Goal: Find contact information: Find contact information

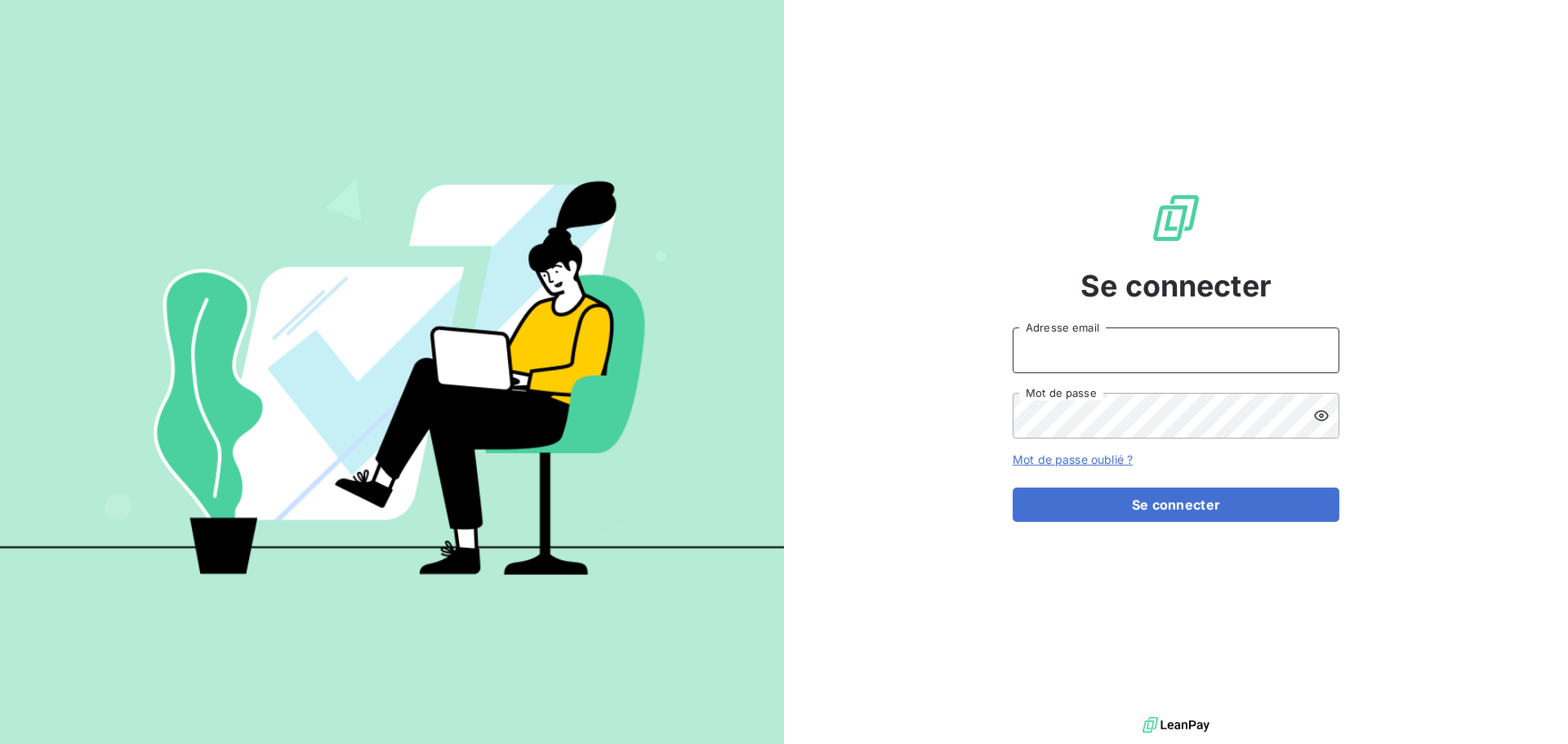
click at [1111, 342] on input "Adresse email" at bounding box center [1175, 350] width 326 height 46
type input "[EMAIL_ADDRESS][PERSON_NAME][DOMAIN_NAME]"
click at [1325, 417] on icon at bounding box center [1321, 416] width 17 height 17
click at [1325, 418] on icon at bounding box center [1321, 416] width 17 height 17
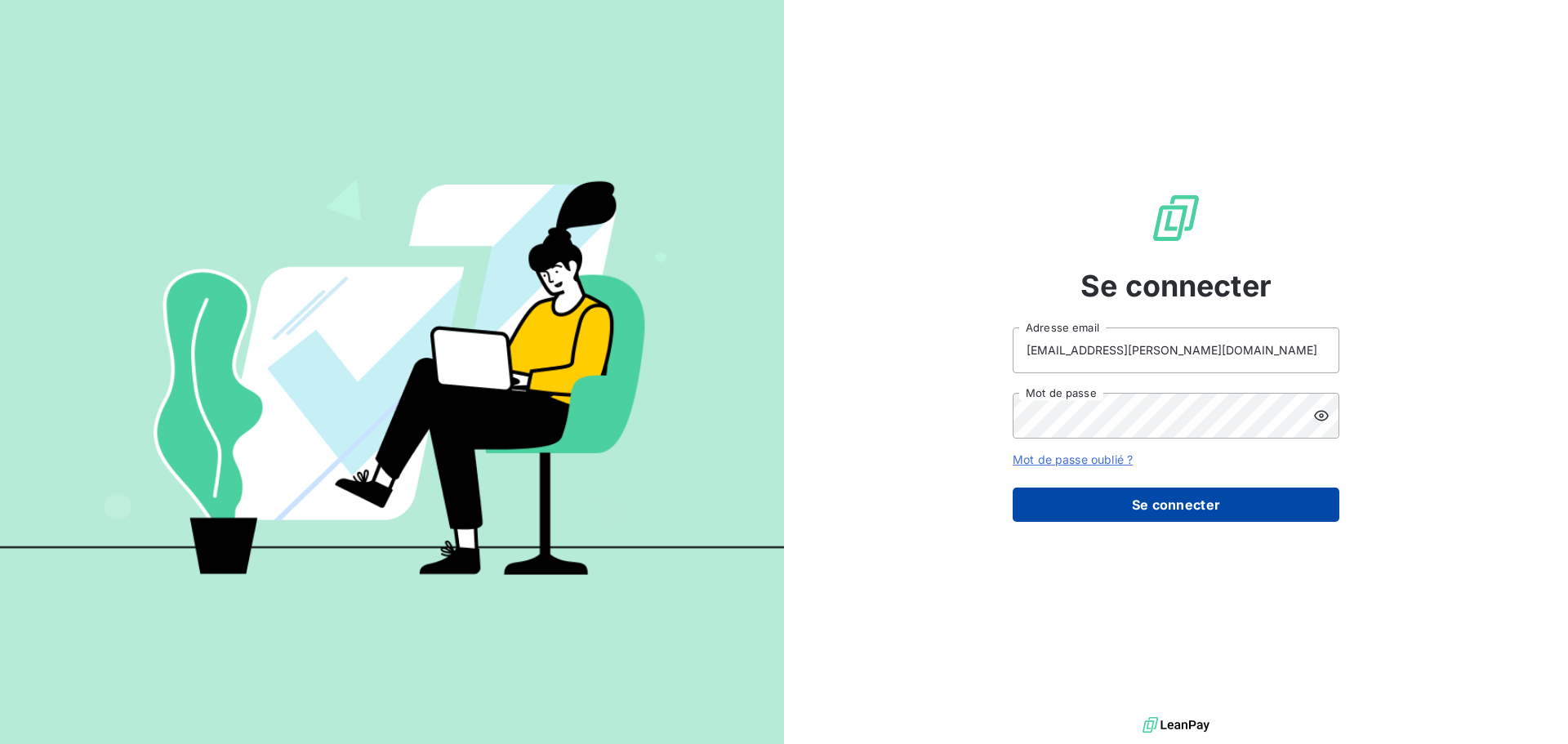
click at [1208, 502] on button "Se connecter" at bounding box center [1175, 504] width 326 height 34
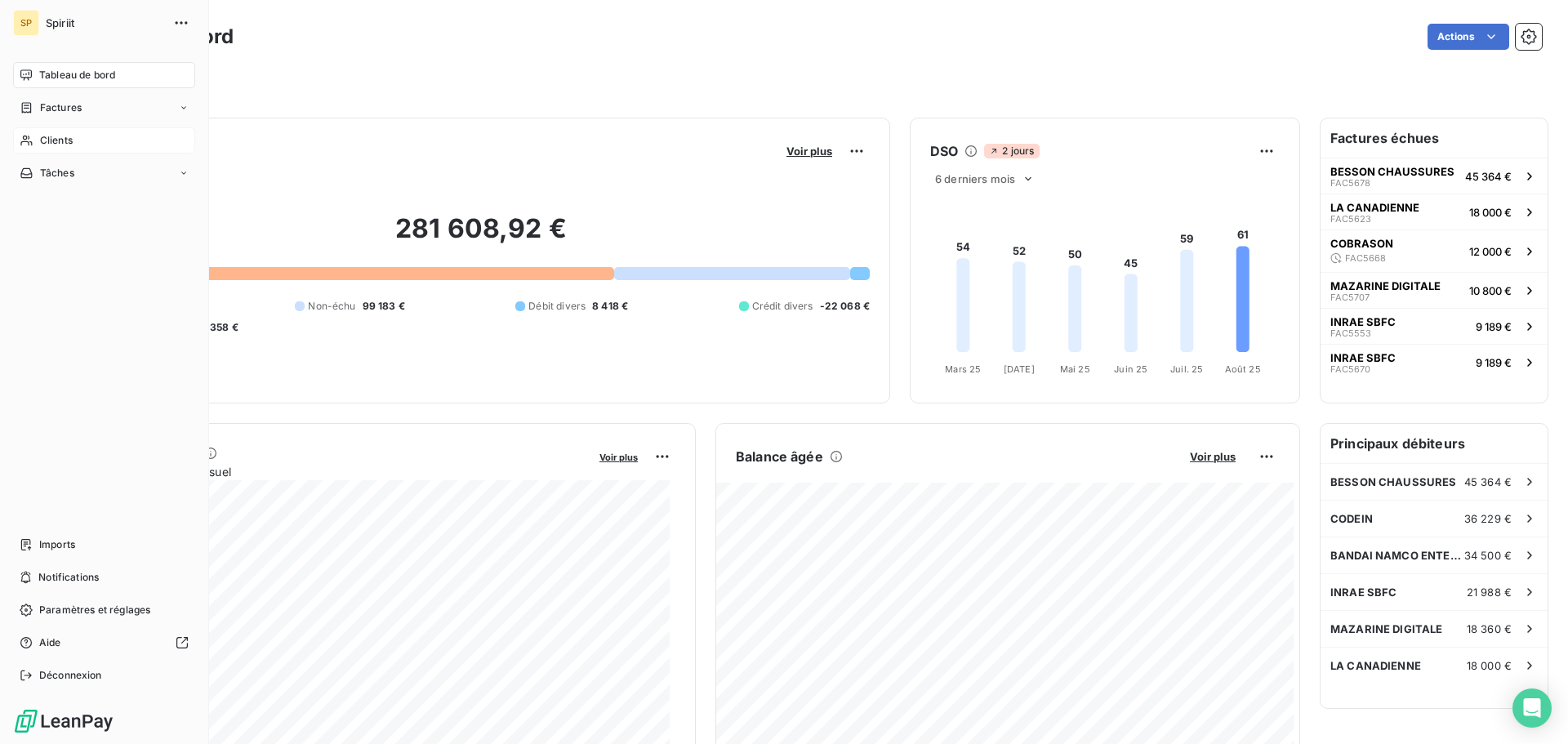
click at [29, 144] on icon at bounding box center [26, 140] width 14 height 13
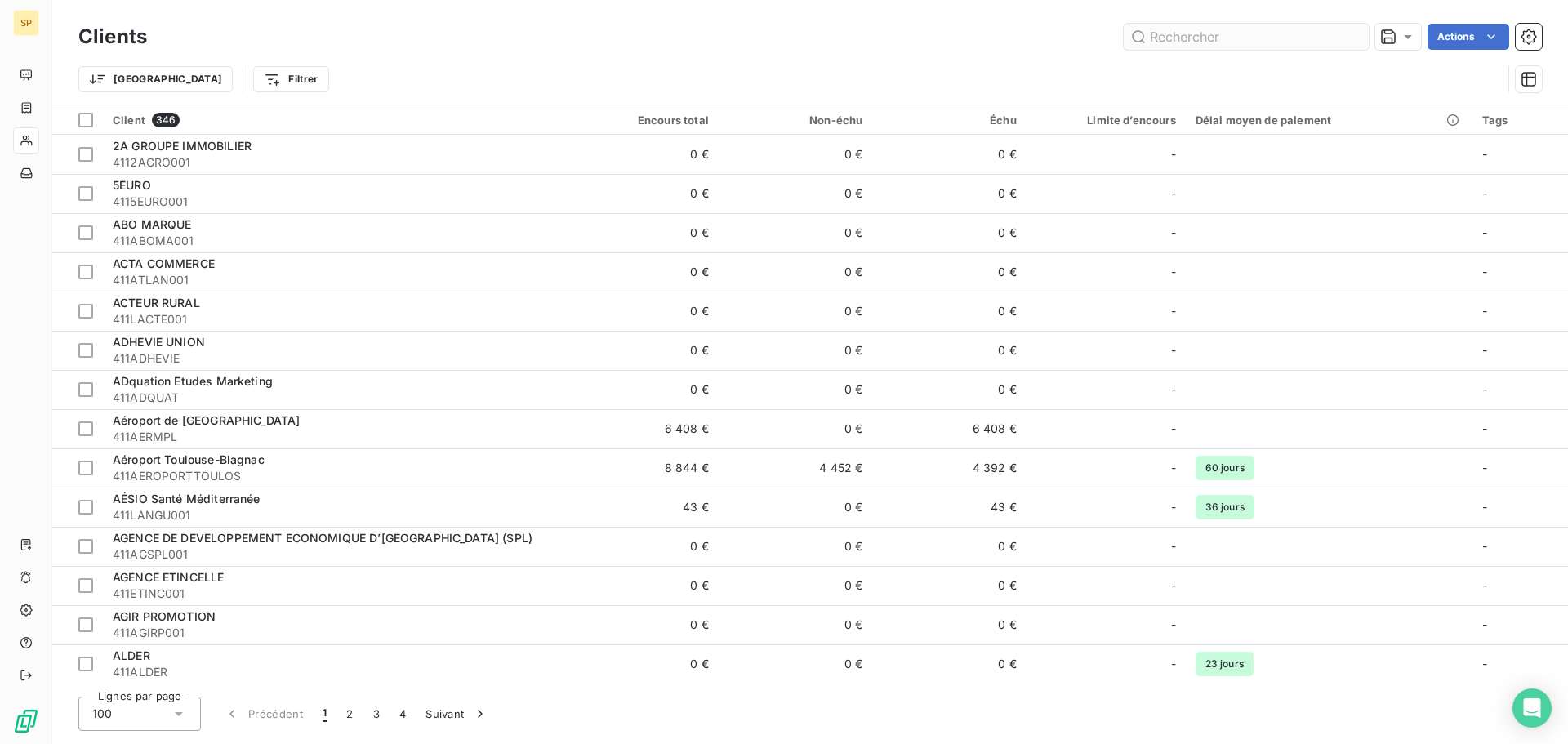
click at [1177, 35] on input "text" at bounding box center [1246, 37] width 245 height 26
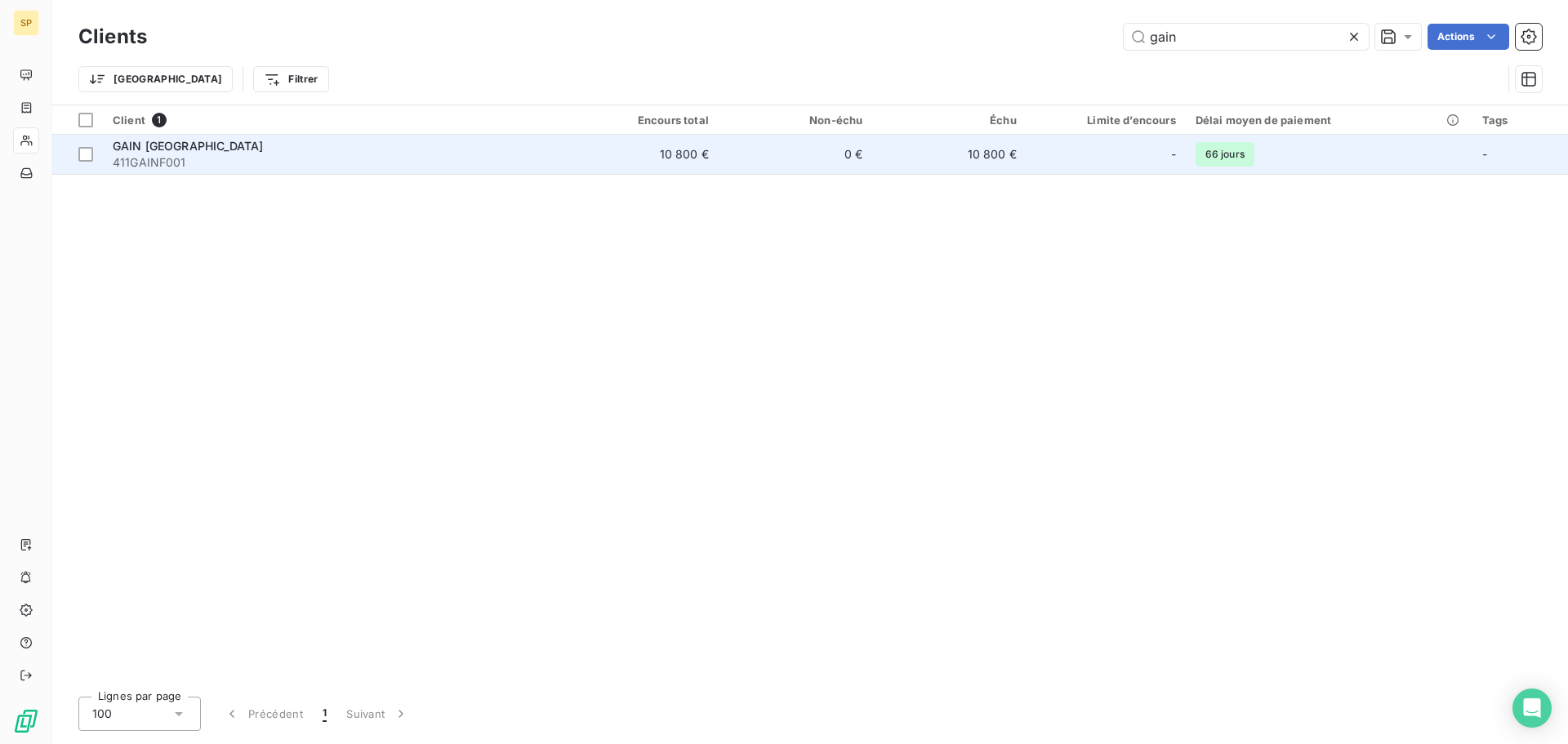
type input "gain"
click at [241, 160] on span "411GAINF001" at bounding box center [333, 162] width 442 height 17
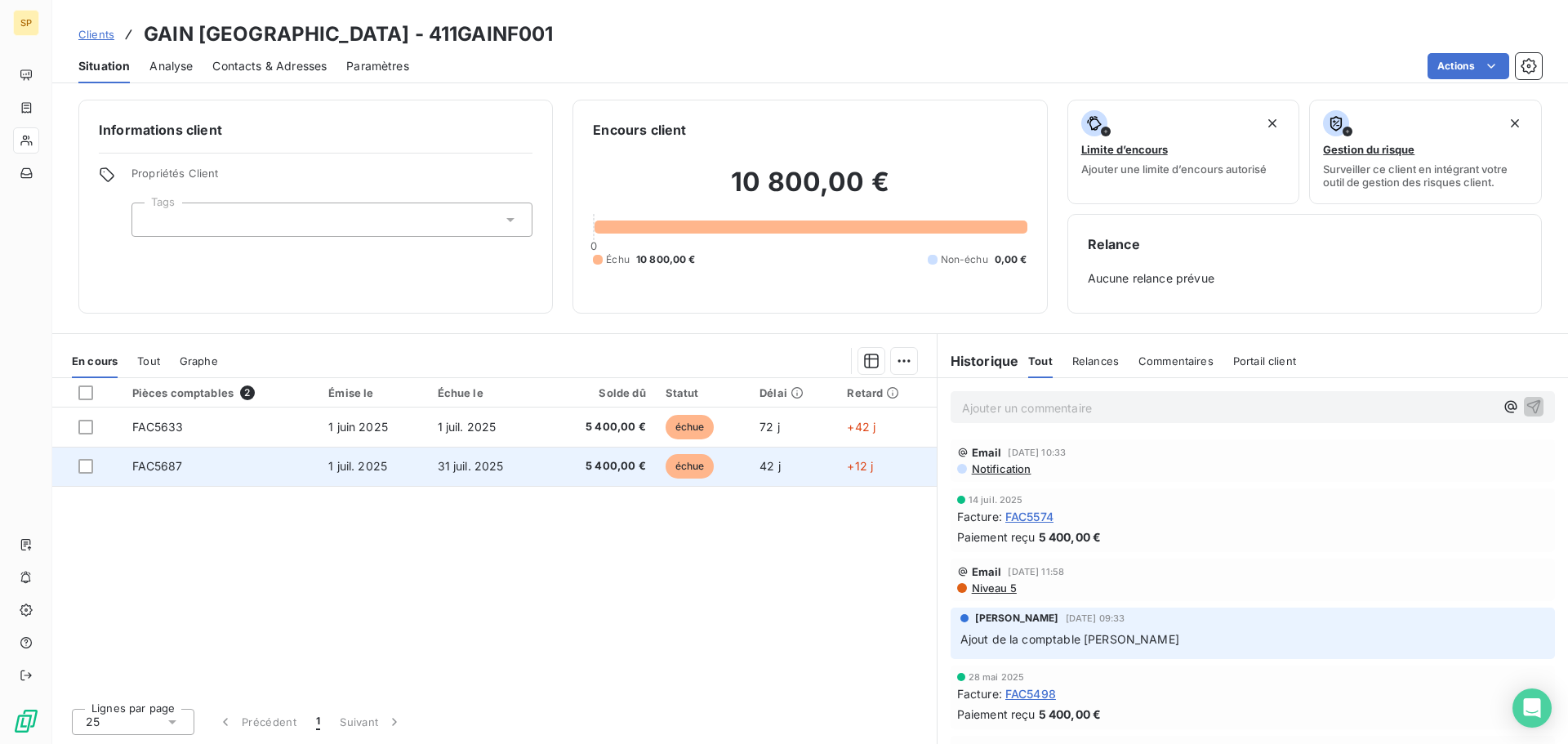
click at [144, 470] on span "FAC5687" at bounding box center [157, 466] width 51 height 14
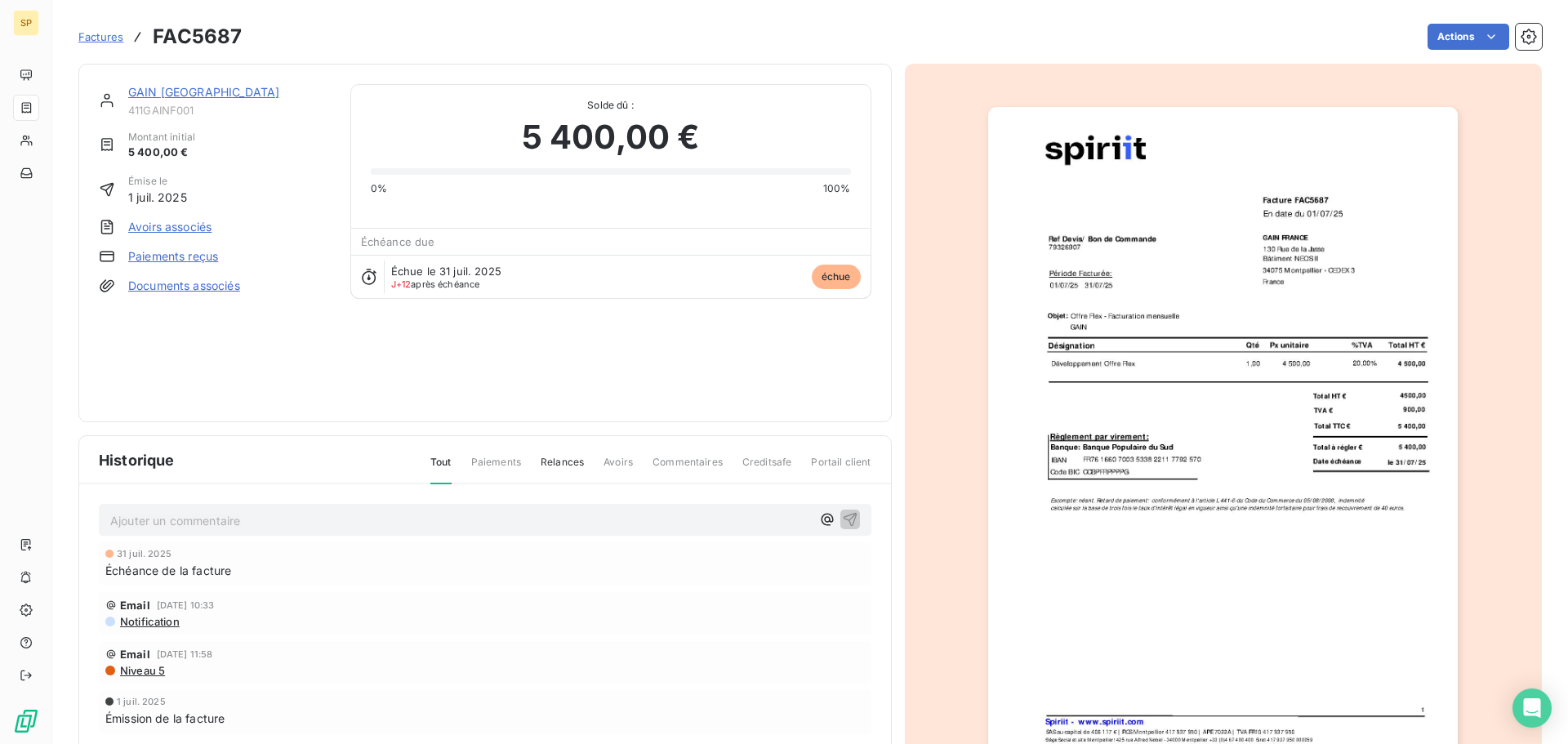
click at [1208, 466] on img "button" at bounding box center [1222, 439] width 469 height 665
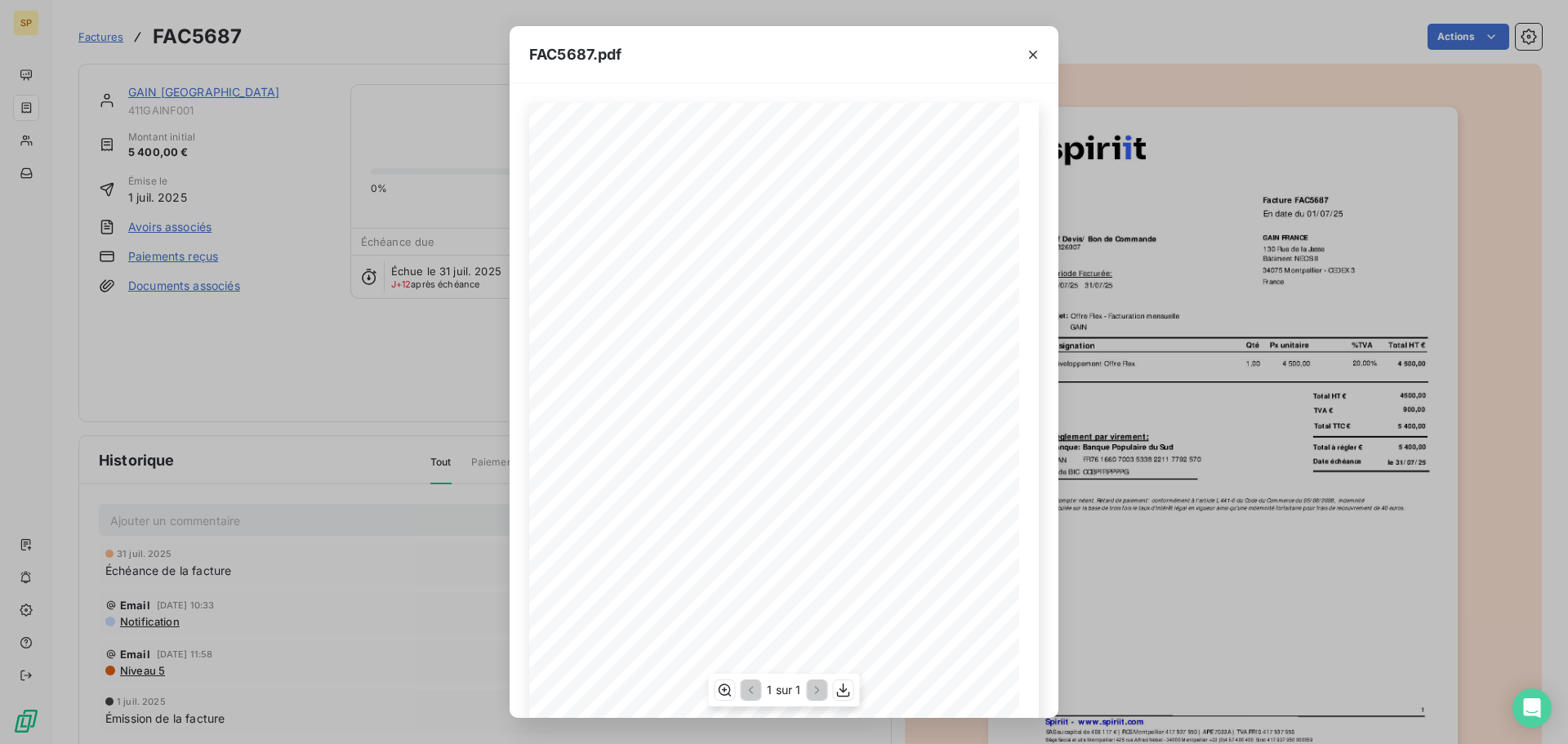
scroll to position [110, 0]
click at [838, 694] on icon "button" at bounding box center [843, 690] width 13 height 14
click at [325, 71] on div "FAC5687.pdf Ref Devis/ Bon de Commande GAIN FRANCE Bâtiment NEOS II 34075 [GEOG…" at bounding box center [784, 372] width 1568 height 744
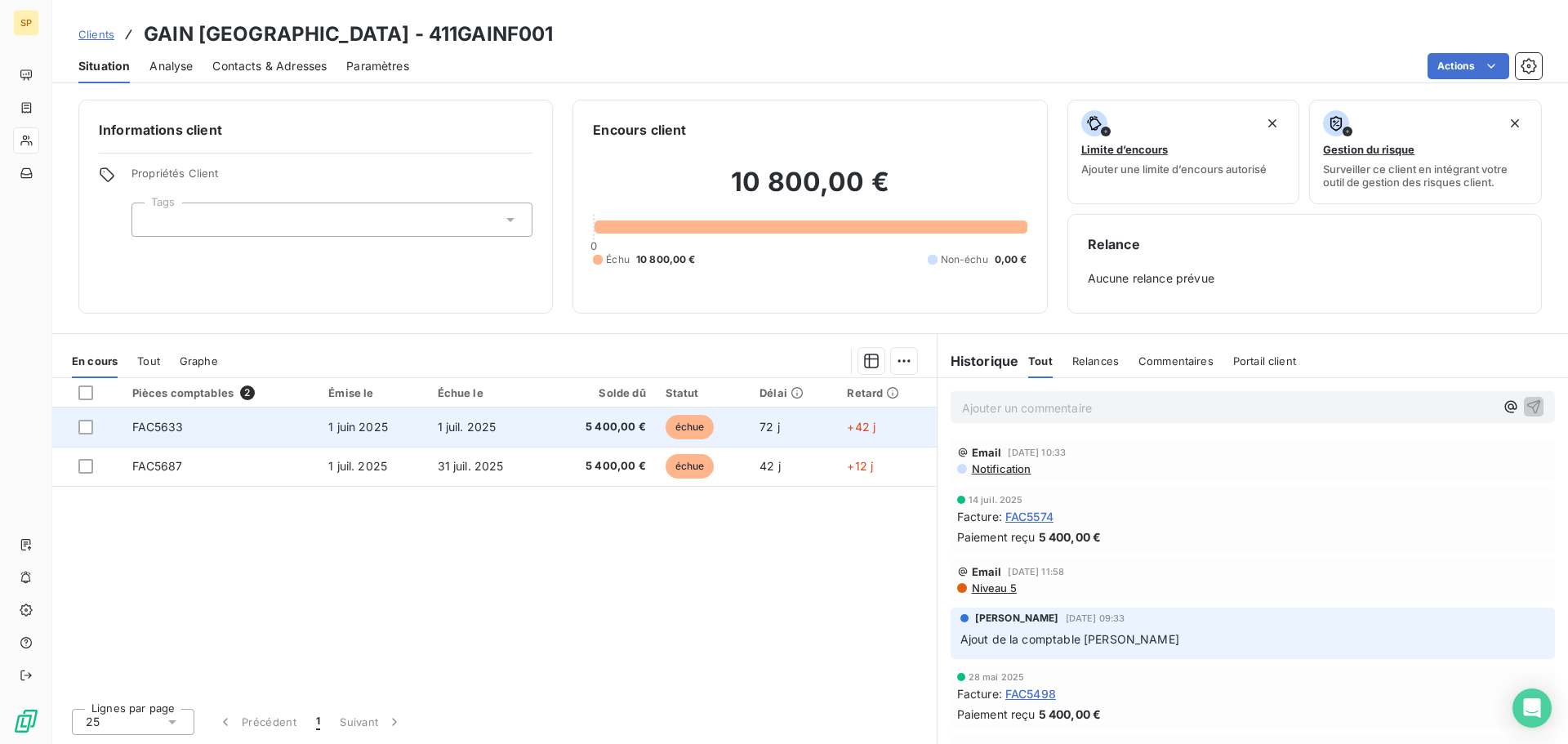
click at [349, 432] on span "1 juin 2025" at bounding box center [358, 426] width 60 height 14
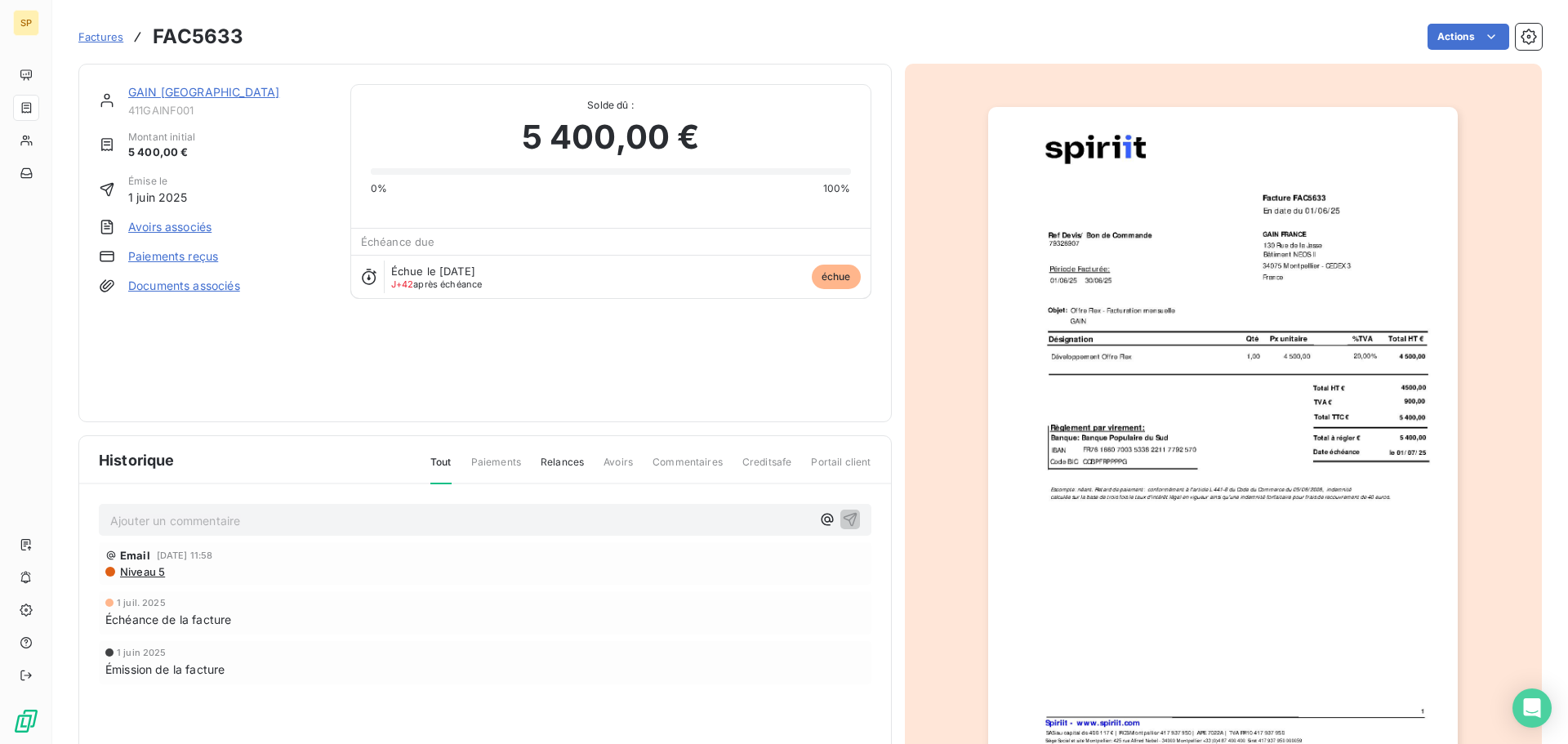
click at [1269, 343] on img "button" at bounding box center [1222, 439] width 469 height 665
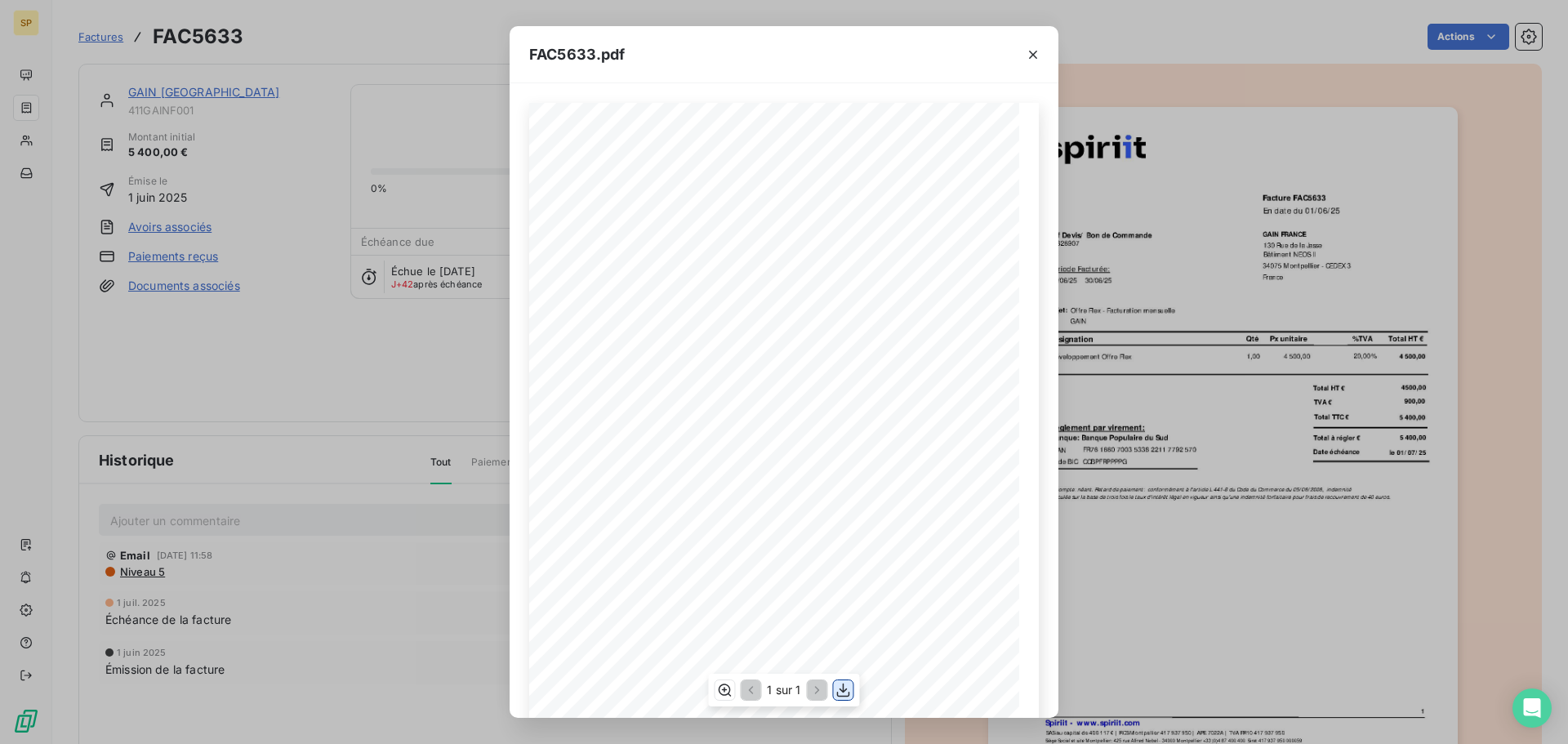
click at [835, 682] on icon "button" at bounding box center [843, 691] width 17 height 17
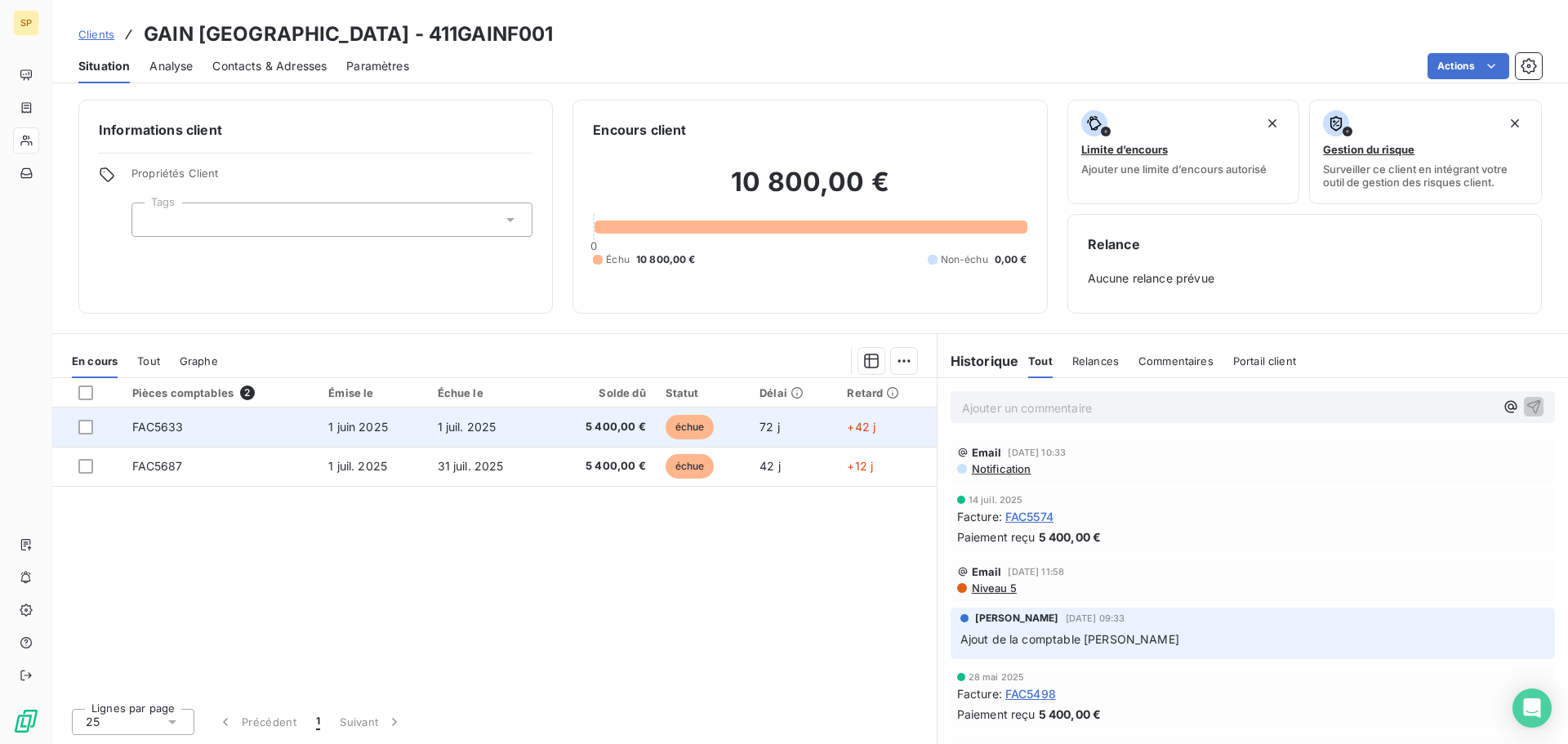
click at [387, 421] on span "1 juin 2025" at bounding box center [358, 426] width 60 height 14
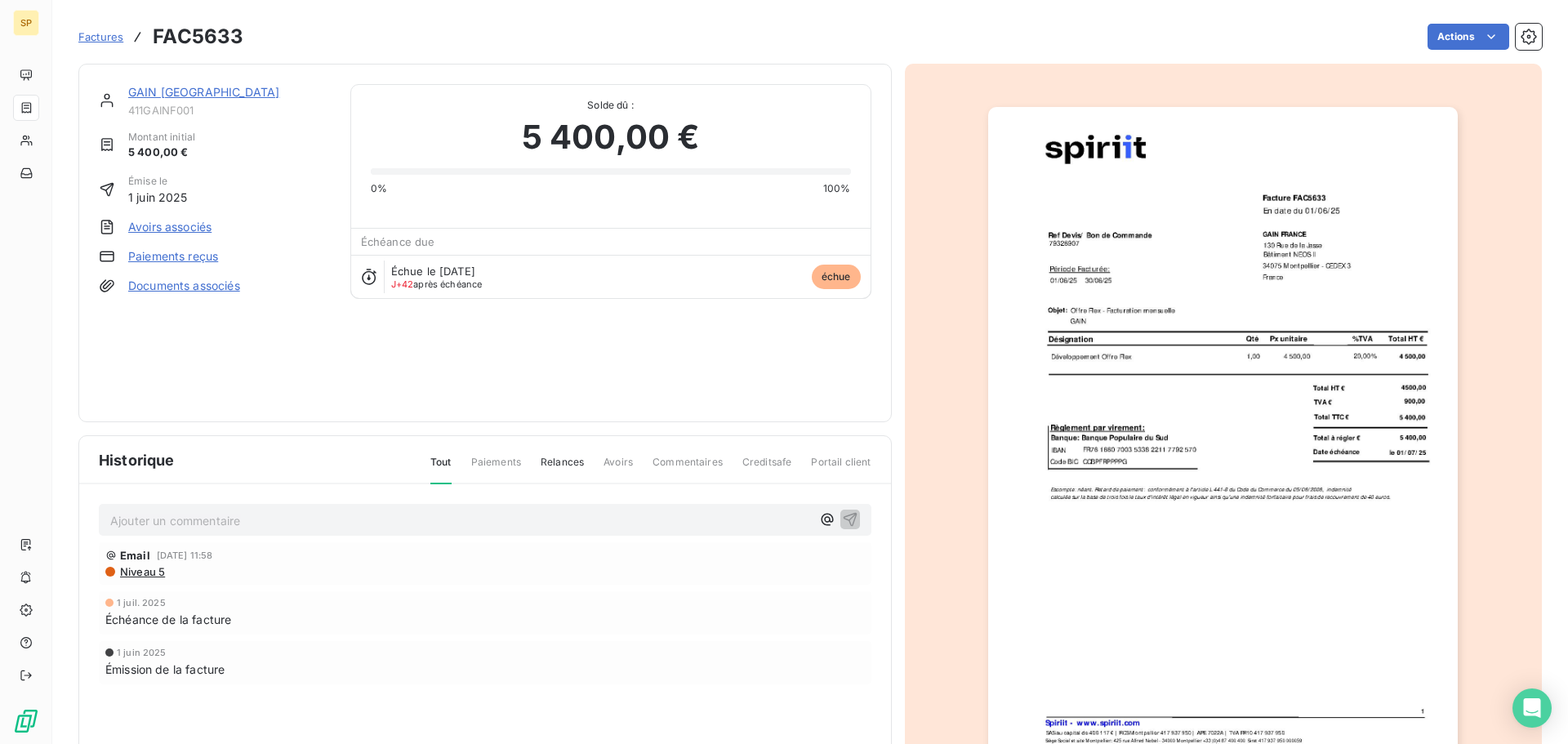
click at [1291, 393] on img "button" at bounding box center [1222, 439] width 469 height 665
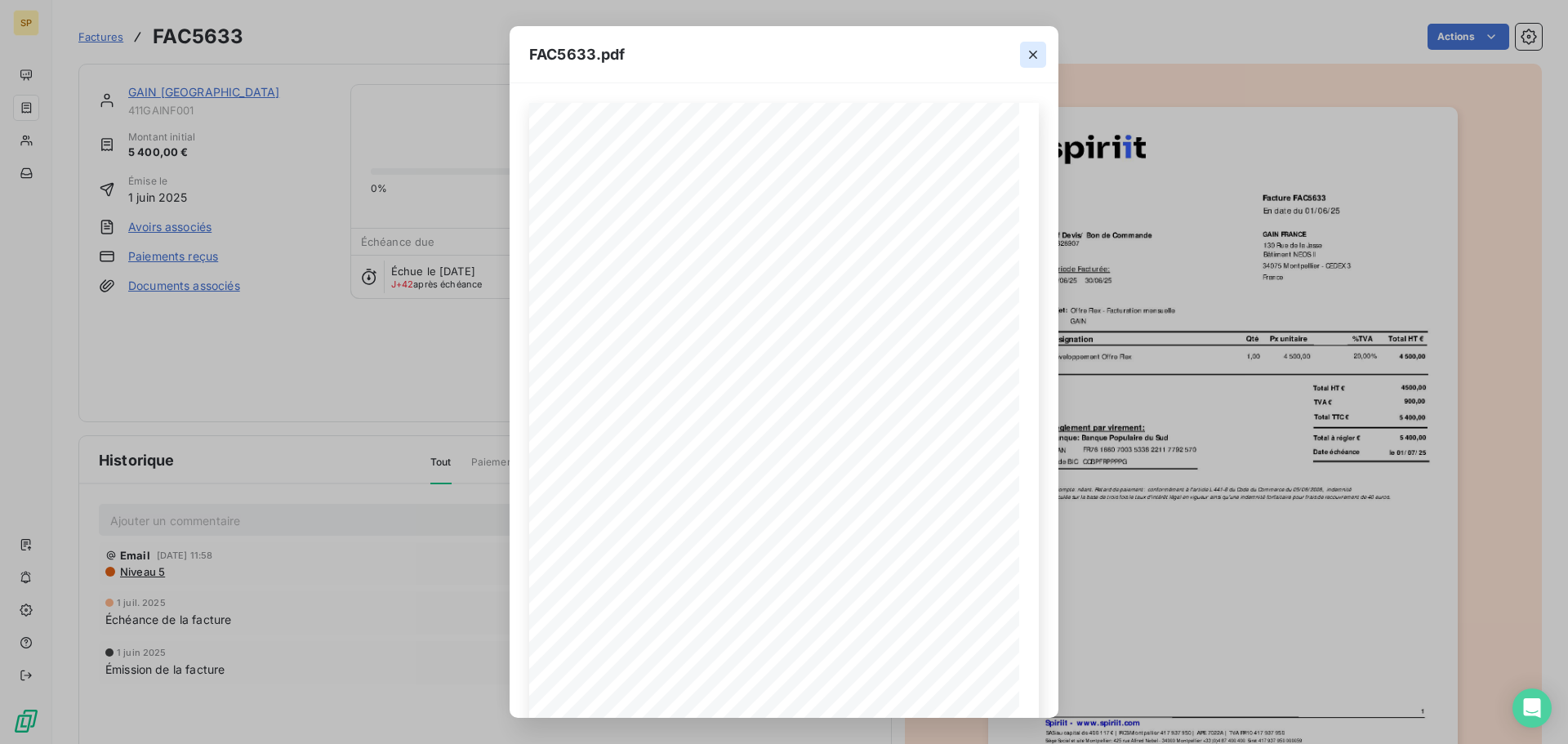
click at [1031, 61] on icon "button" at bounding box center [1033, 54] width 17 height 17
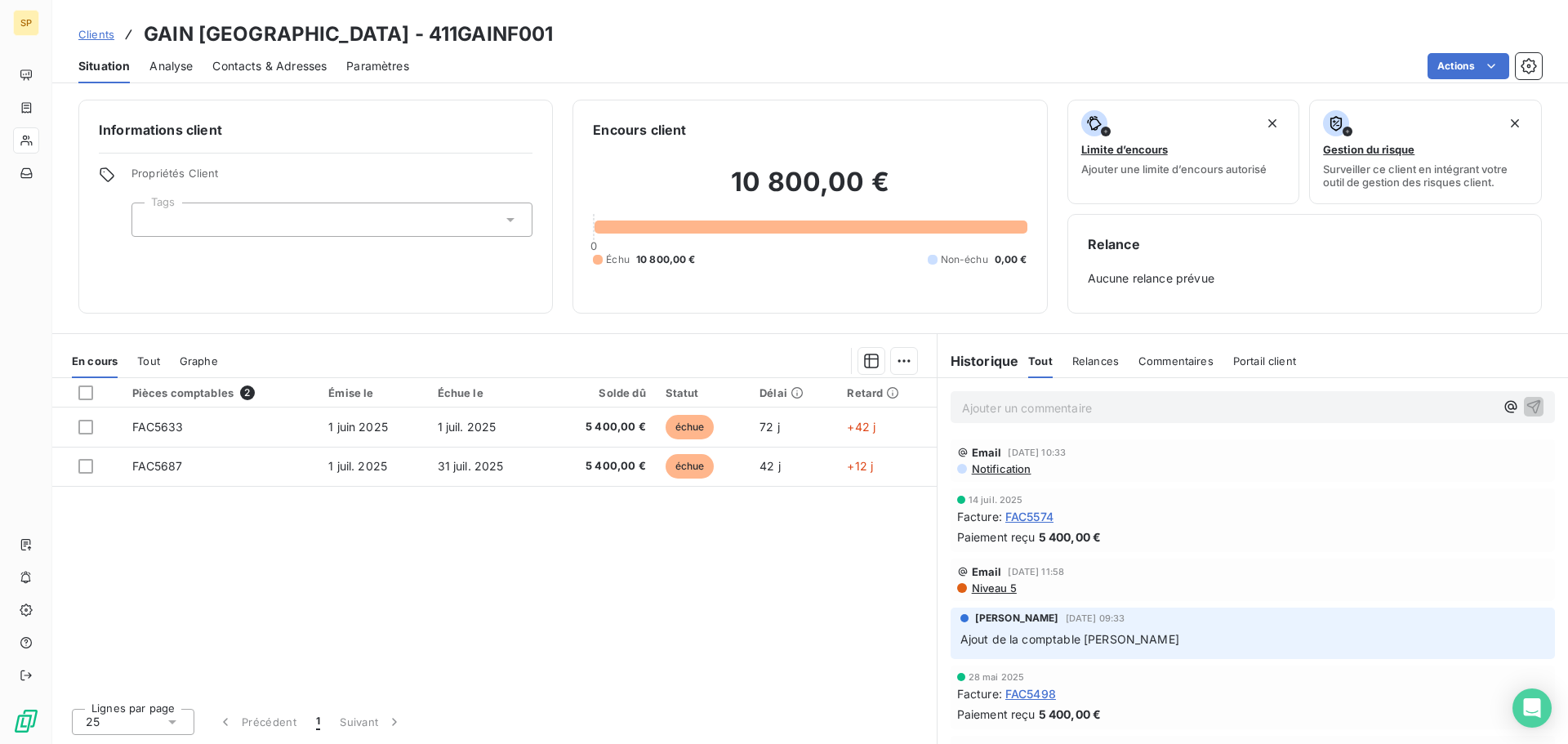
click at [296, 69] on span "Contacts & Adresses" at bounding box center [269, 66] width 114 height 17
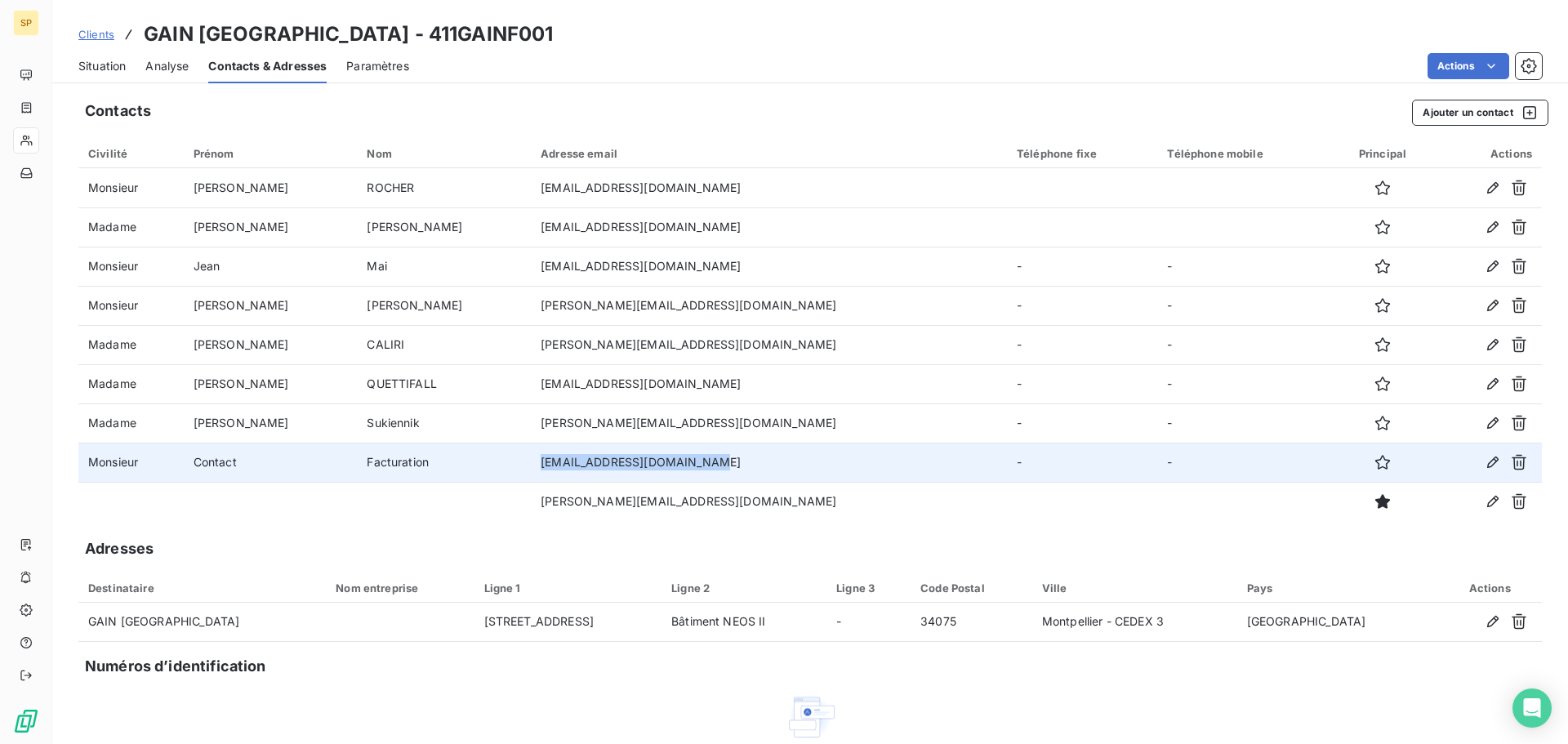
drag, startPoint x: 525, startPoint y: 460, endPoint x: 700, endPoint y: 464, distance: 175.0
click at [700, 464] on tr "Monsieur Contact Facturation [EMAIL_ADDRESS][DOMAIN_NAME] - -" at bounding box center [809, 462] width 1463 height 40
copy tr "[EMAIL_ADDRESS][DOMAIN_NAME]"
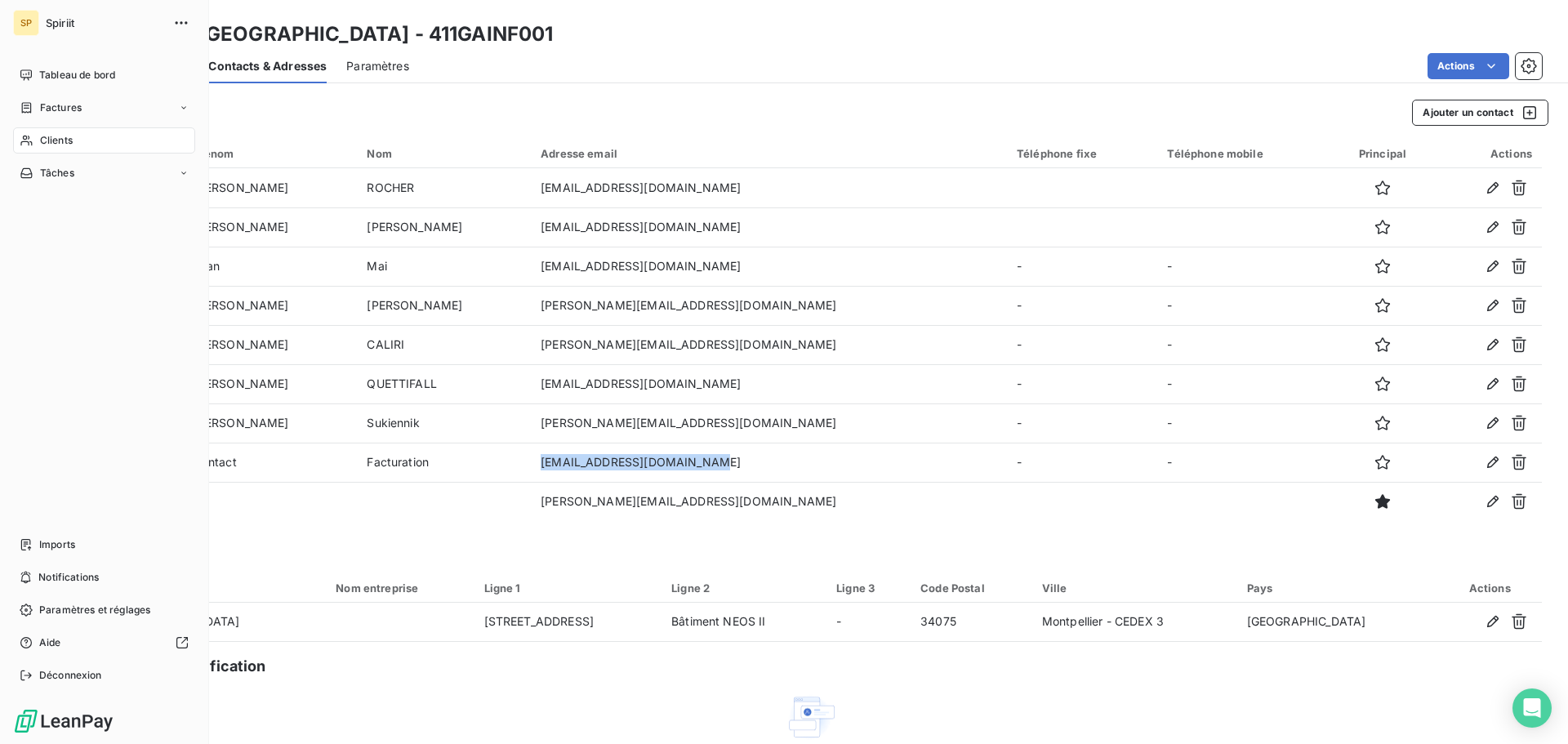
click at [54, 132] on div "Clients" at bounding box center [104, 140] width 183 height 26
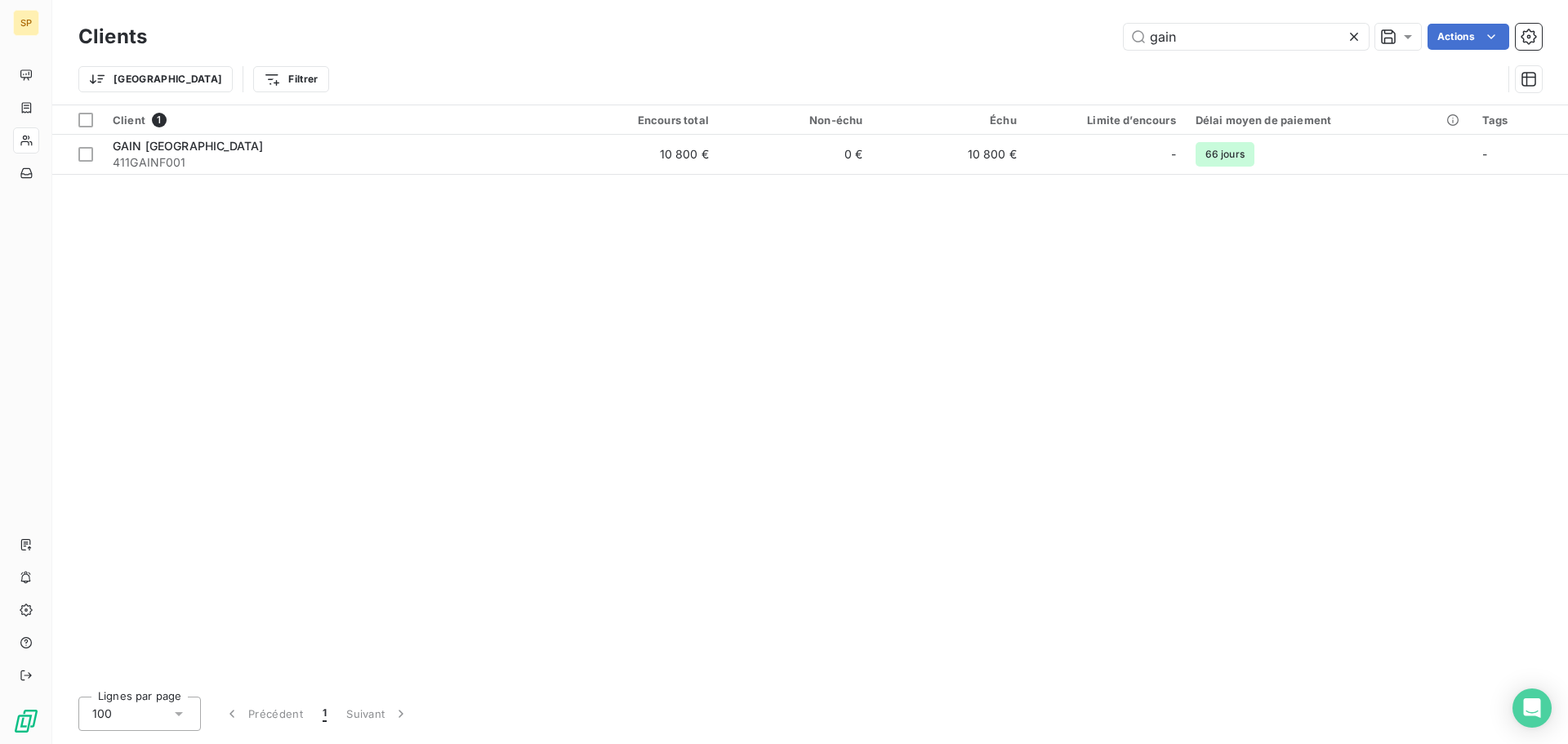
drag, startPoint x: 1196, startPoint y: 35, endPoint x: 1043, endPoint y: 61, distance: 155.2
click at [1043, 61] on div "Clients gain Actions Trier Filtrer" at bounding box center [809, 62] width 1463 height 85
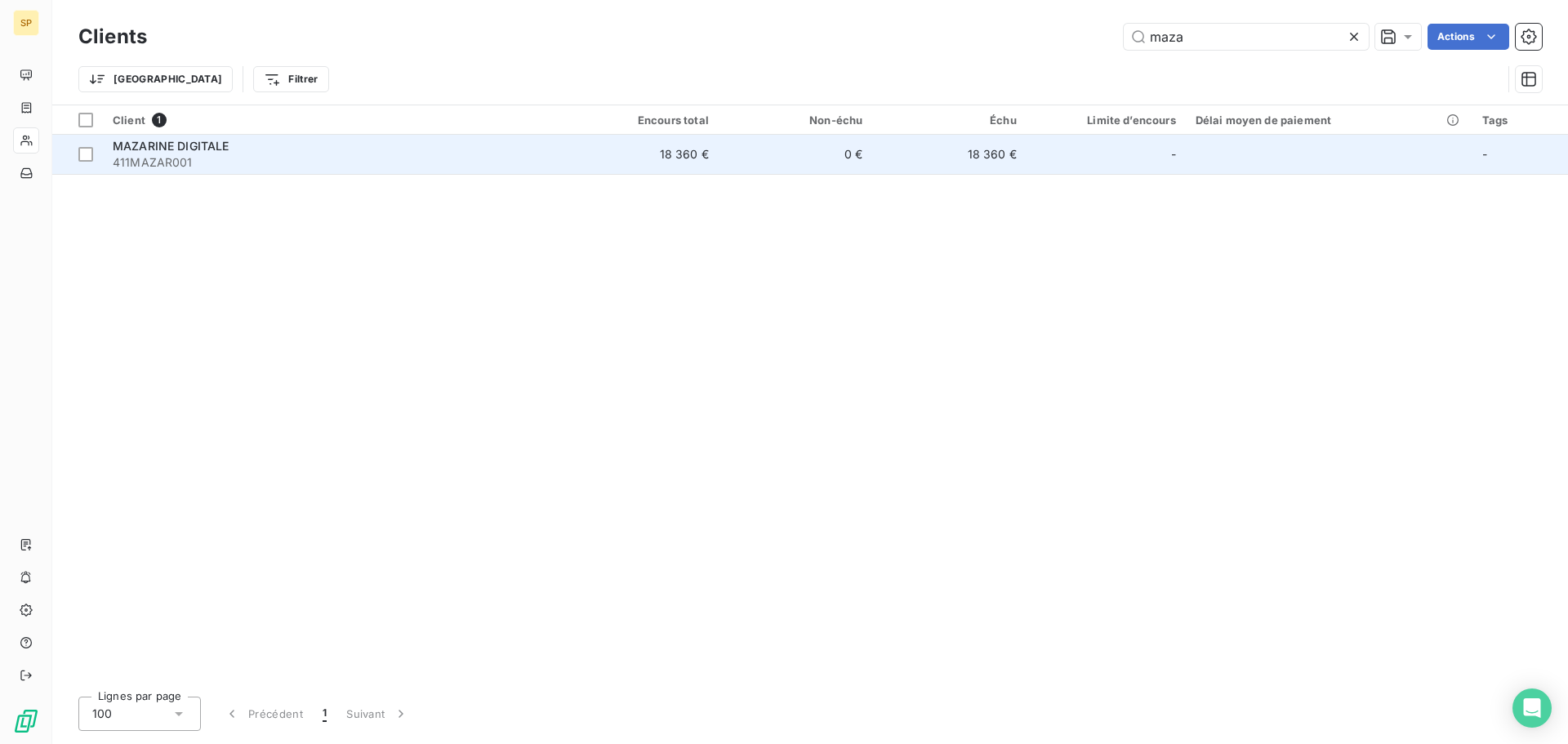
type input "maza"
click at [542, 147] on div "MAZARINE DIGITALE" at bounding box center [333, 147] width 442 height 17
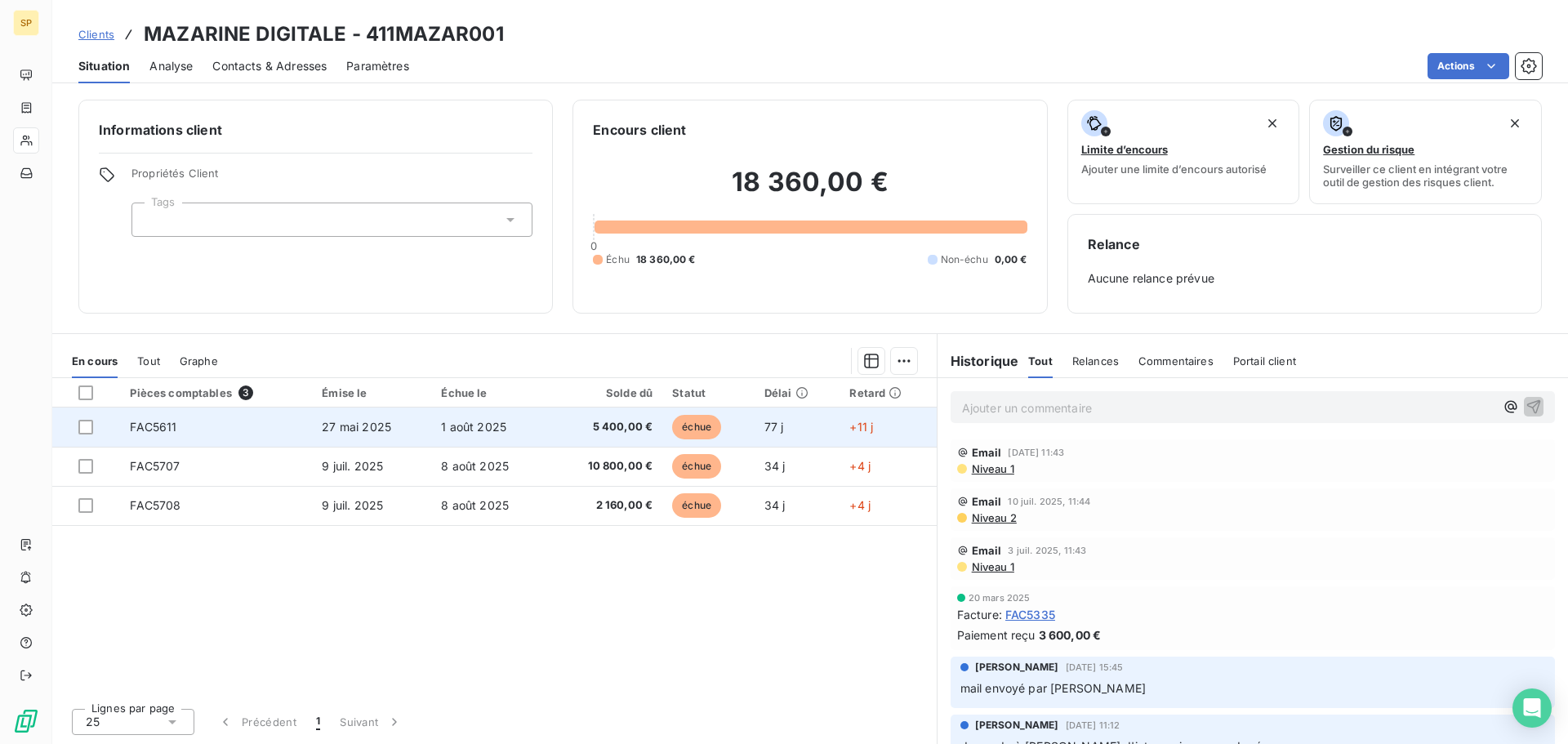
click at [290, 440] on td "FAC5611" at bounding box center [216, 427] width 192 height 40
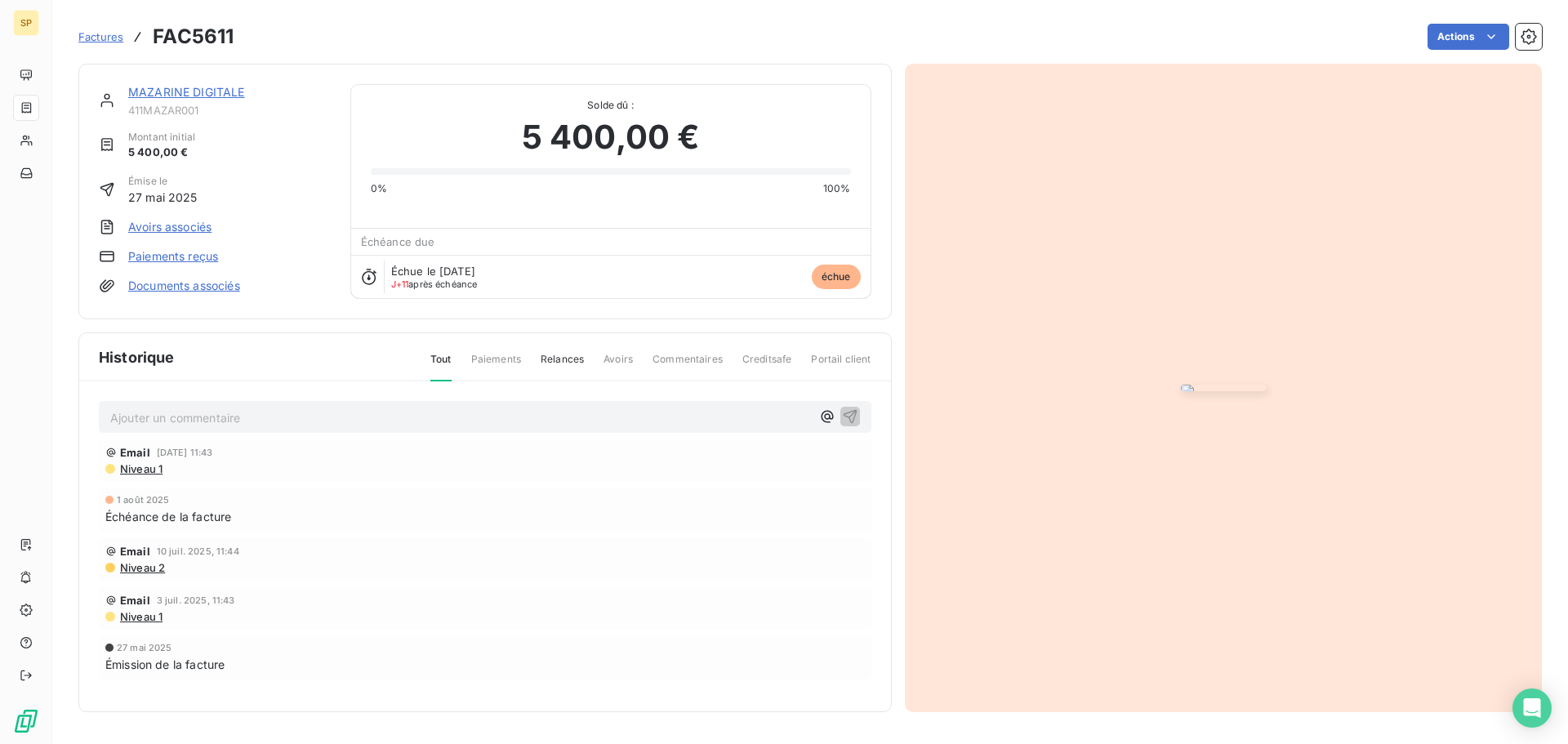
click at [1205, 391] on img "button" at bounding box center [1223, 387] width 85 height 6
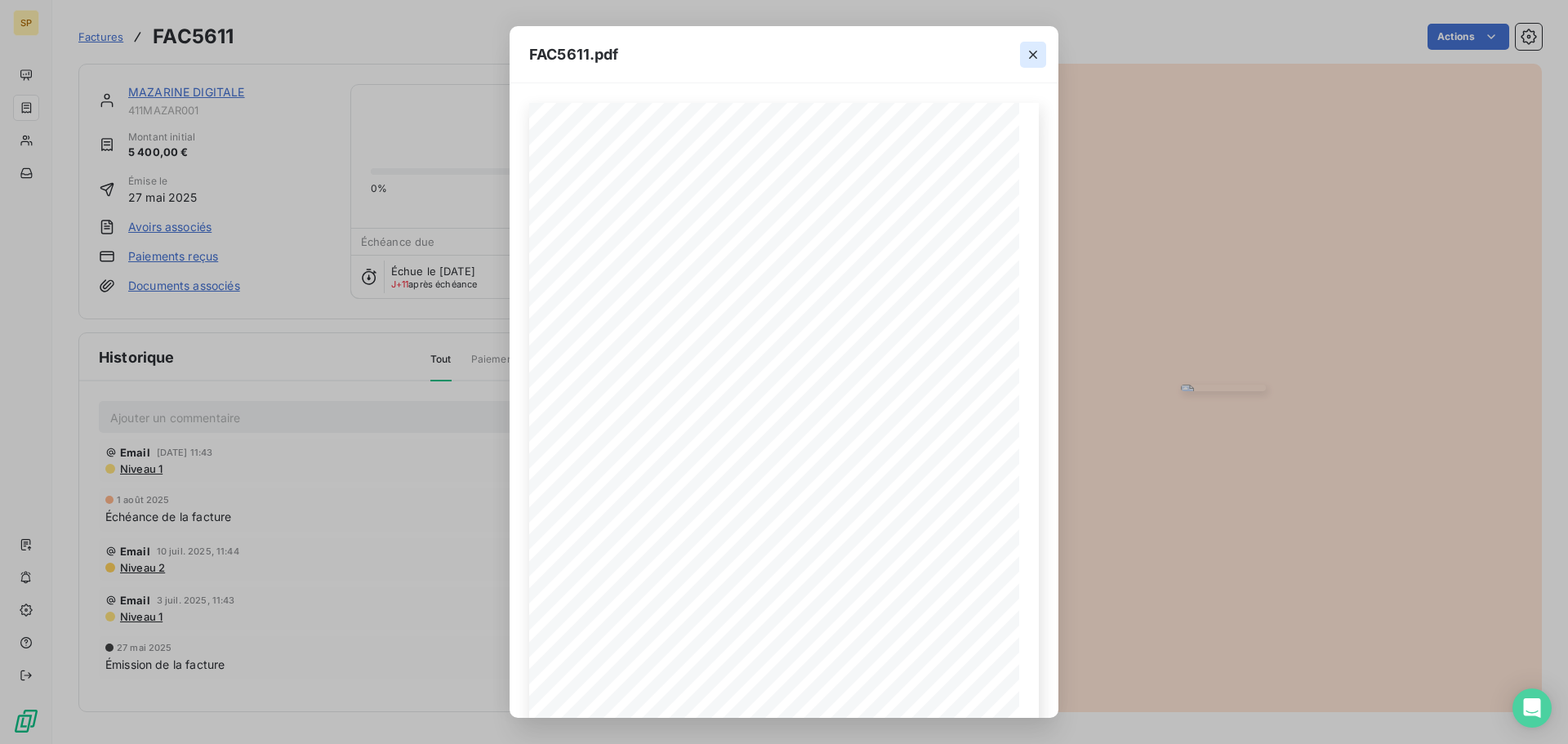
click at [1028, 55] on icon "button" at bounding box center [1033, 54] width 17 height 17
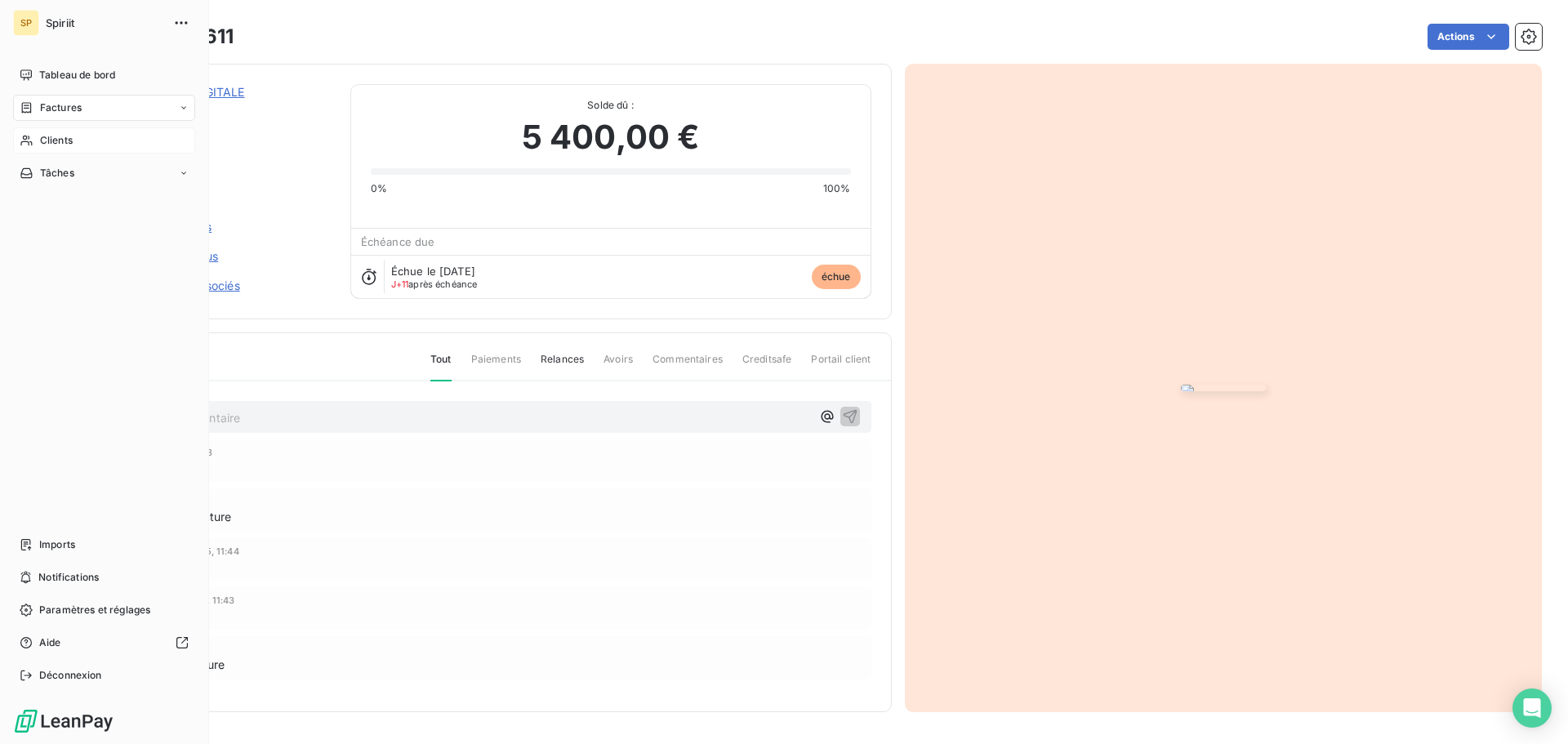
click at [63, 134] on span "Clients" at bounding box center [55, 140] width 32 height 15
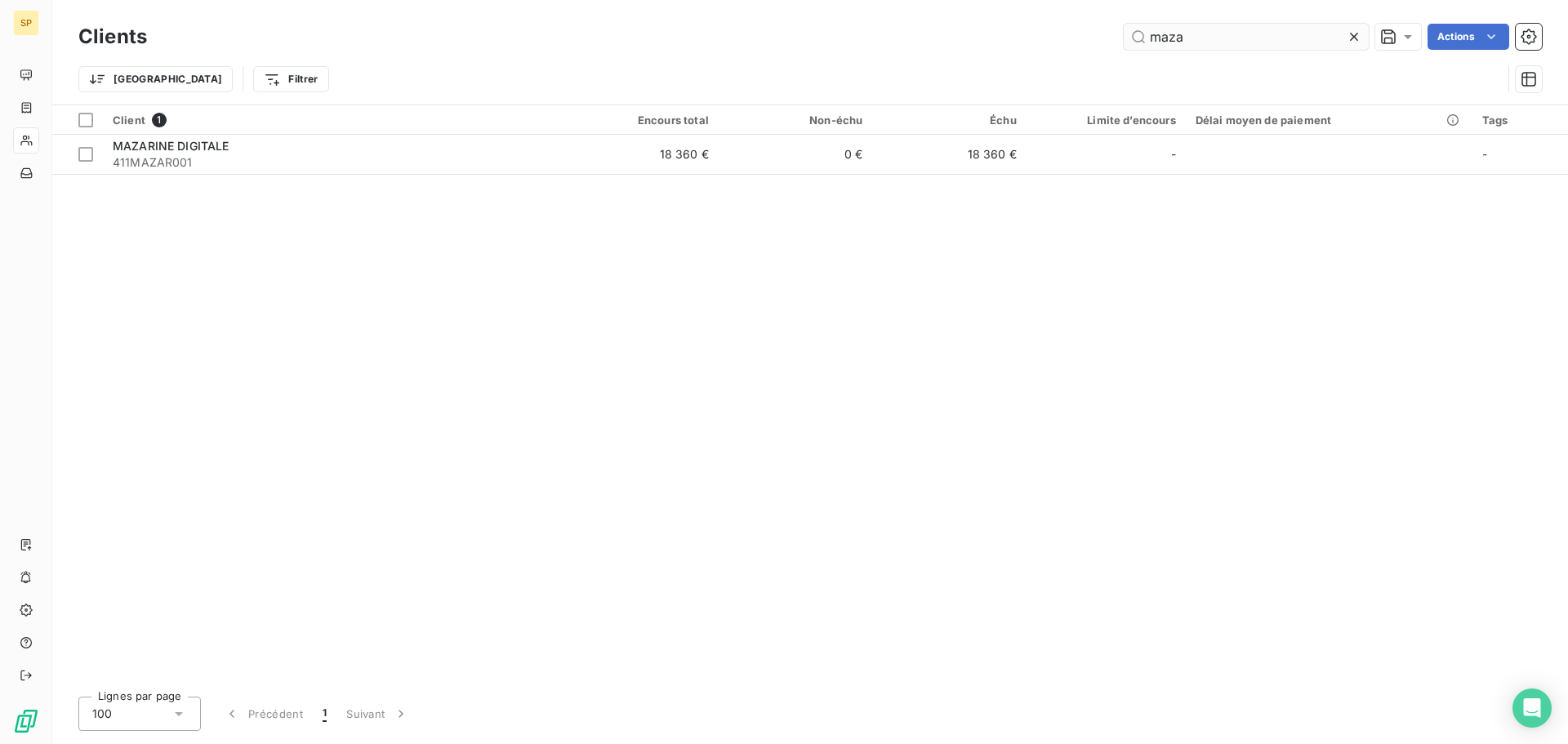
drag, startPoint x: 1200, startPoint y: 42, endPoint x: 1133, endPoint y: 36, distance: 67.3
click at [1133, 36] on input "maza" at bounding box center [1246, 37] width 245 height 26
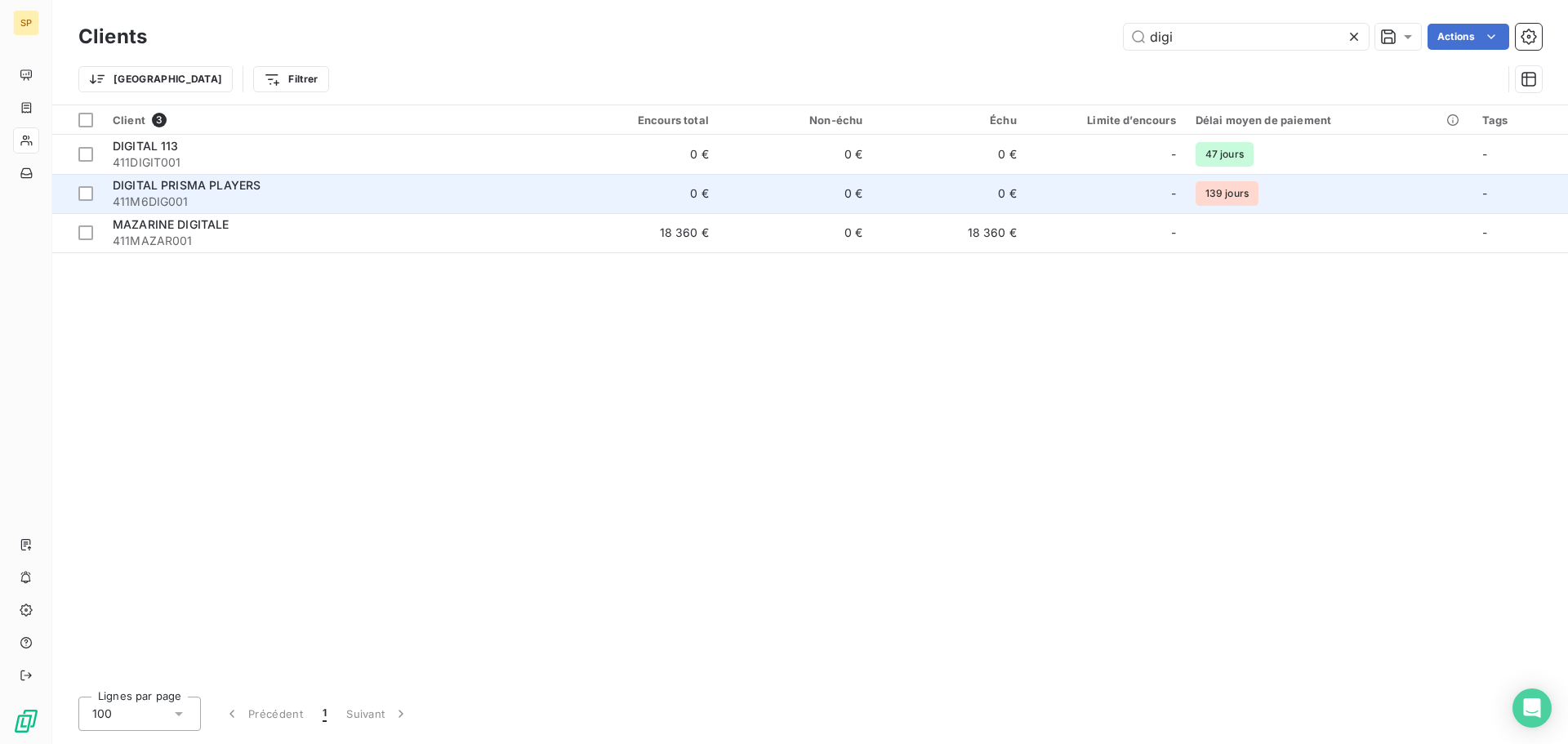
type input "digi"
click at [317, 198] on span "411M6DIG001" at bounding box center [333, 202] width 442 height 17
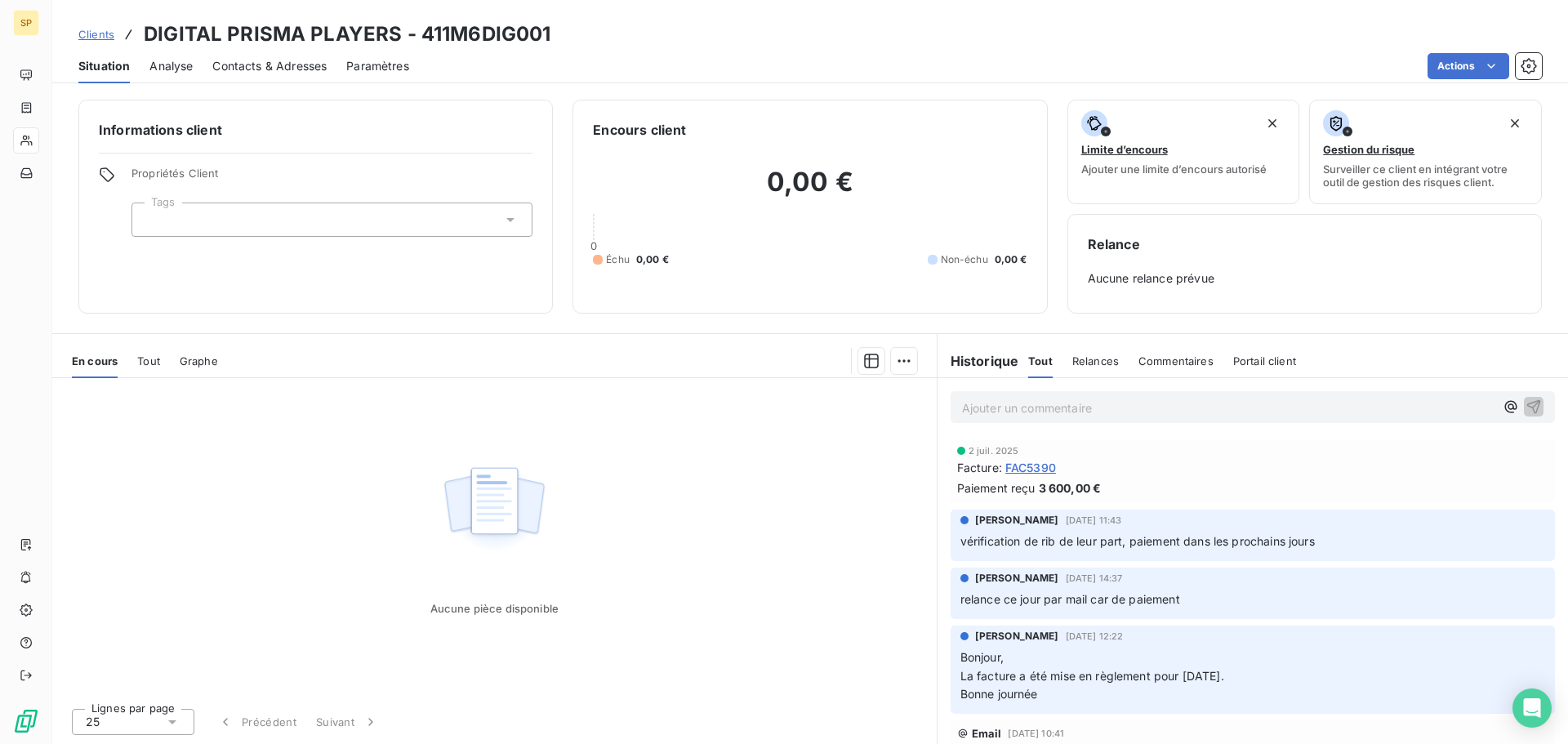
click at [144, 361] on span "Tout" at bounding box center [148, 360] width 23 height 13
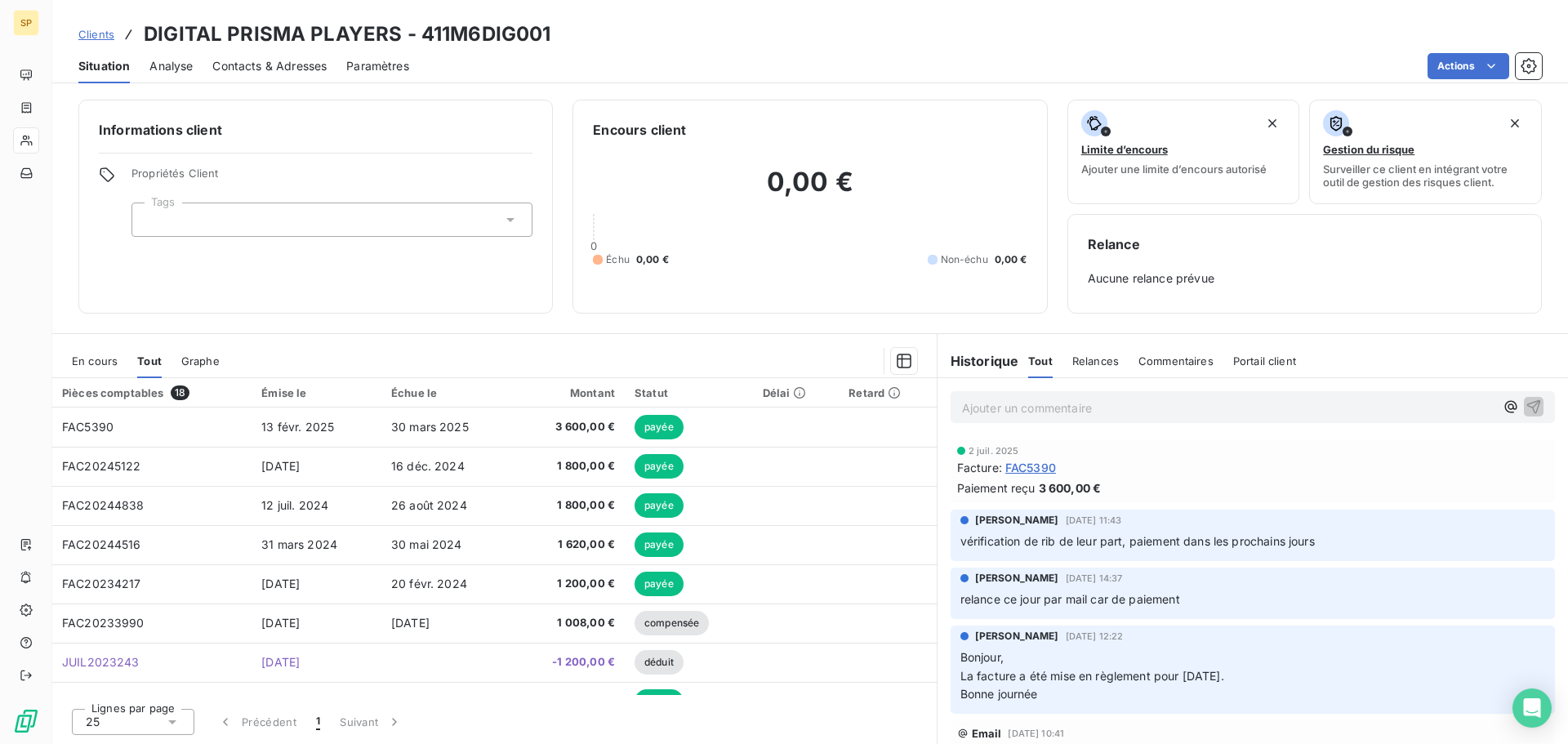
click at [78, 360] on span "En cours" at bounding box center [95, 360] width 46 height 13
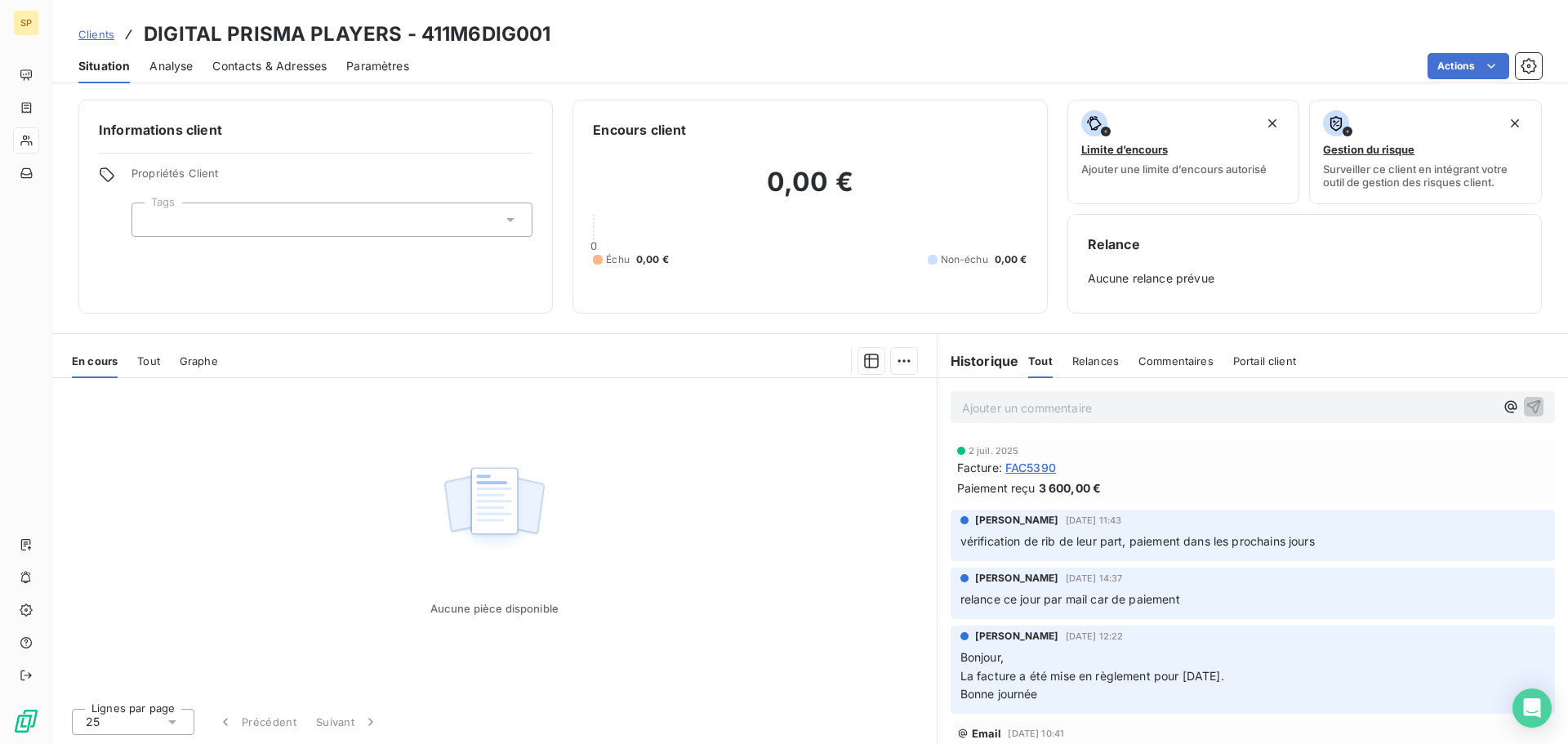
click at [312, 75] on div "Contacts & Adresses" at bounding box center [269, 65] width 114 height 34
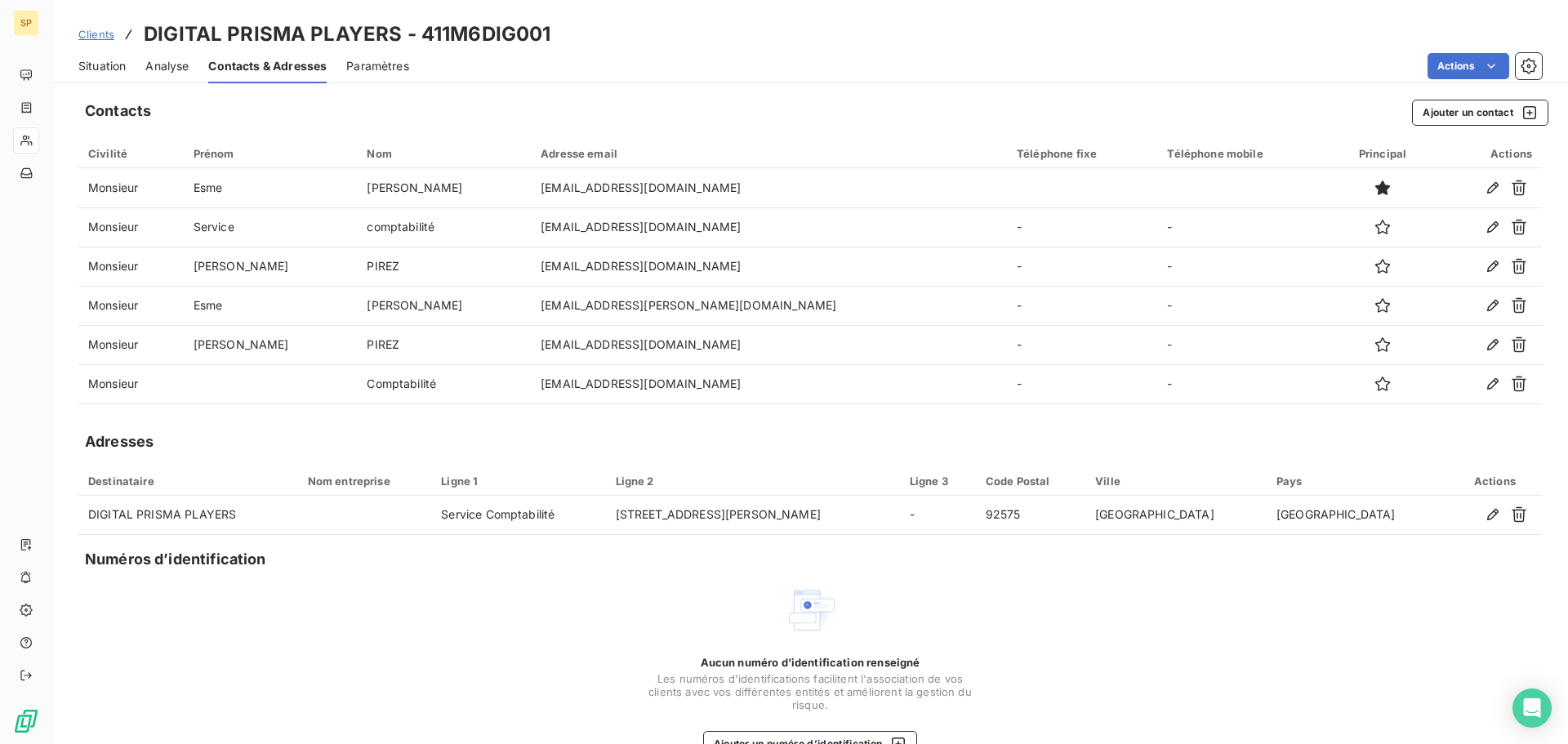
click at [101, 62] on span "Situation" at bounding box center [101, 66] width 47 height 17
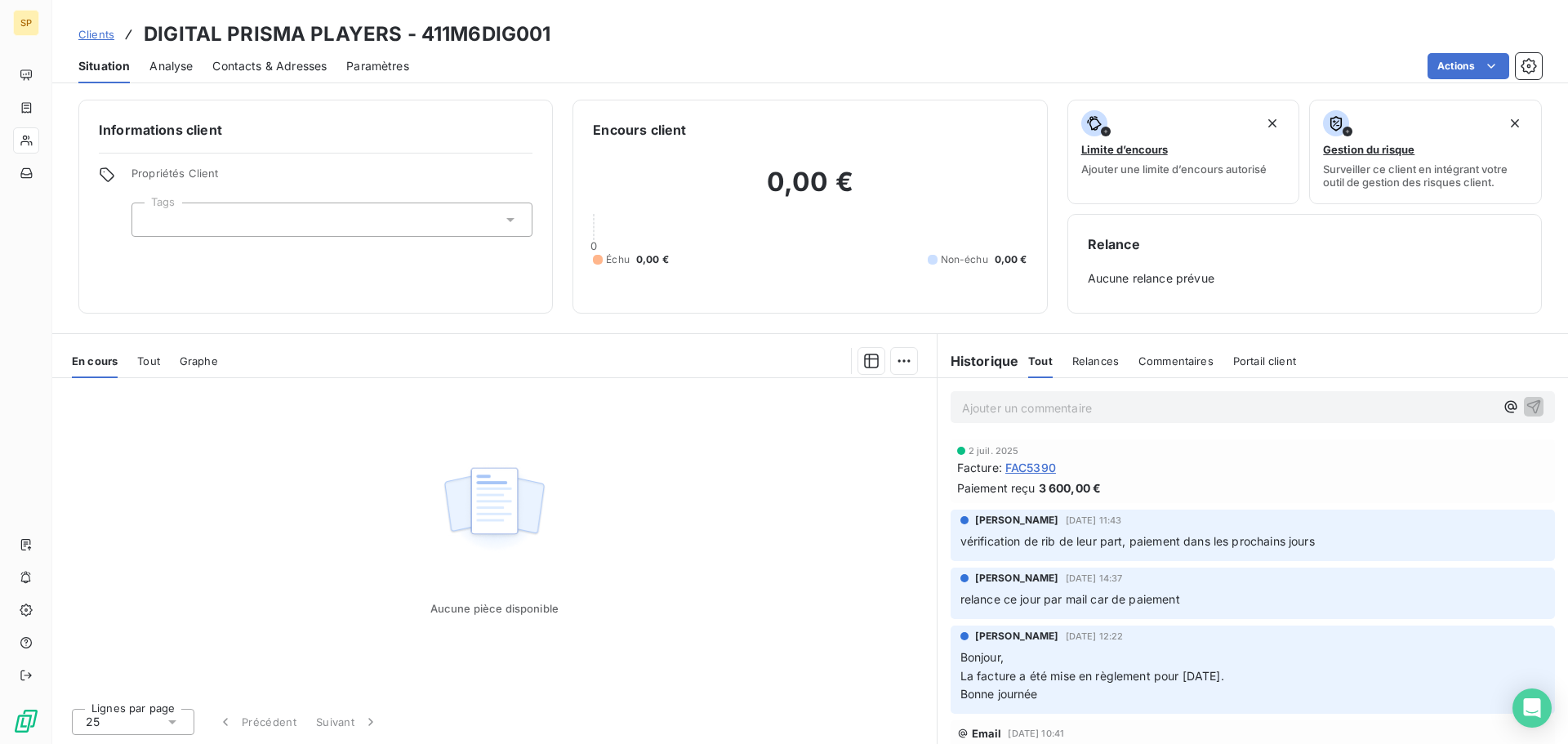
click at [230, 58] on span "Contacts & Adresses" at bounding box center [269, 66] width 114 height 17
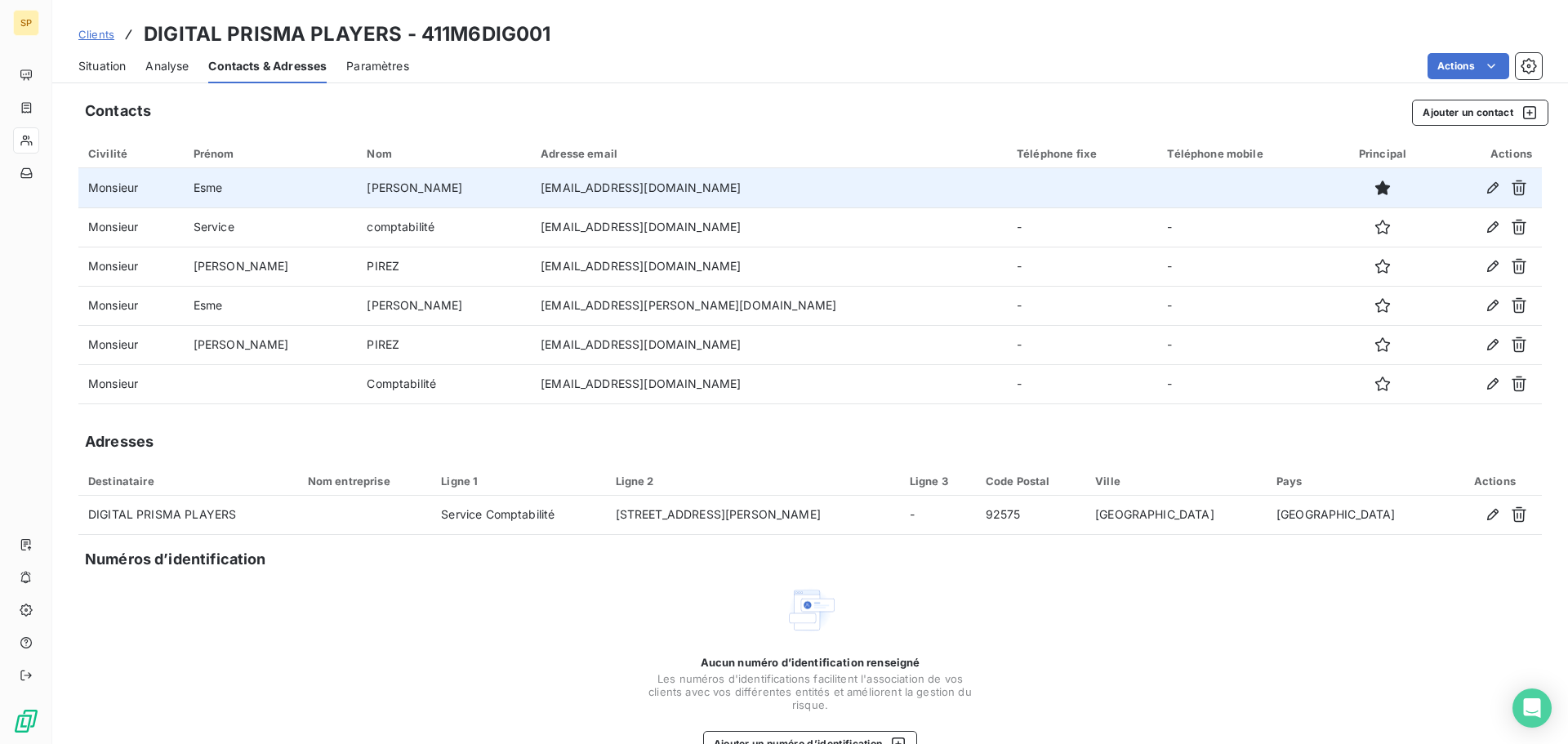
drag, startPoint x: 466, startPoint y: 189, endPoint x: 659, endPoint y: 189, distance: 193.0
click at [659, 189] on td "[EMAIL_ADDRESS][DOMAIN_NAME]" at bounding box center [769, 187] width 476 height 40
copy td "[EMAIL_ADDRESS][DOMAIN_NAME]"
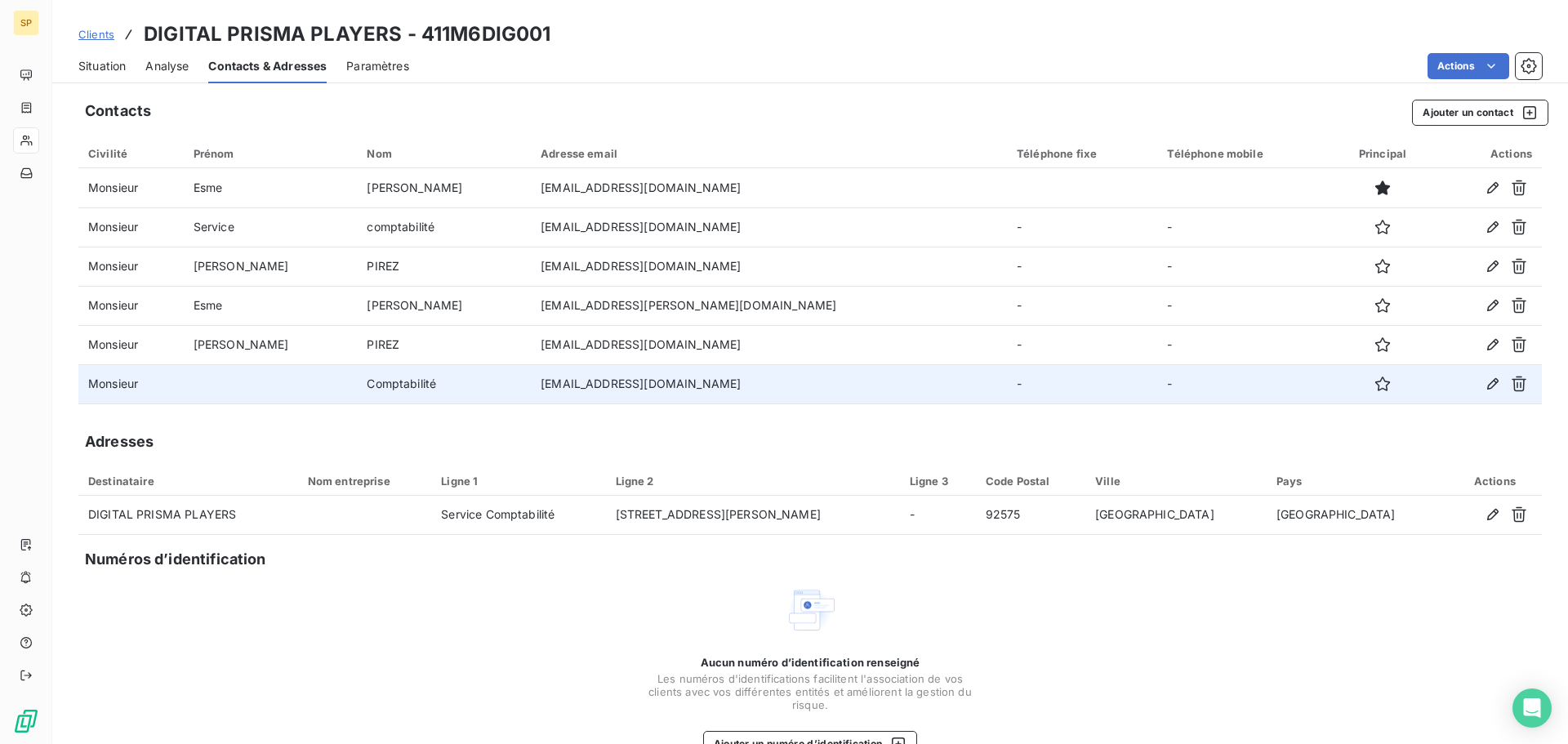
drag, startPoint x: 467, startPoint y: 384, endPoint x: 739, endPoint y: 388, distance: 272.0
click at [739, 388] on td "[EMAIL_ADDRESS][DOMAIN_NAME]" at bounding box center [769, 384] width 476 height 40
copy td "[EMAIL_ADDRESS][DOMAIN_NAME]"
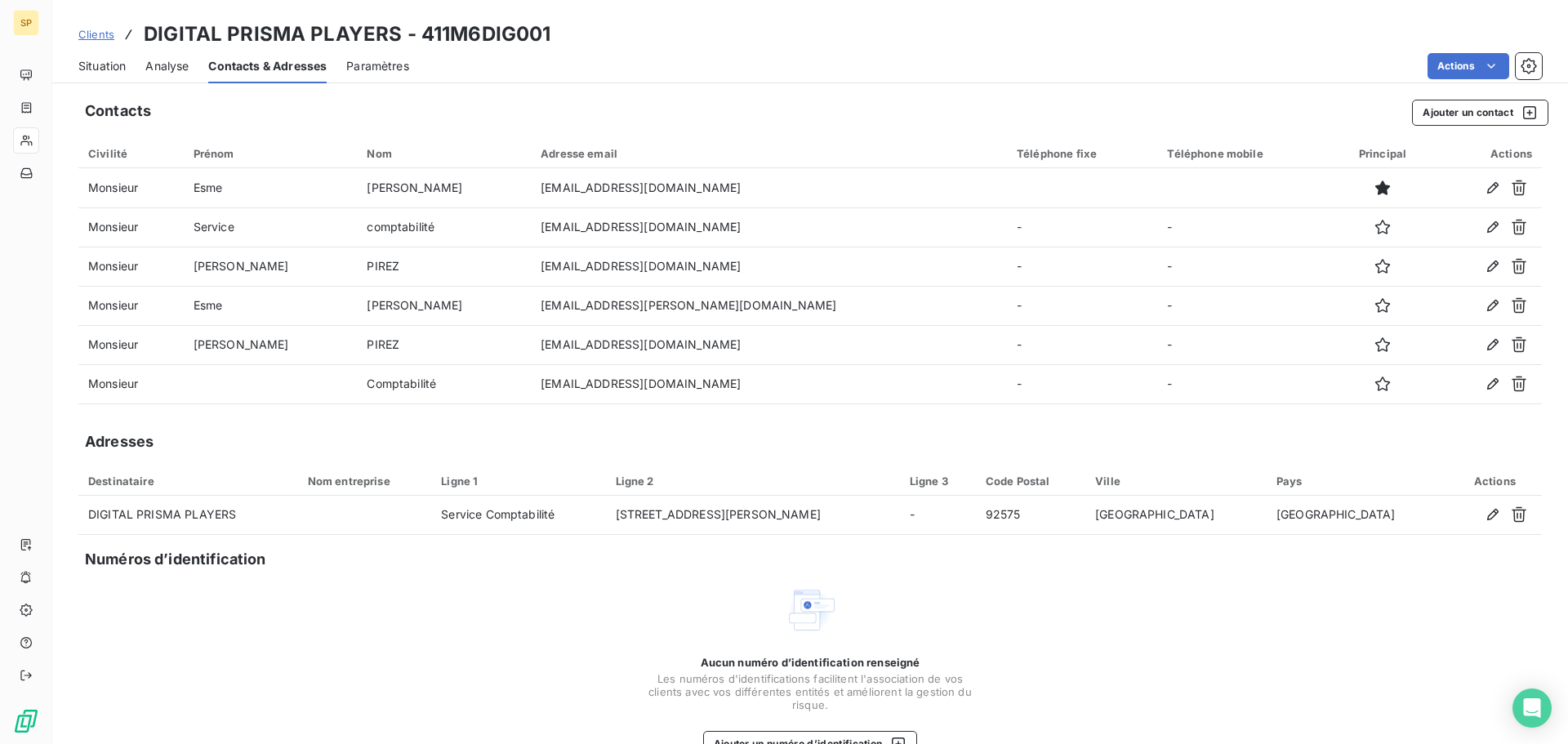
scroll to position [40, 0]
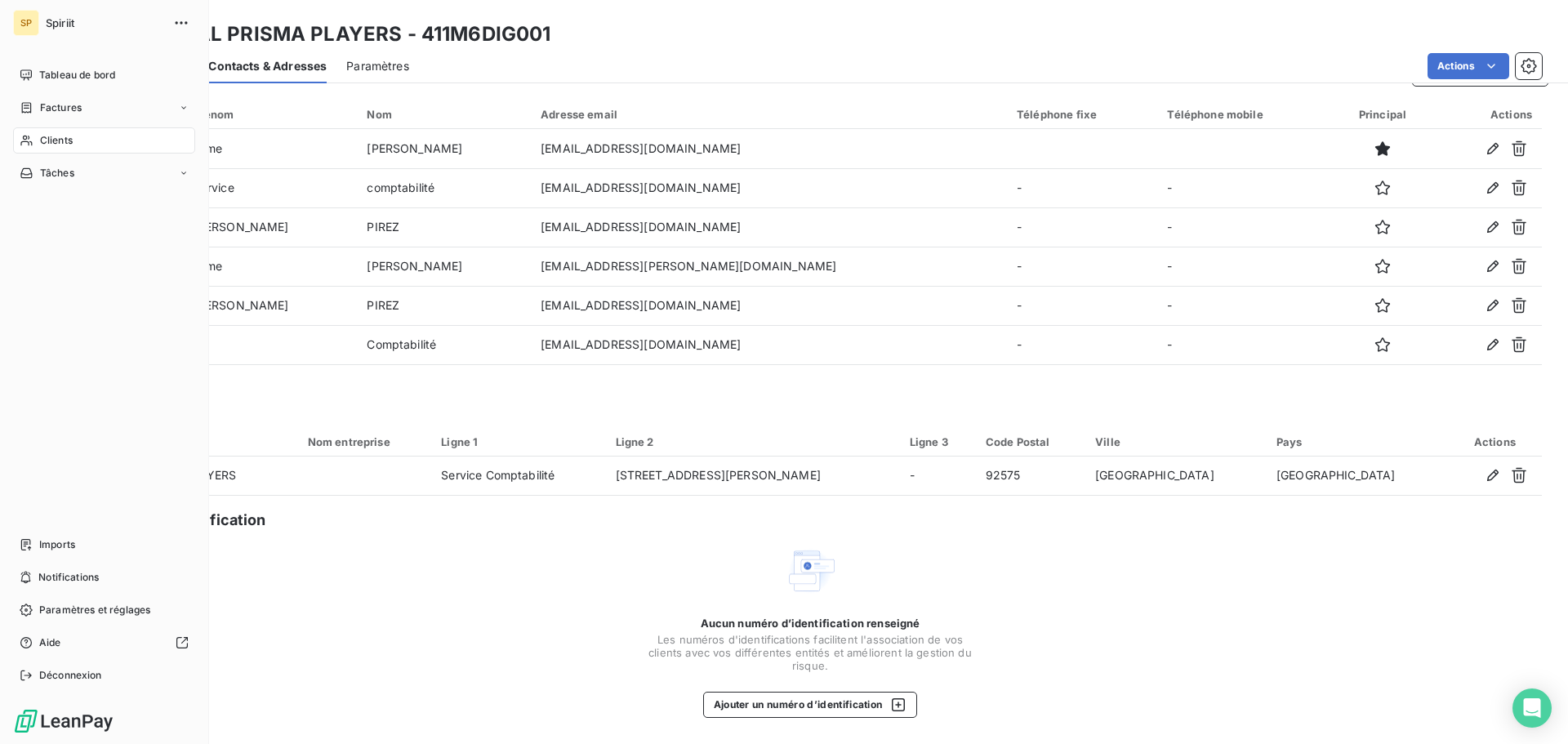
click at [41, 143] on span "Clients" at bounding box center [55, 140] width 32 height 15
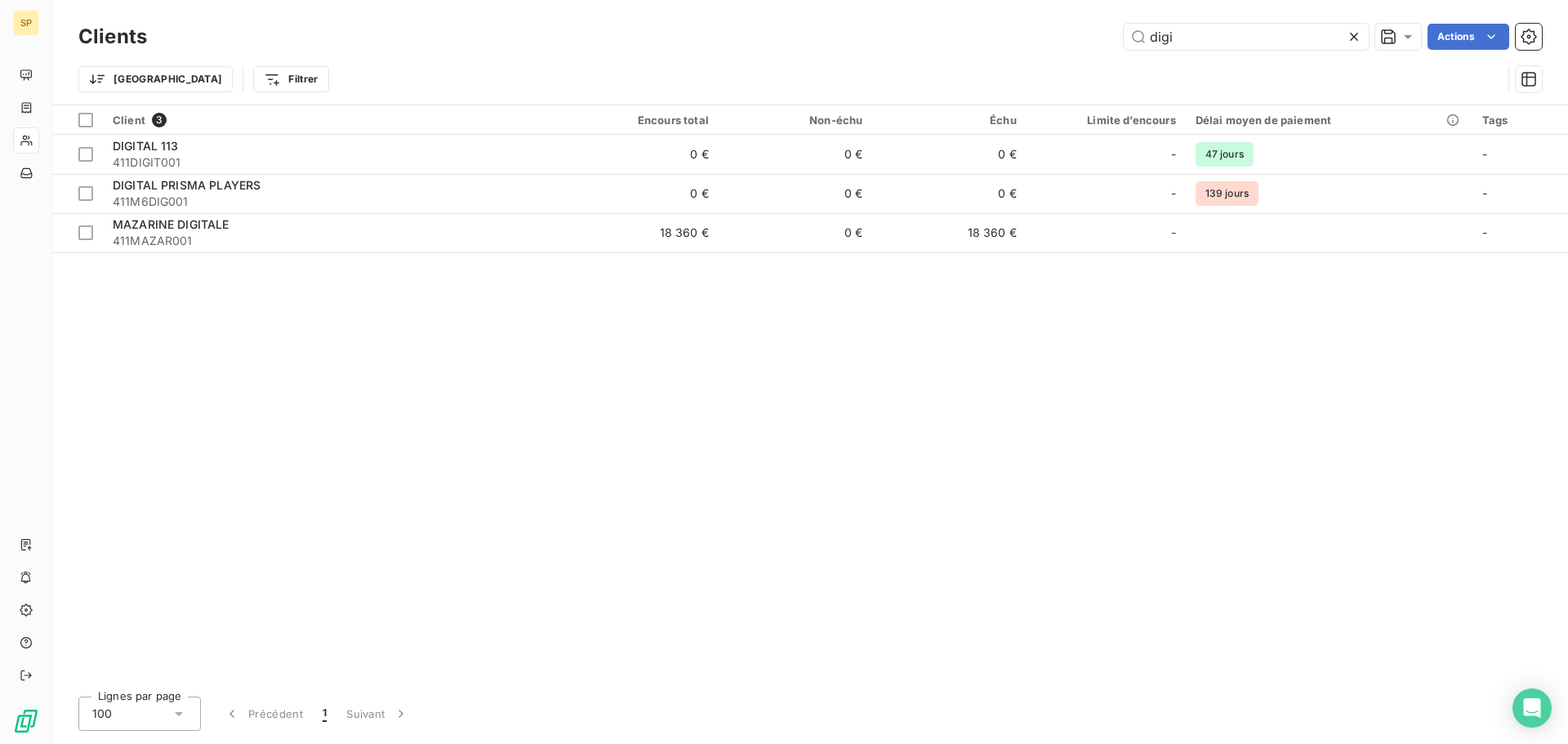
drag, startPoint x: 1191, startPoint y: 35, endPoint x: 1103, endPoint y: 55, distance: 90.2
click at [1103, 55] on div "Clients digi Actions Trier Filtrer" at bounding box center [809, 62] width 1463 height 85
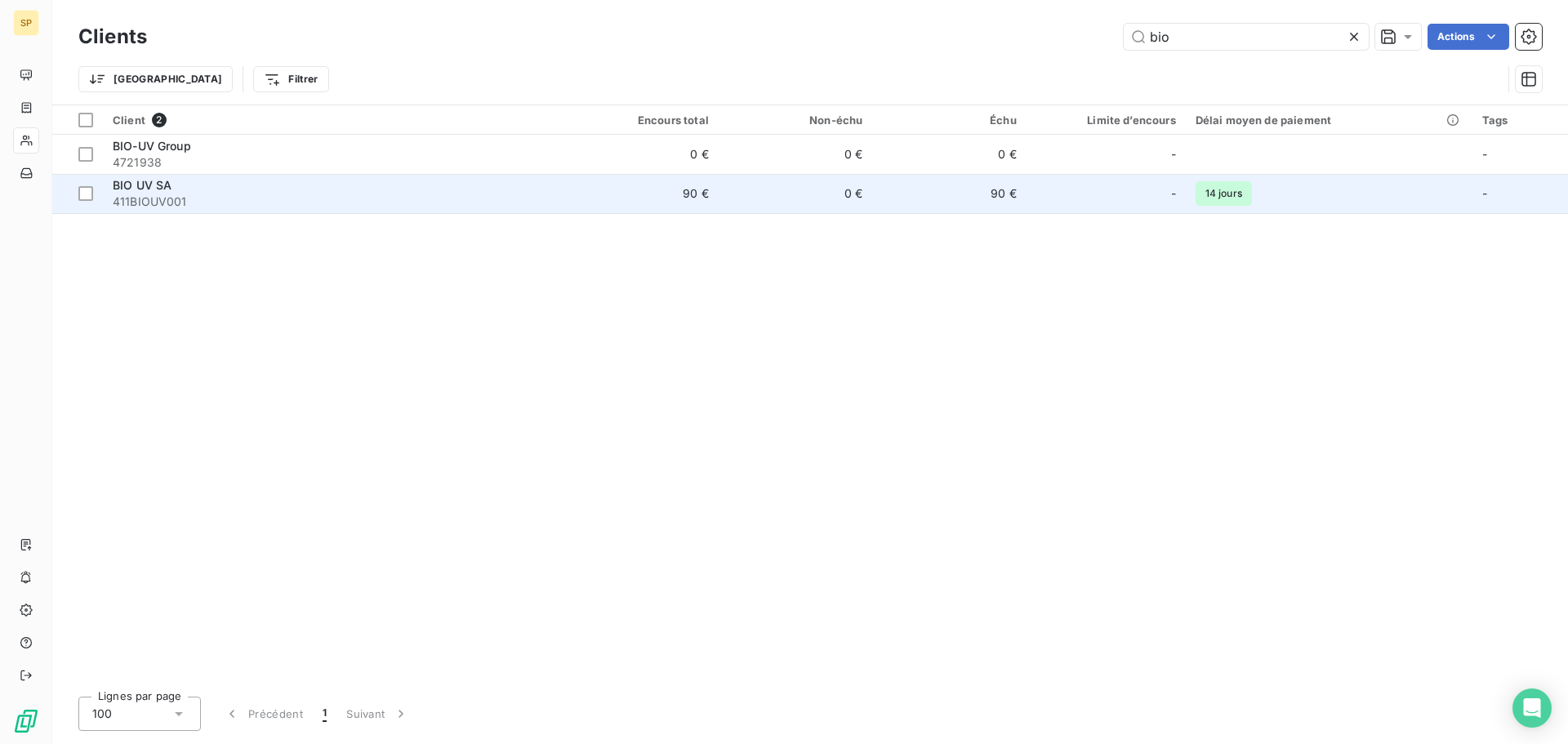
type input "bio"
click at [208, 206] on span "411BIOUV001" at bounding box center [333, 202] width 442 height 17
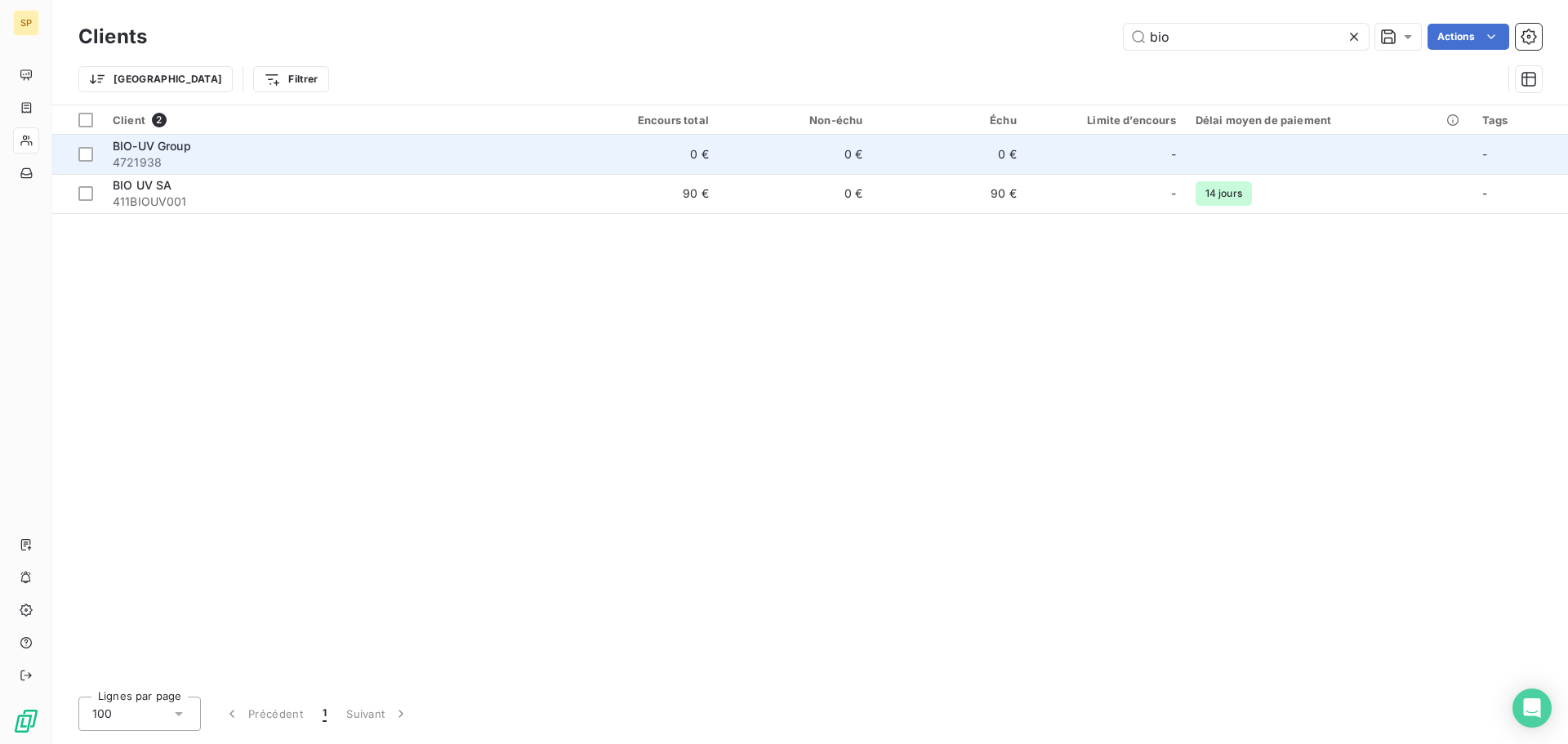
click at [173, 149] on span "BIO-UV Group" at bounding box center [151, 146] width 78 height 14
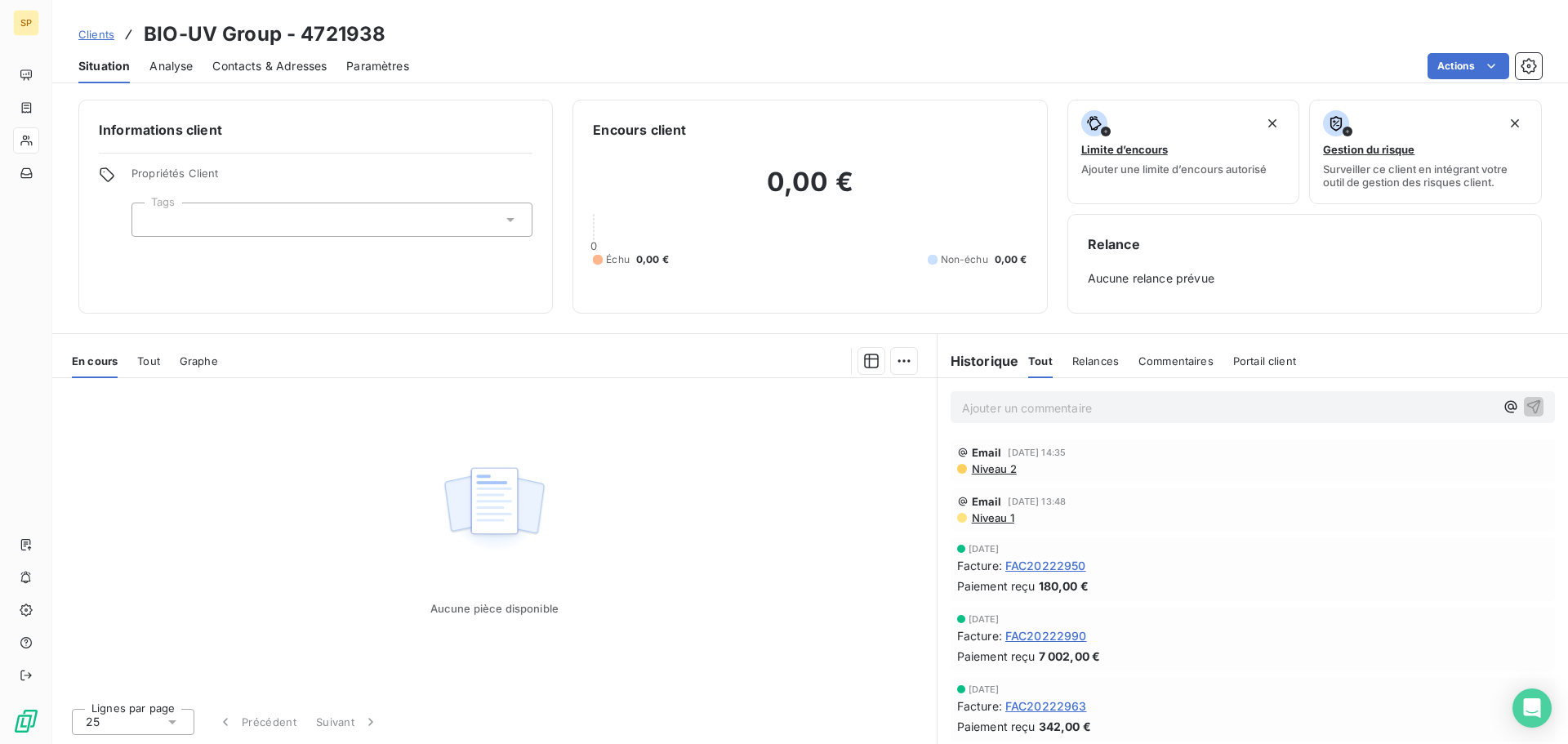
click at [146, 360] on span "Tout" at bounding box center [148, 360] width 23 height 13
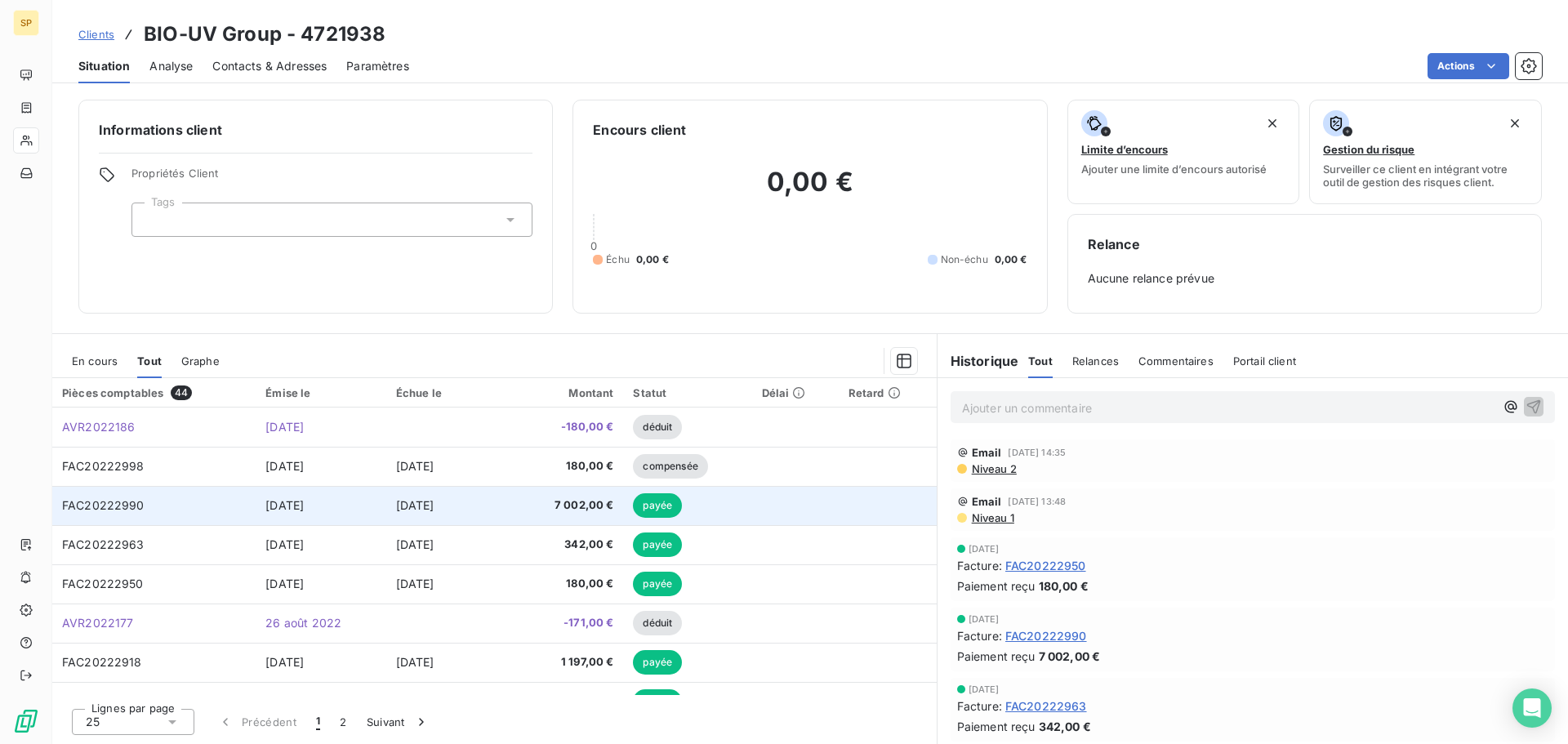
click at [266, 501] on span "[DATE]" at bounding box center [285, 504] width 39 height 14
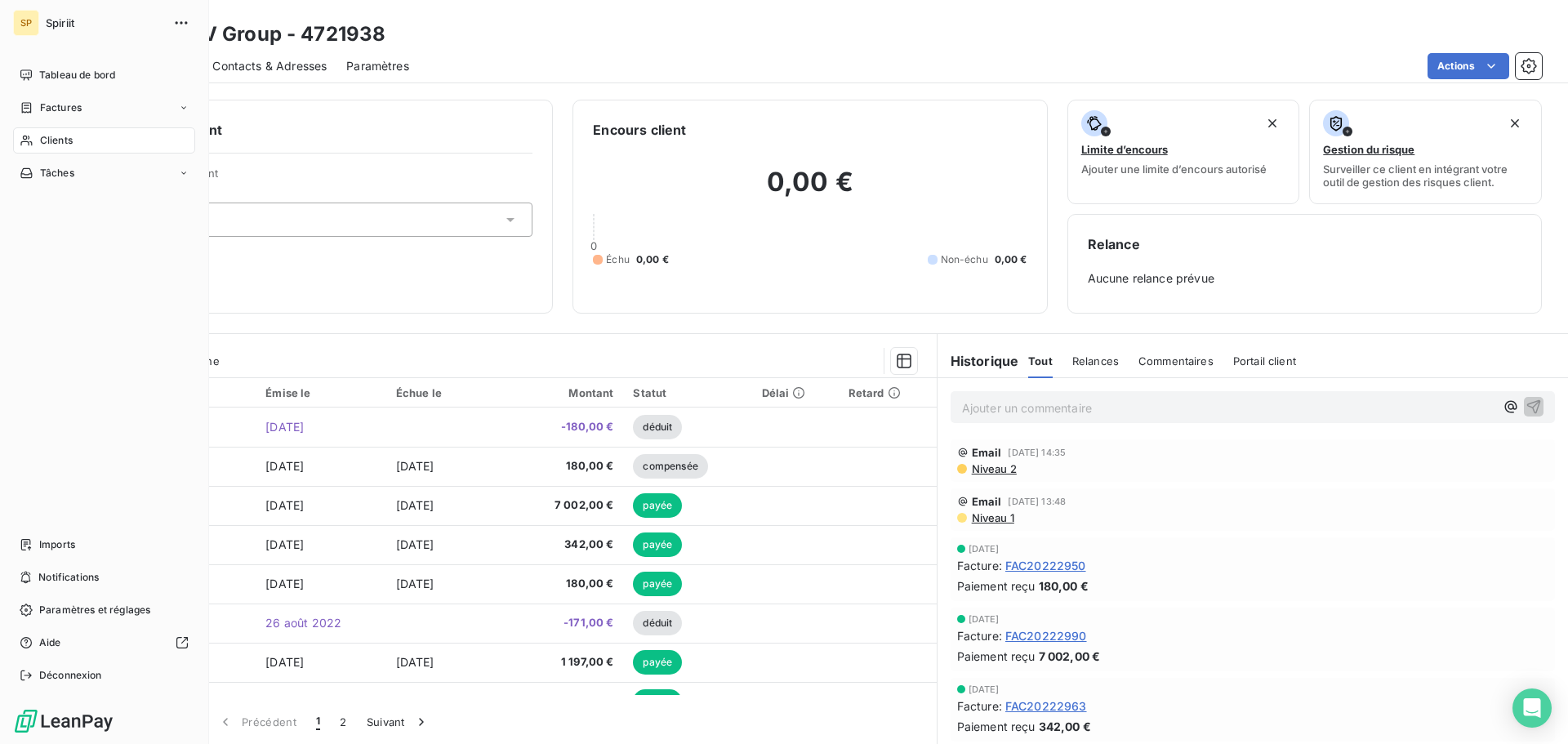
drag, startPoint x: 38, startPoint y: 144, endPoint x: 109, endPoint y: 134, distance: 71.7
click at [40, 140] on span "Clients" at bounding box center [55, 140] width 32 height 15
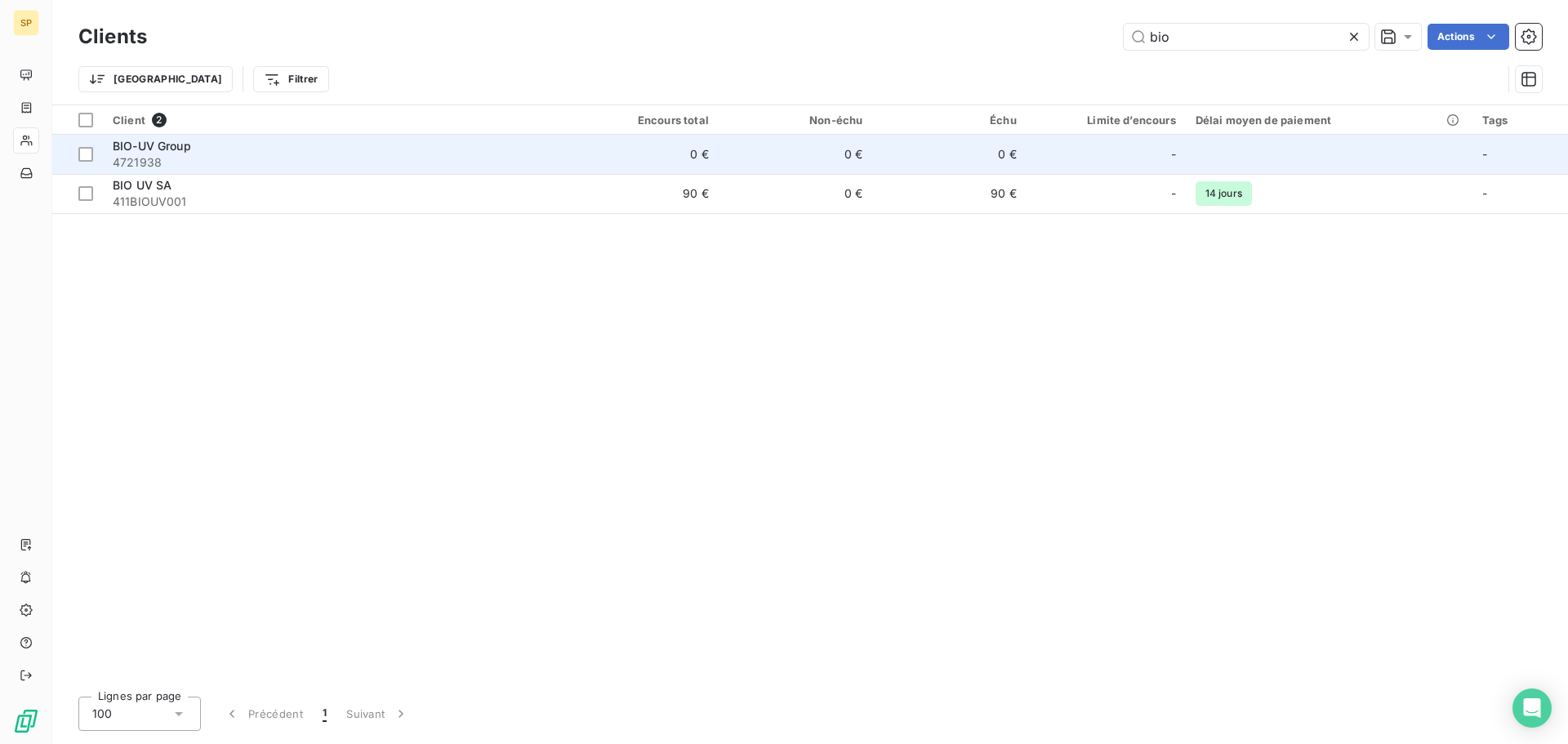
click at [233, 157] on span "4721938" at bounding box center [333, 162] width 442 height 17
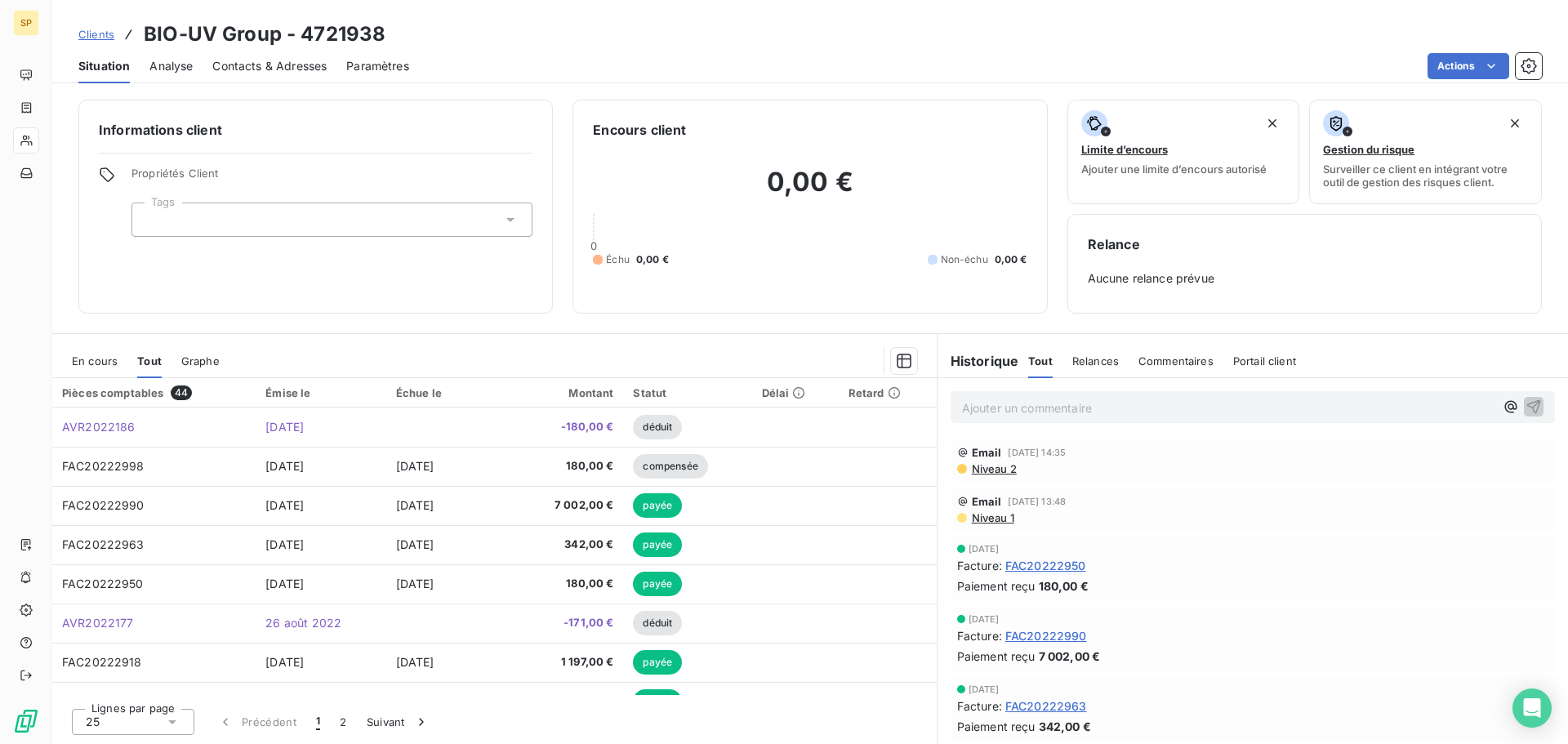
click at [265, 68] on span "Contacts & Adresses" at bounding box center [269, 66] width 114 height 17
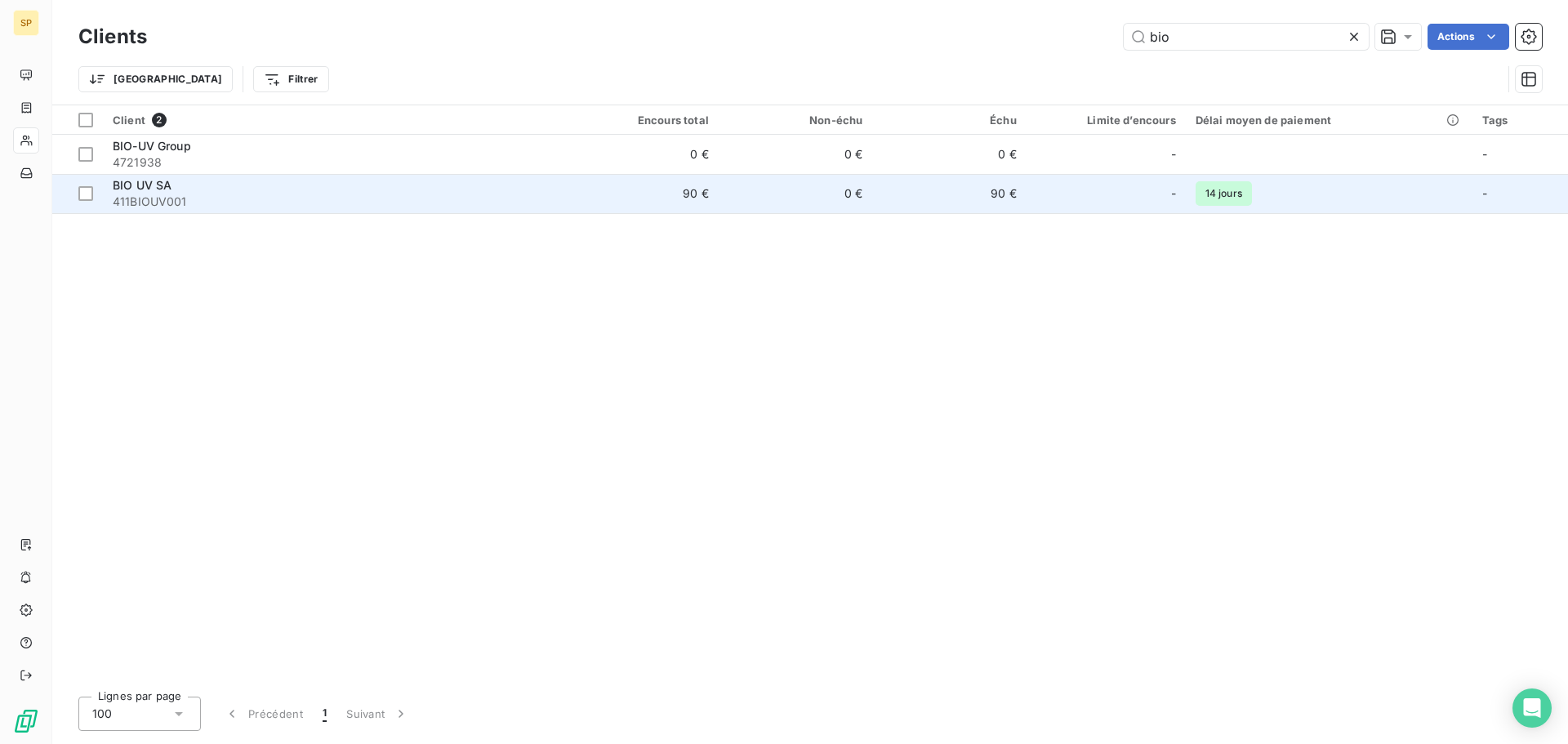
click at [185, 184] on div "BIO UV SA" at bounding box center [333, 185] width 442 height 17
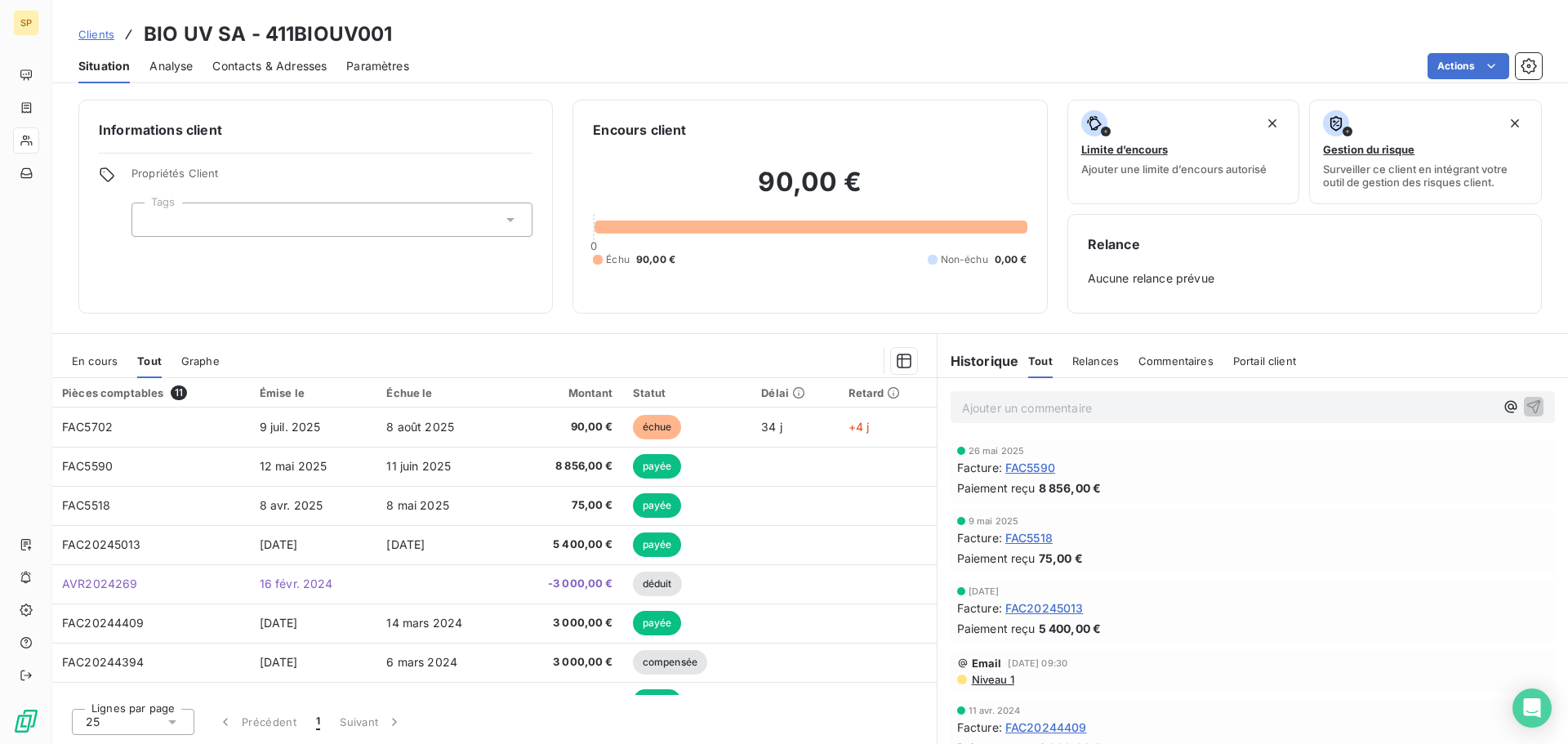
click at [256, 66] on span "Contacts & Adresses" at bounding box center [269, 66] width 114 height 17
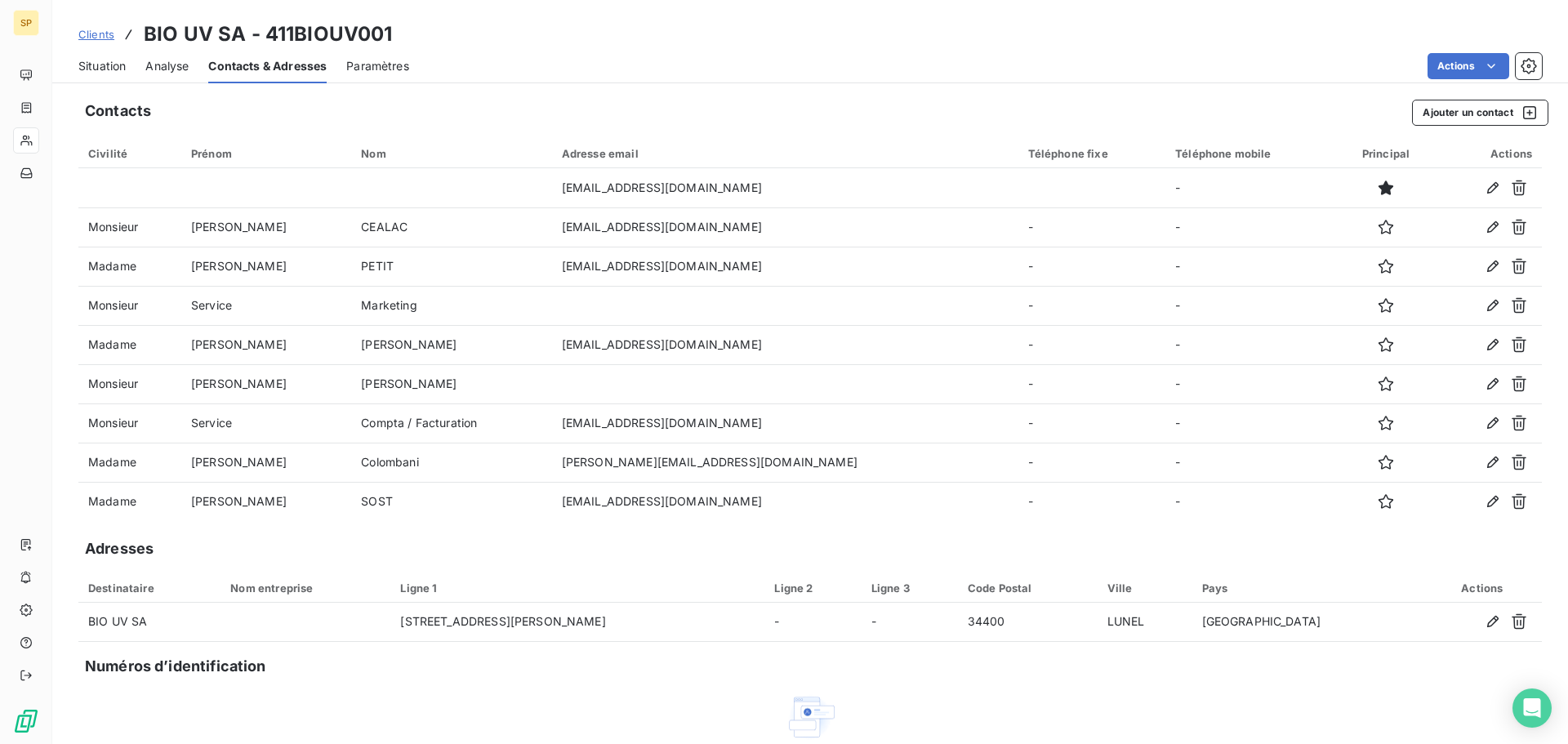
click at [107, 74] on span "Situation" at bounding box center [101, 66] width 47 height 17
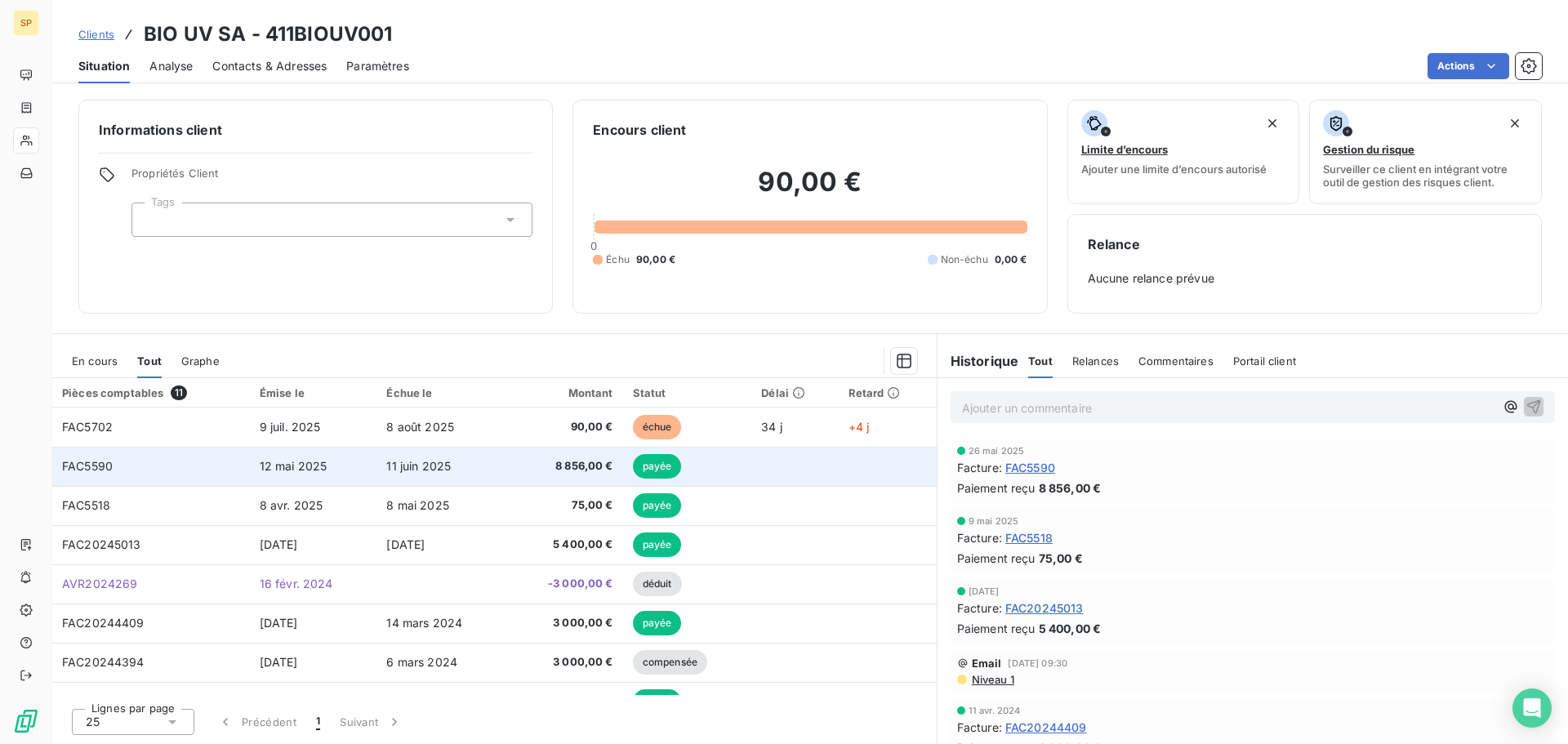
click at [250, 453] on td "12 mai 2025" at bounding box center [313, 466] width 127 height 40
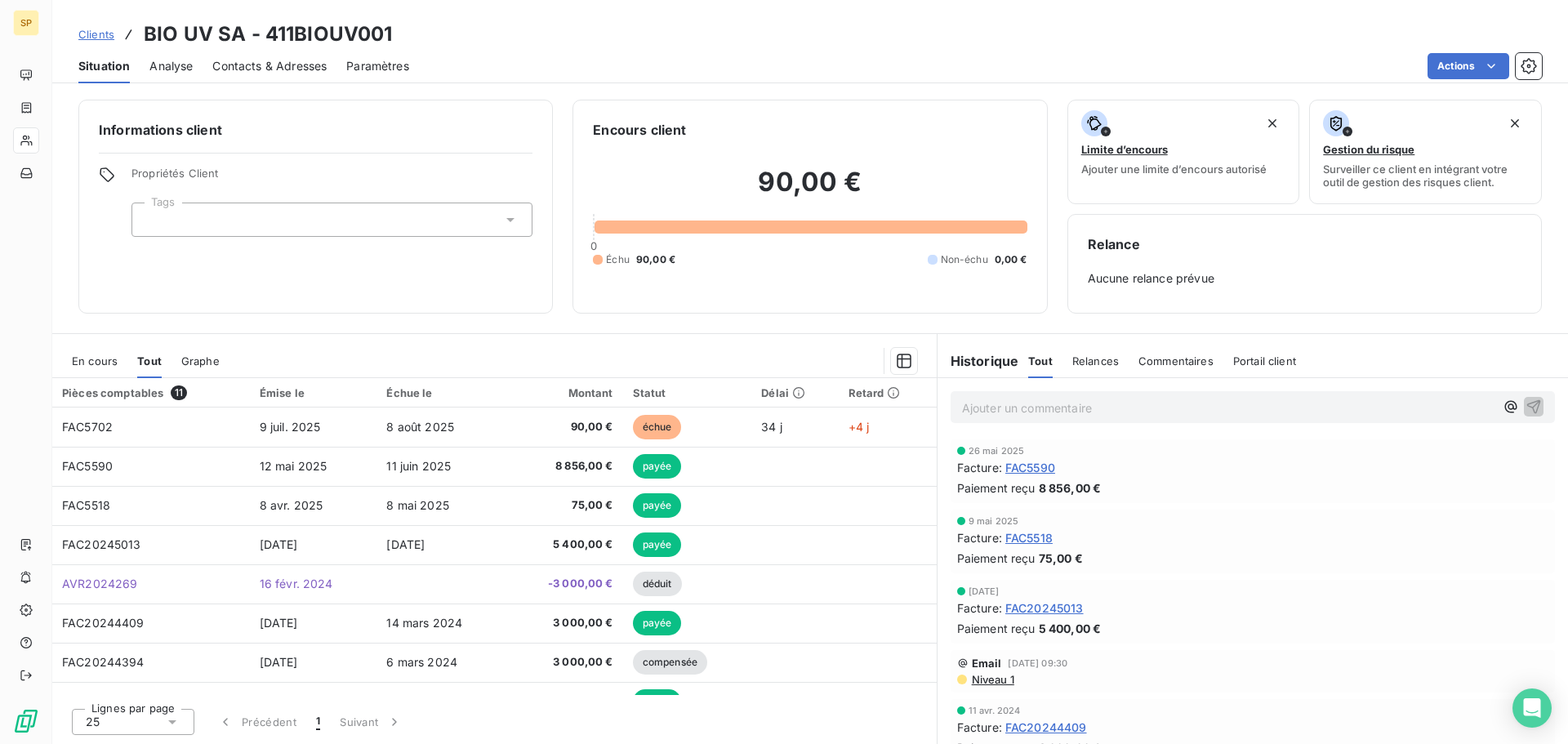
click at [250, 64] on span "Contacts & Adresses" at bounding box center [269, 66] width 114 height 17
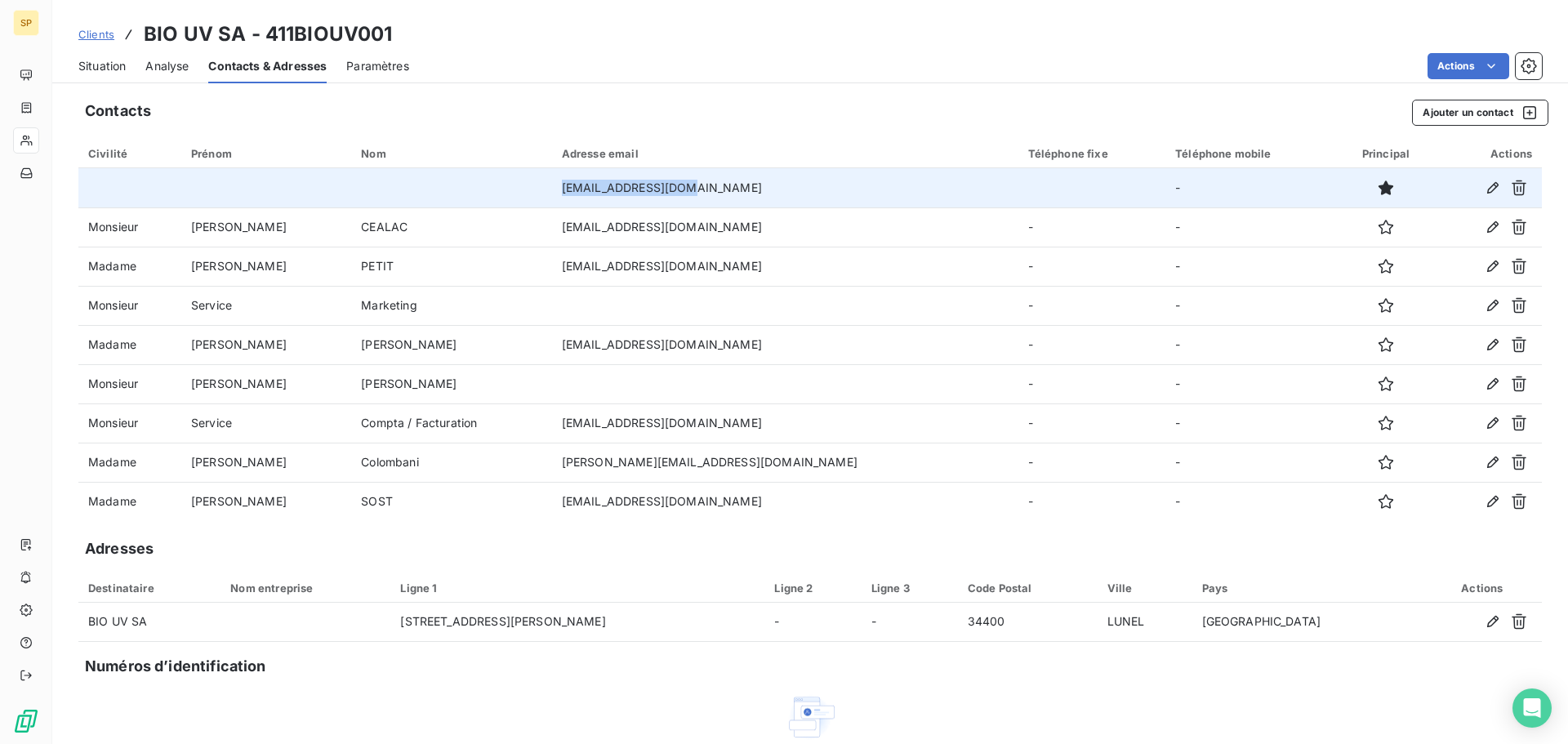
drag, startPoint x: 572, startPoint y: 187, endPoint x: 695, endPoint y: 188, distance: 123.0
click at [695, 188] on td "[EMAIL_ADDRESS][DOMAIN_NAME]" at bounding box center [785, 187] width 466 height 40
copy td "[EMAIL_ADDRESS][DOMAIN_NAME]"
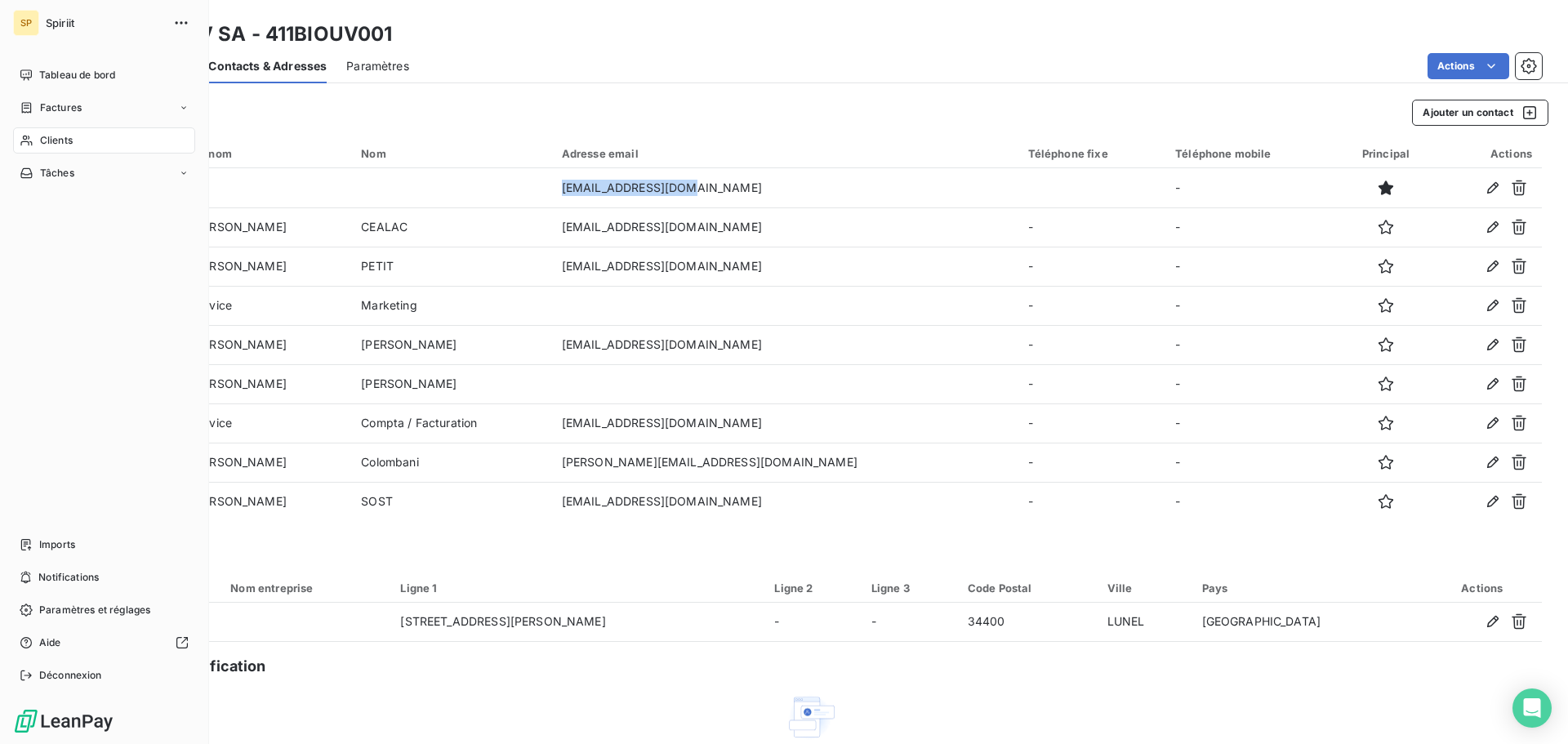
click at [43, 144] on span "Clients" at bounding box center [55, 140] width 32 height 15
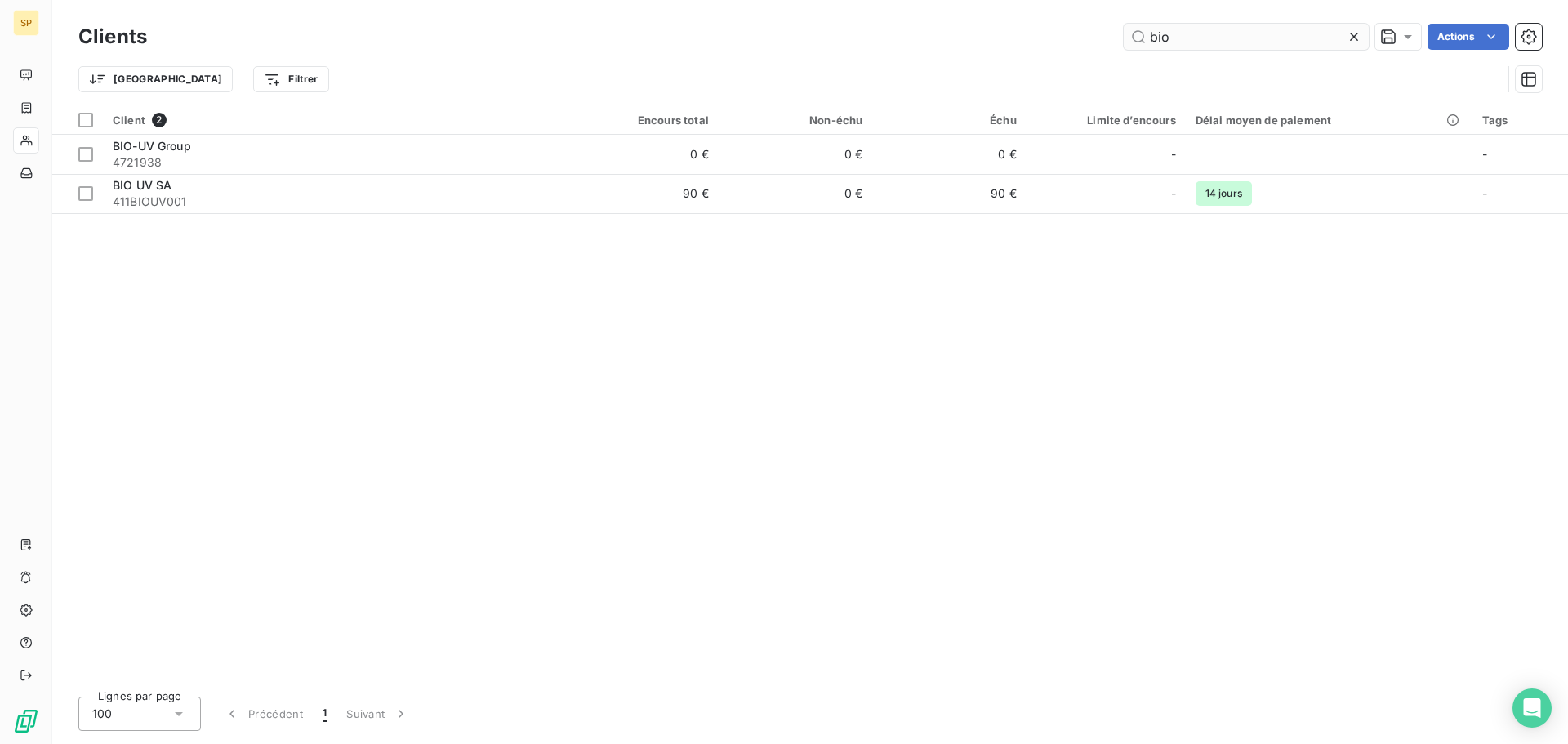
click at [1168, 37] on input "bio" at bounding box center [1246, 37] width 245 height 26
drag, startPoint x: 1173, startPoint y: 40, endPoint x: 1082, endPoint y: 25, distance: 92.2
click at [1082, 25] on div "bio Actions" at bounding box center [855, 37] width 1375 height 26
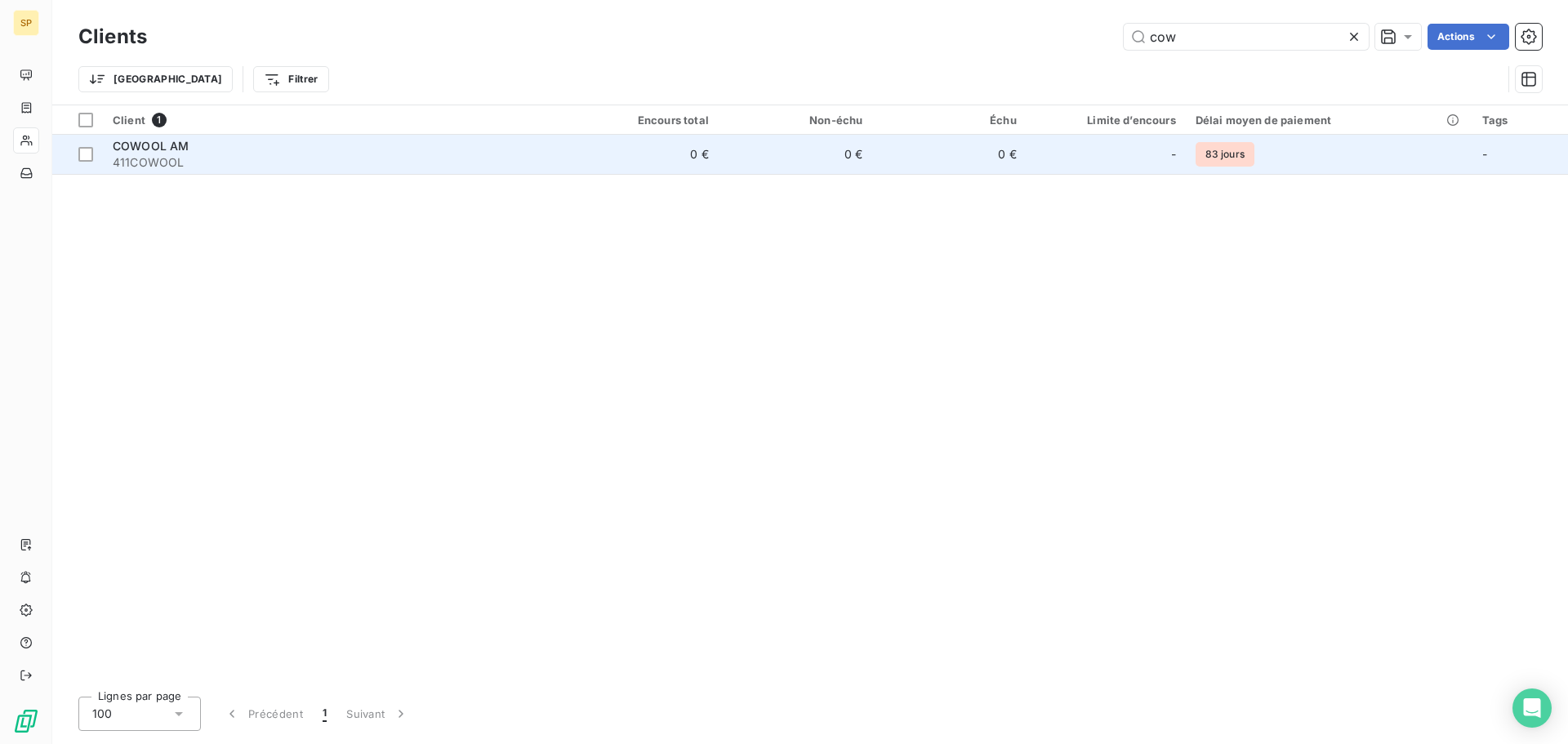
type input "cow"
click at [273, 160] on span "411COWOOL" at bounding box center [333, 162] width 442 height 17
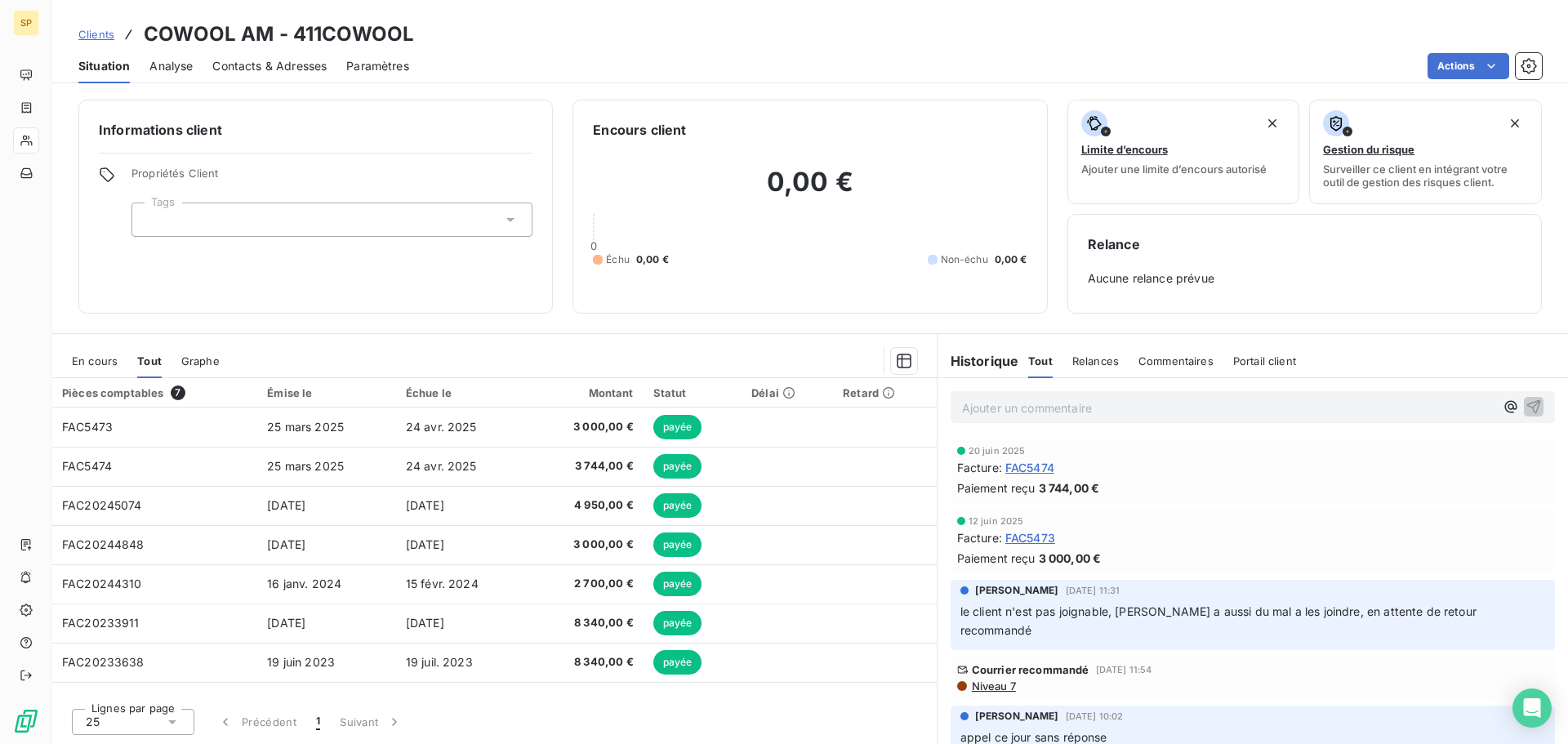
click at [103, 368] on div "En cours" at bounding box center [95, 360] width 46 height 34
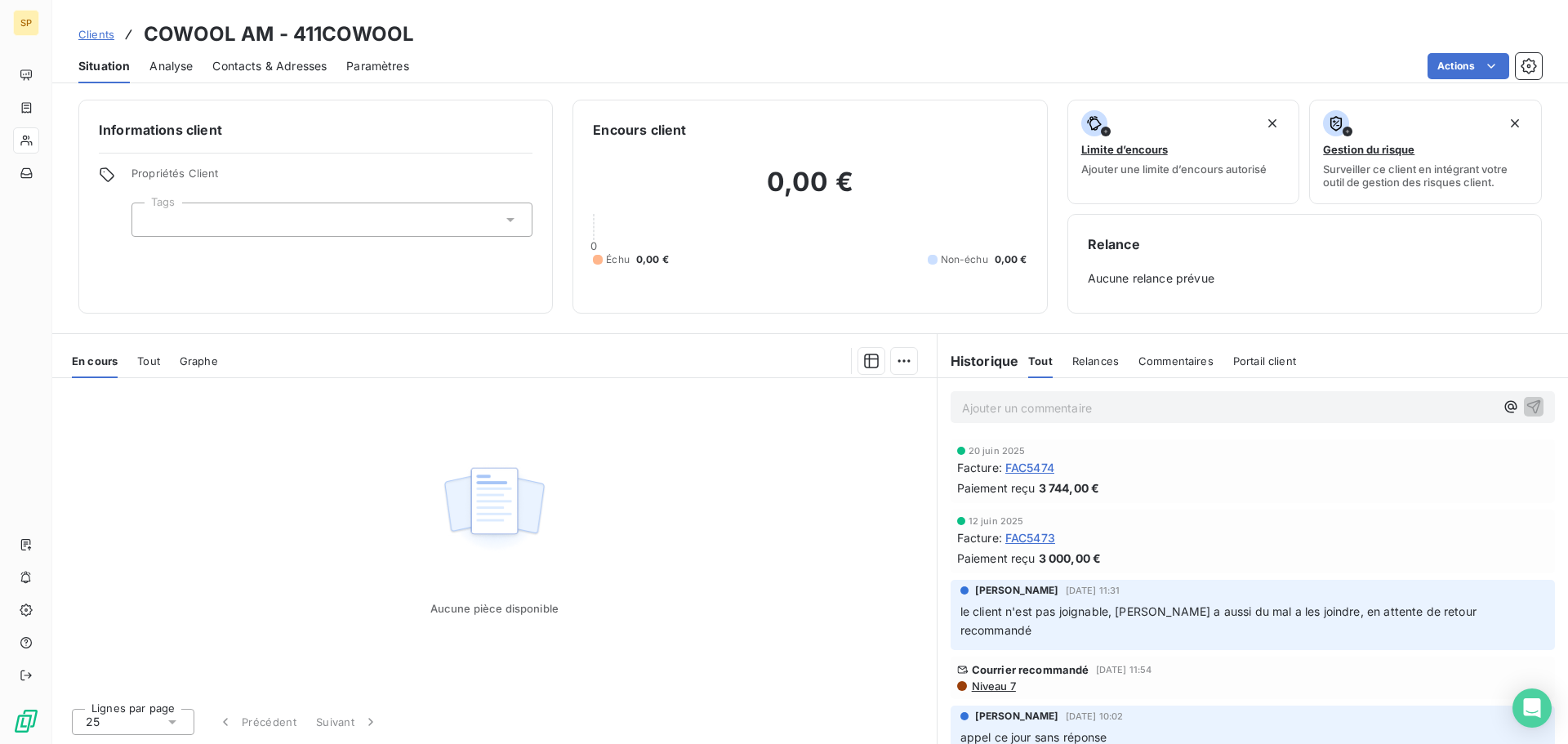
click at [154, 360] on span "Tout" at bounding box center [148, 360] width 23 height 13
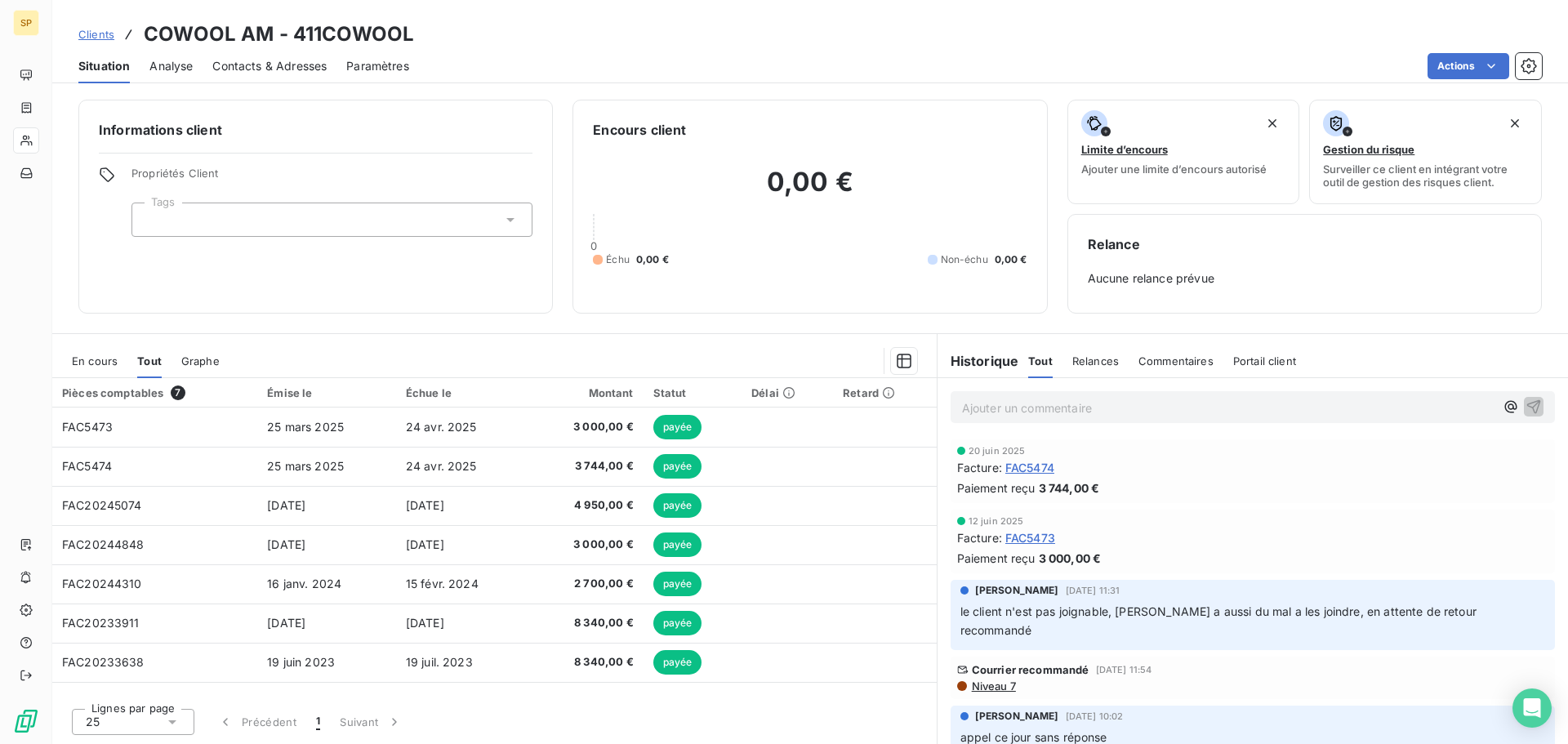
click at [297, 76] on div "Contacts & Adresses" at bounding box center [269, 65] width 114 height 34
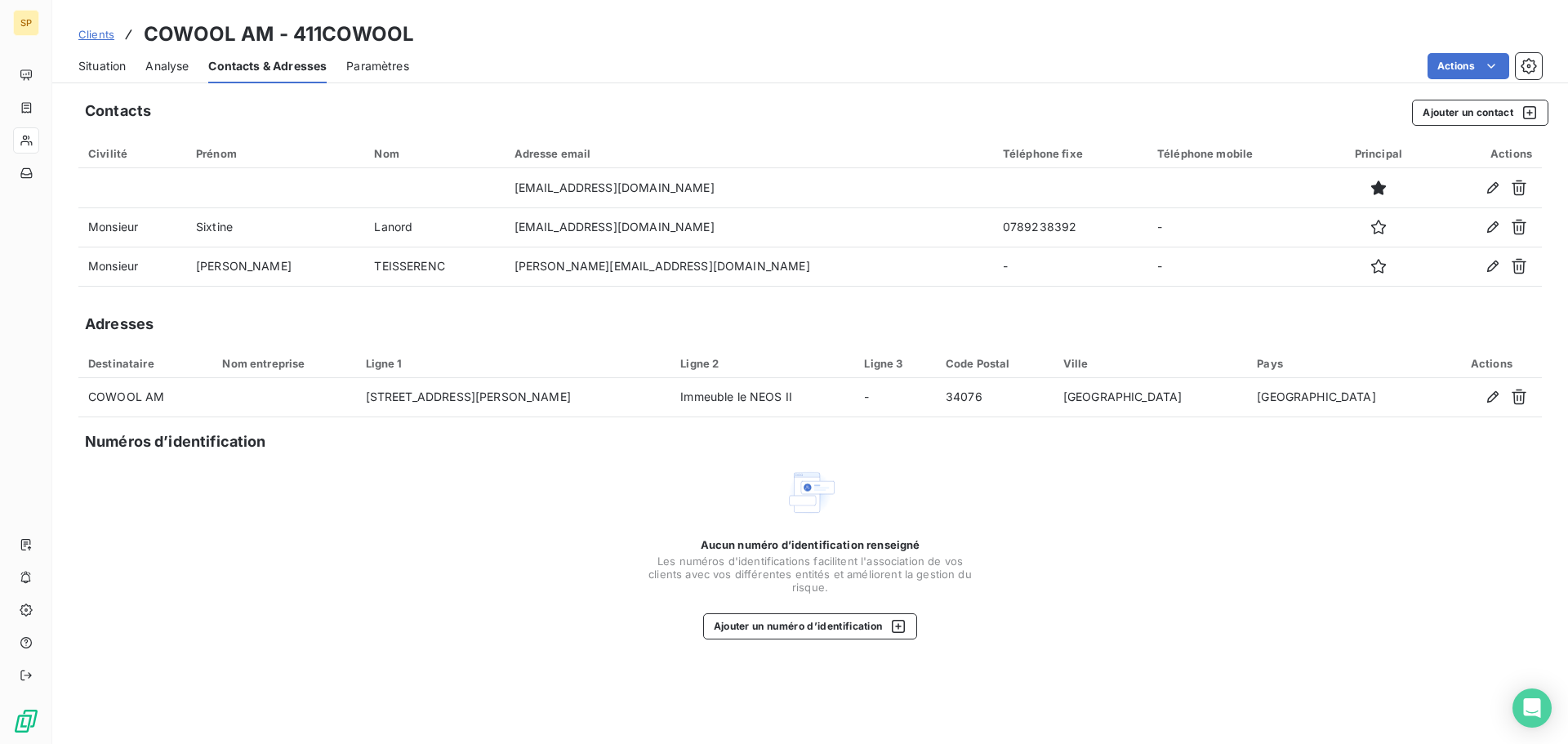
click at [375, 510] on div "Aucun numéro d’identification renseigné Les numéros d'identifications faciliten…" at bounding box center [809, 553] width 1463 height 173
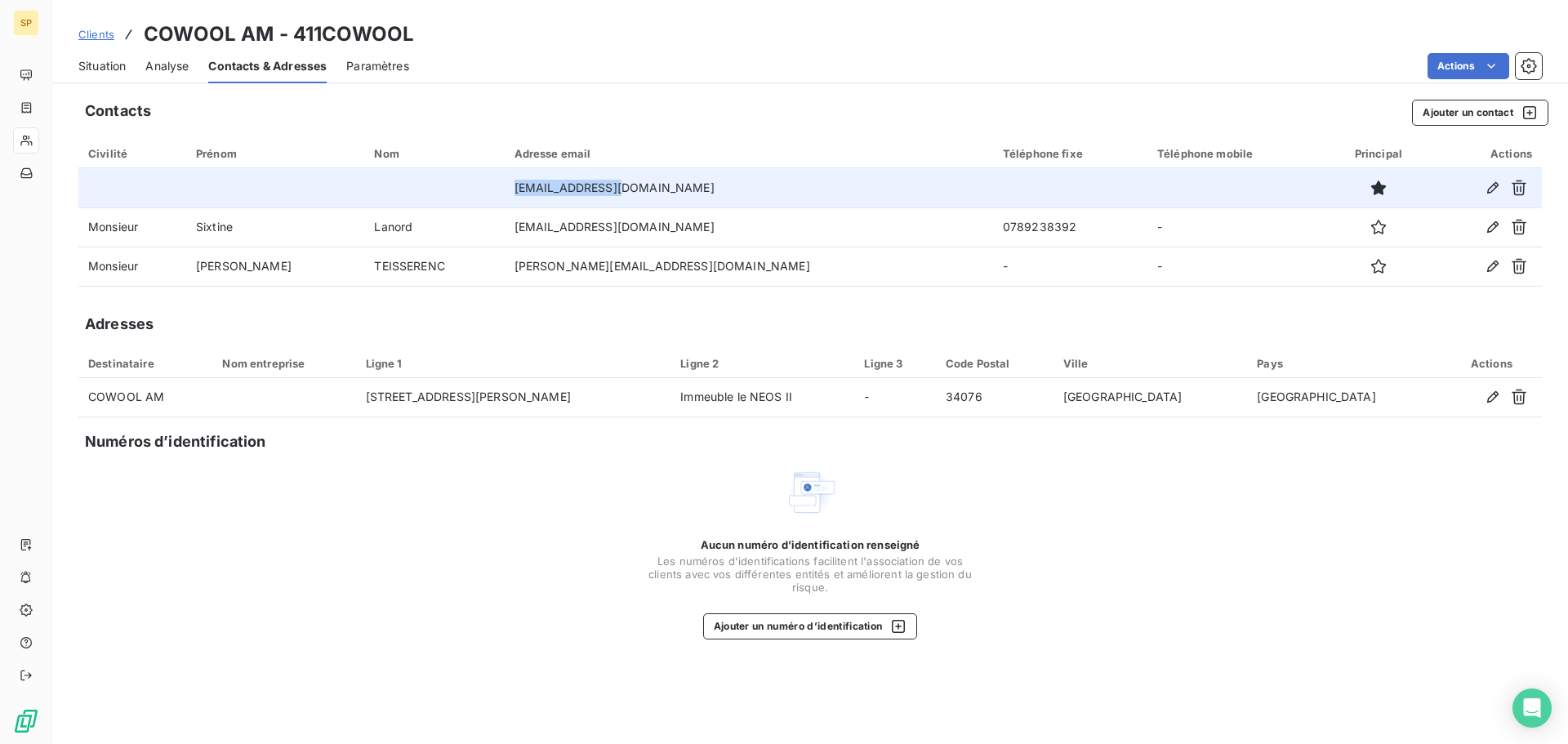
drag, startPoint x: 518, startPoint y: 186, endPoint x: 639, endPoint y: 200, distance: 121.8
click at [639, 200] on td "[EMAIL_ADDRESS][DOMAIN_NAME]" at bounding box center [749, 187] width 489 height 40
copy td "[EMAIL_ADDRESS][DOMAIN_NAME]"
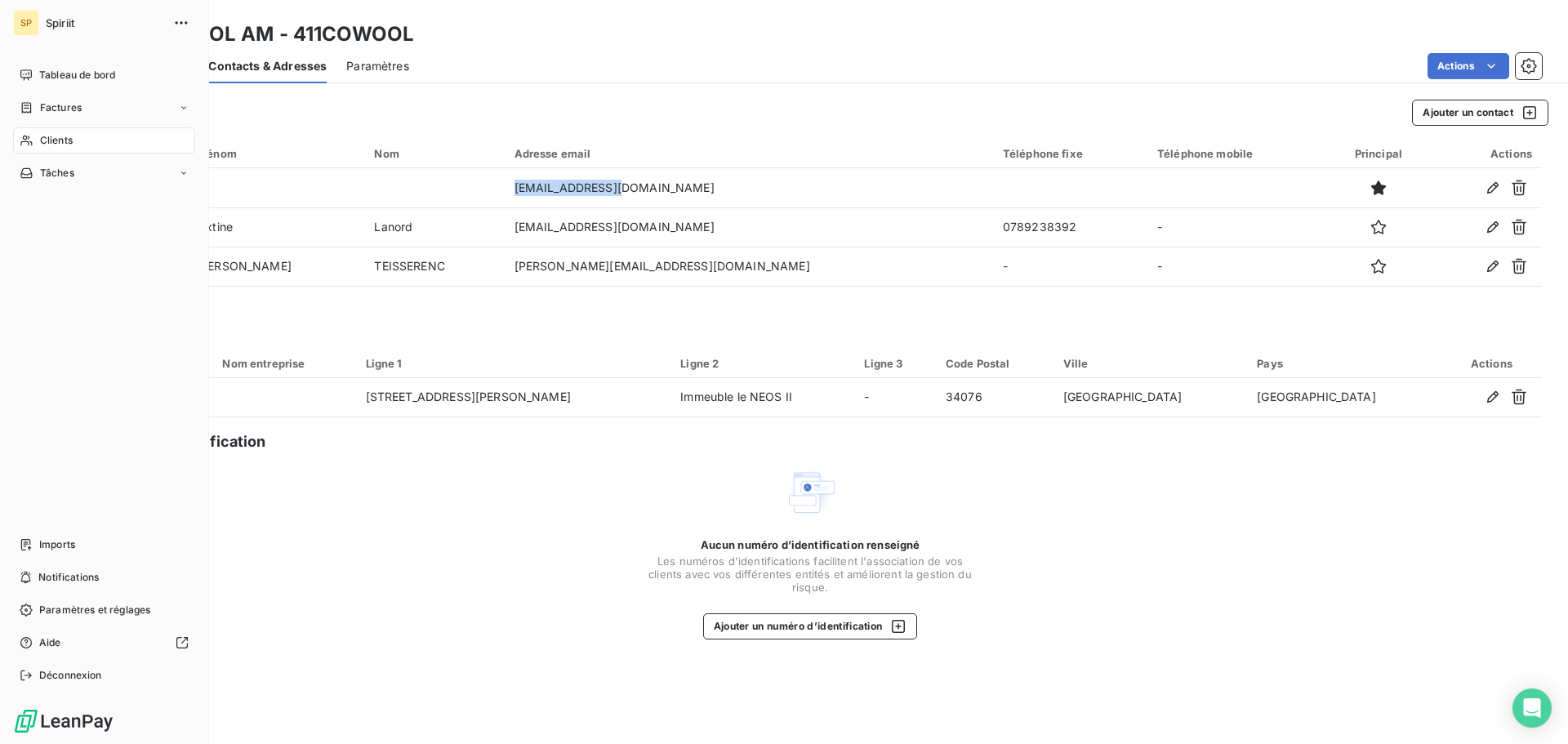
click at [38, 148] on div "Clients" at bounding box center [104, 140] width 183 height 26
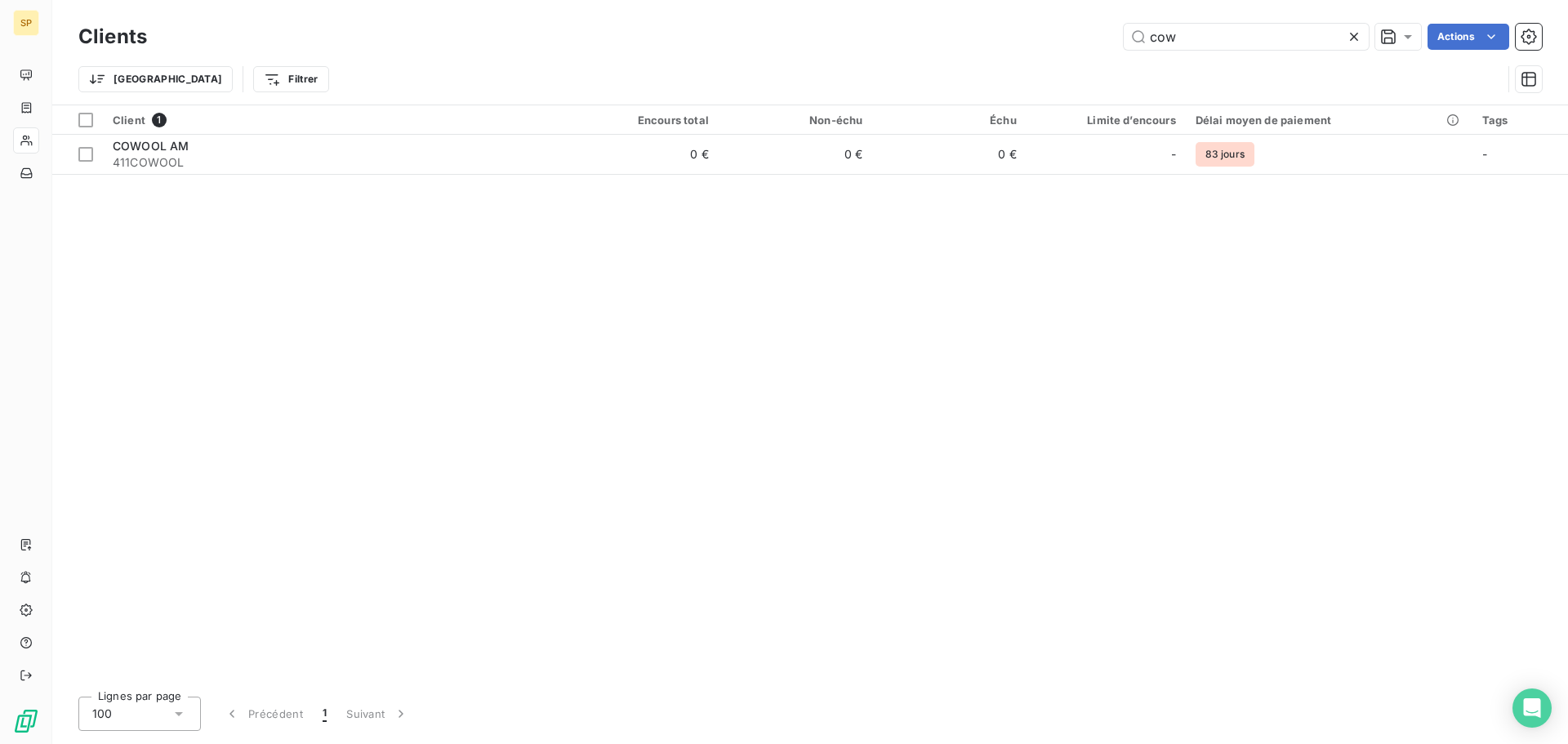
drag, startPoint x: 1211, startPoint y: 34, endPoint x: 1110, endPoint y: 53, distance: 102.8
click at [1110, 53] on div "Clients cow Actions" at bounding box center [809, 36] width 1463 height 34
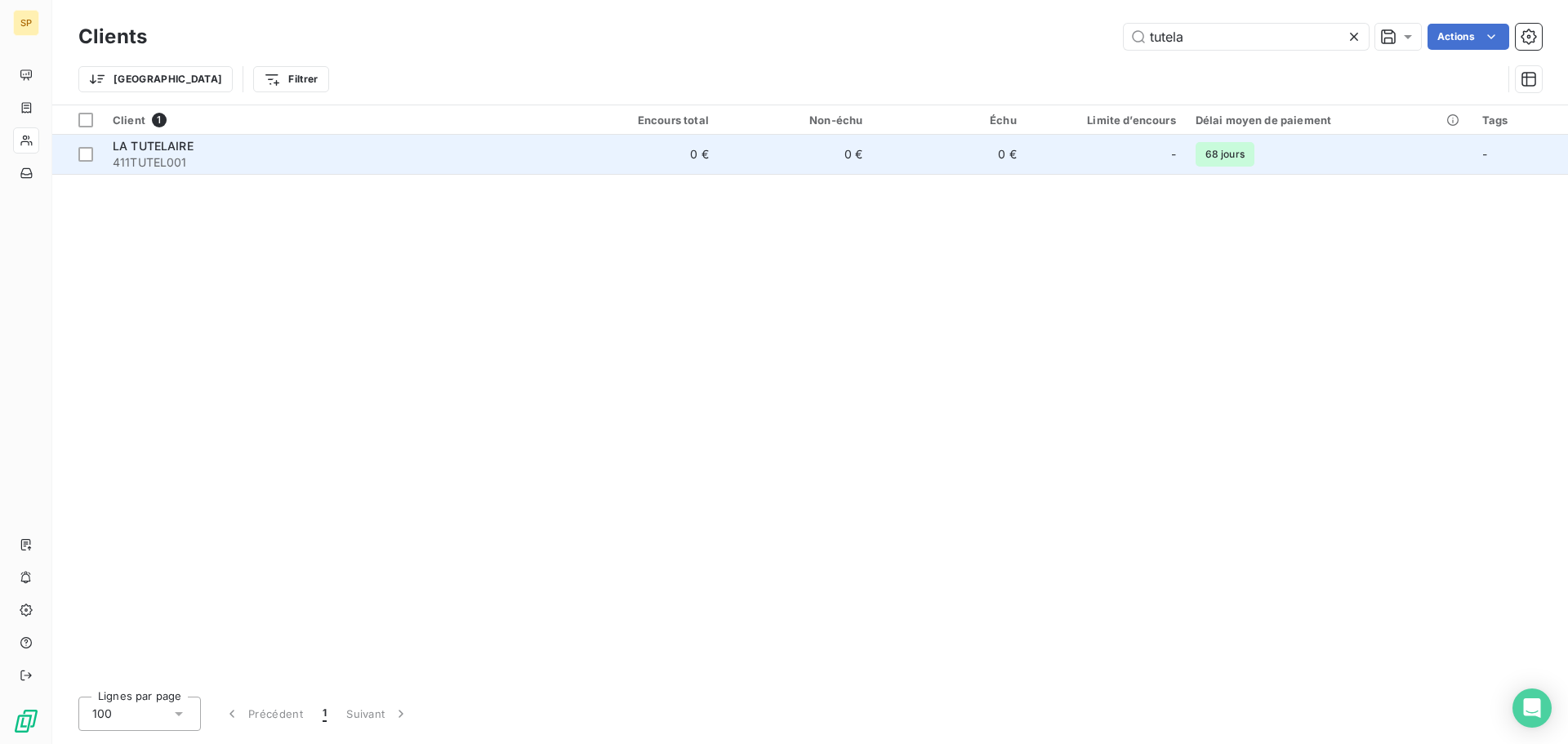
type input "tutela"
click at [219, 160] on span "411TUTEL001" at bounding box center [333, 162] width 442 height 17
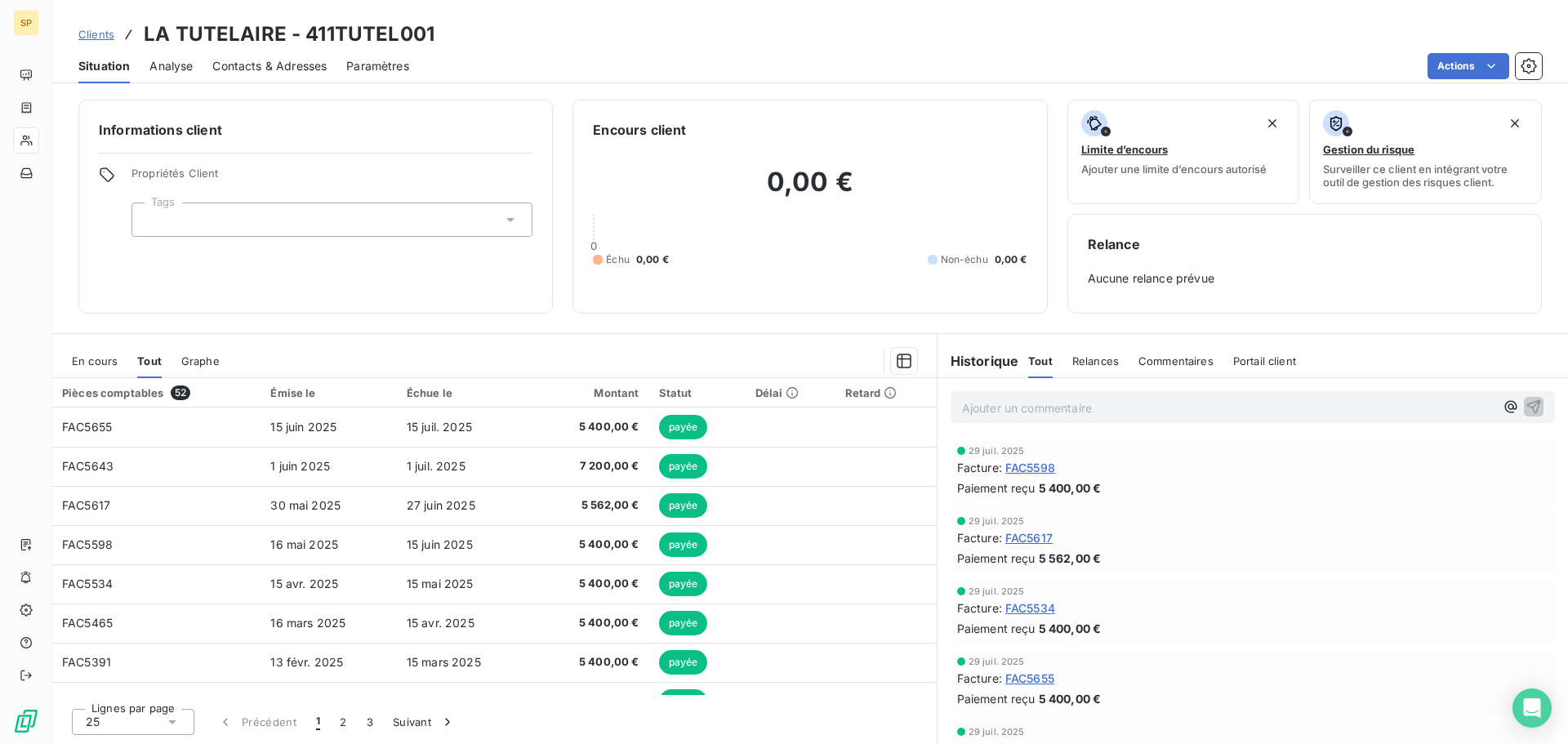
click at [297, 73] on span "Contacts & Adresses" at bounding box center [269, 66] width 114 height 17
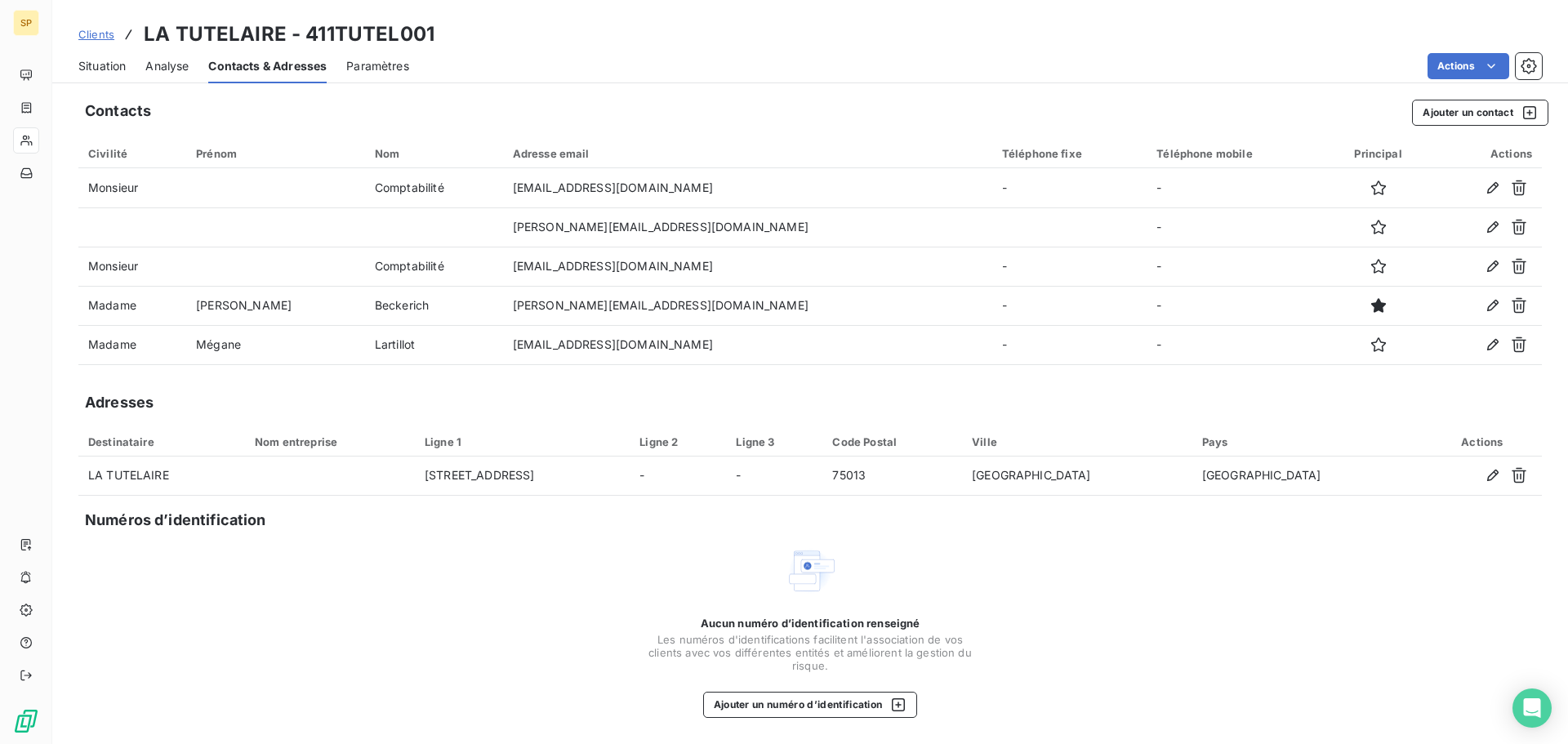
click at [428, 554] on div "Aucun numéro d’identification renseigné Les numéros d'identifications faciliten…" at bounding box center [809, 632] width 1463 height 173
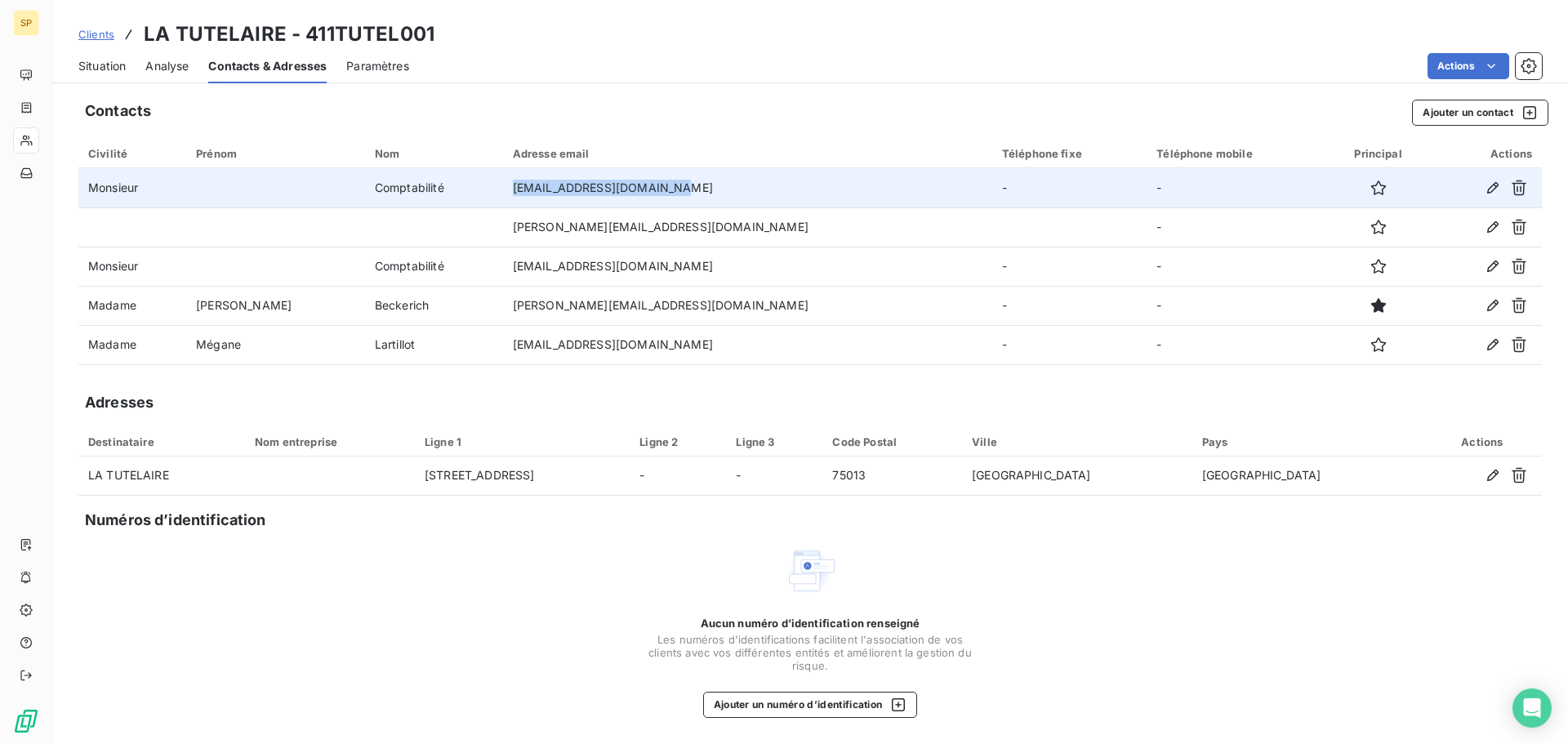
drag, startPoint x: 525, startPoint y: 189, endPoint x: 658, endPoint y: 186, distance: 133.0
click at [658, 186] on td "[EMAIL_ADDRESS][DOMAIN_NAME]" at bounding box center [748, 187] width 489 height 40
copy td "[EMAIL_ADDRESS][DOMAIN_NAME]"
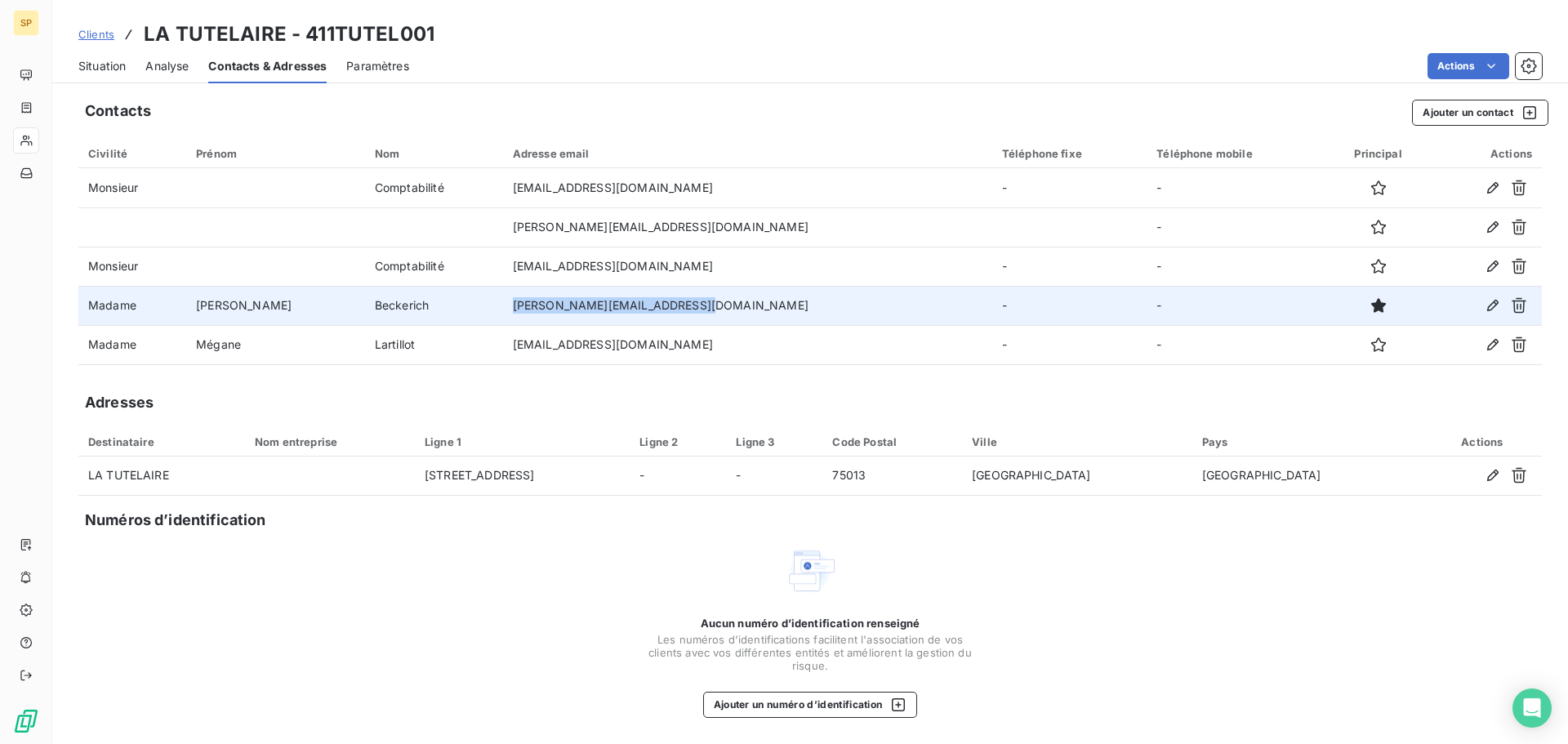
drag, startPoint x: 525, startPoint y: 304, endPoint x: 687, endPoint y: 313, distance: 162.2
click at [687, 313] on td "[PERSON_NAME][EMAIL_ADDRESS][DOMAIN_NAME]" at bounding box center [748, 305] width 489 height 40
copy td "[PERSON_NAME][EMAIL_ADDRESS][DOMAIN_NAME]"
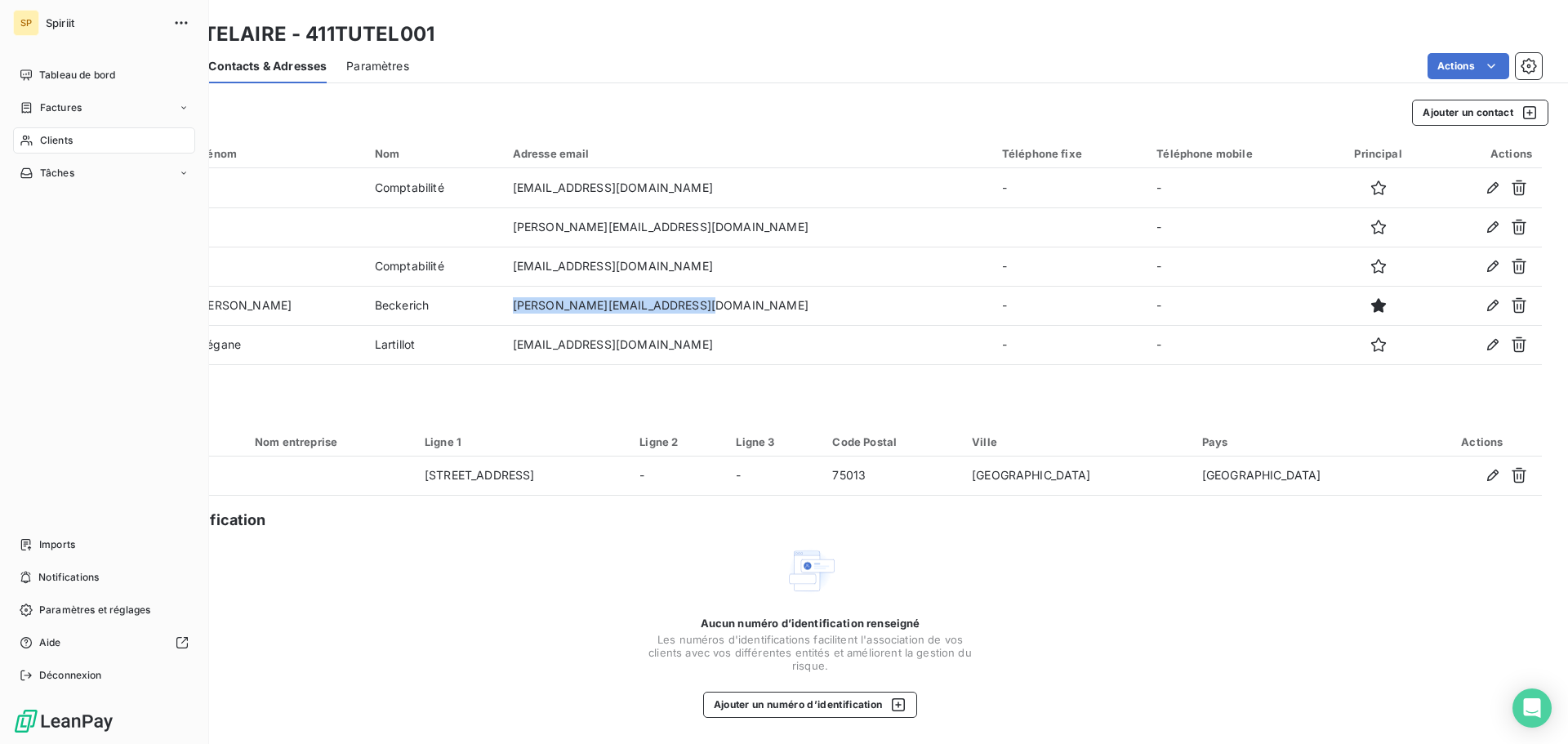
click at [50, 139] on span "Clients" at bounding box center [55, 140] width 32 height 15
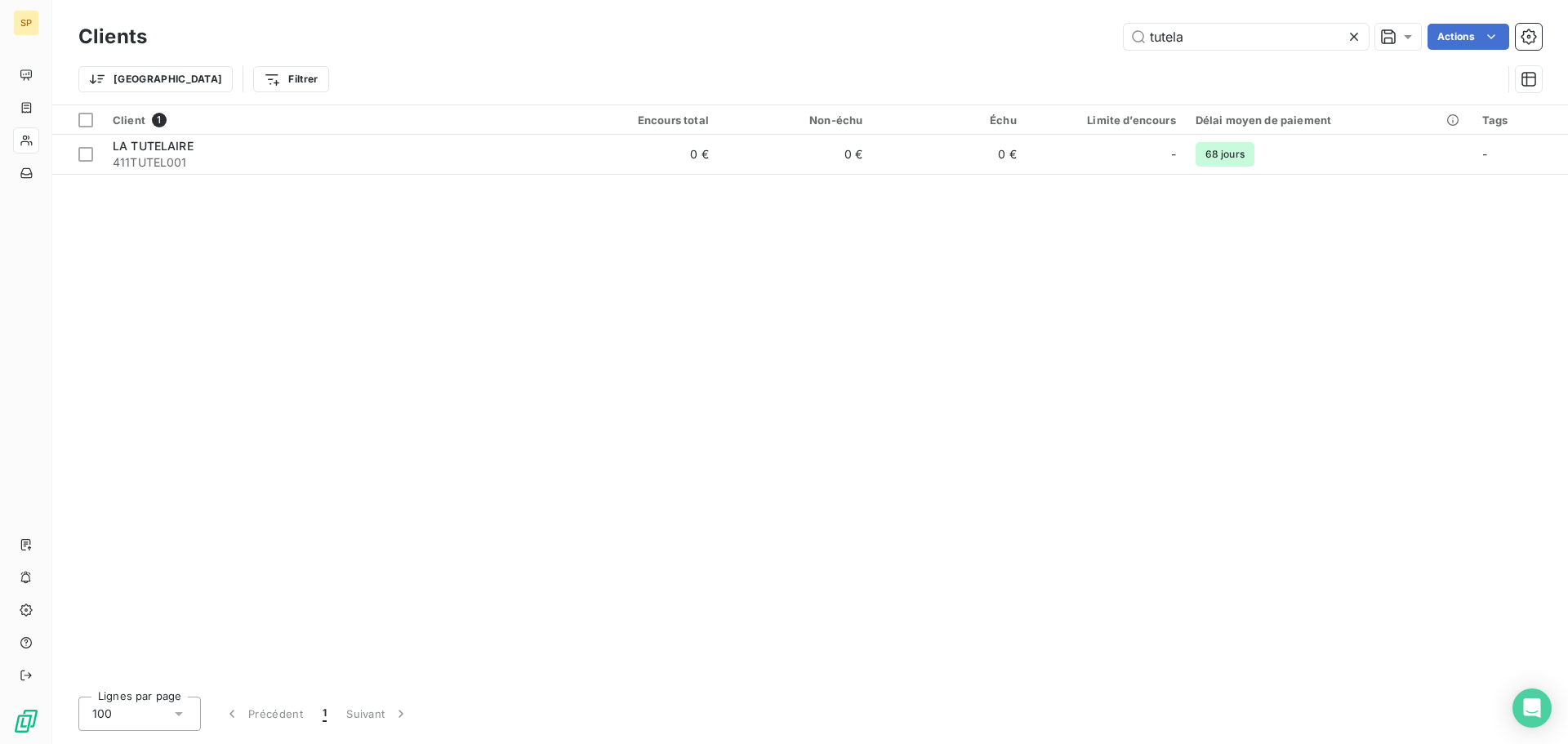
drag, startPoint x: 1190, startPoint y: 41, endPoint x: 1104, endPoint y: 53, distance: 86.8
click at [1104, 53] on div "Clients tutela Actions" at bounding box center [809, 36] width 1463 height 34
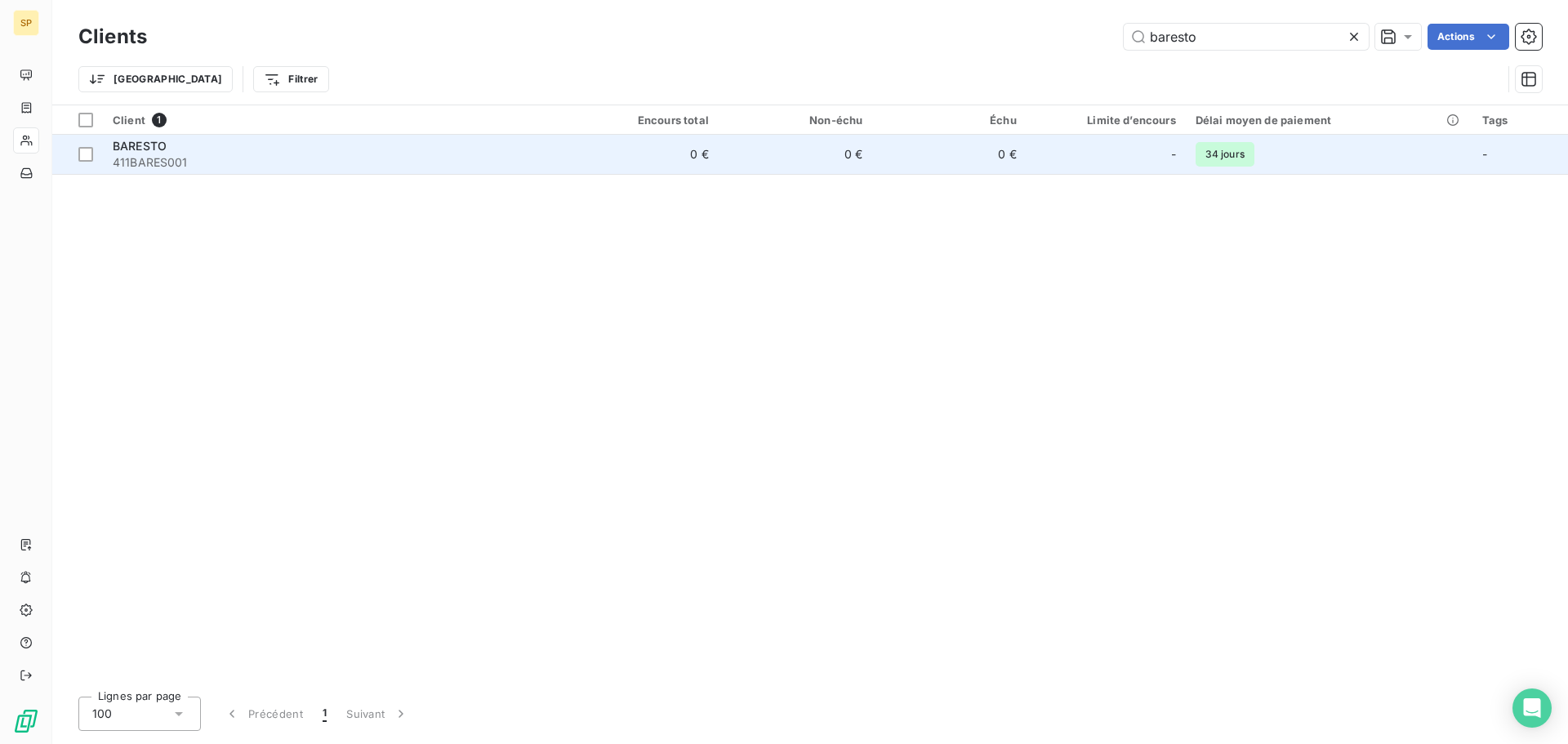
type input "baresto"
click at [360, 160] on span "411BARES001" at bounding box center [333, 162] width 442 height 17
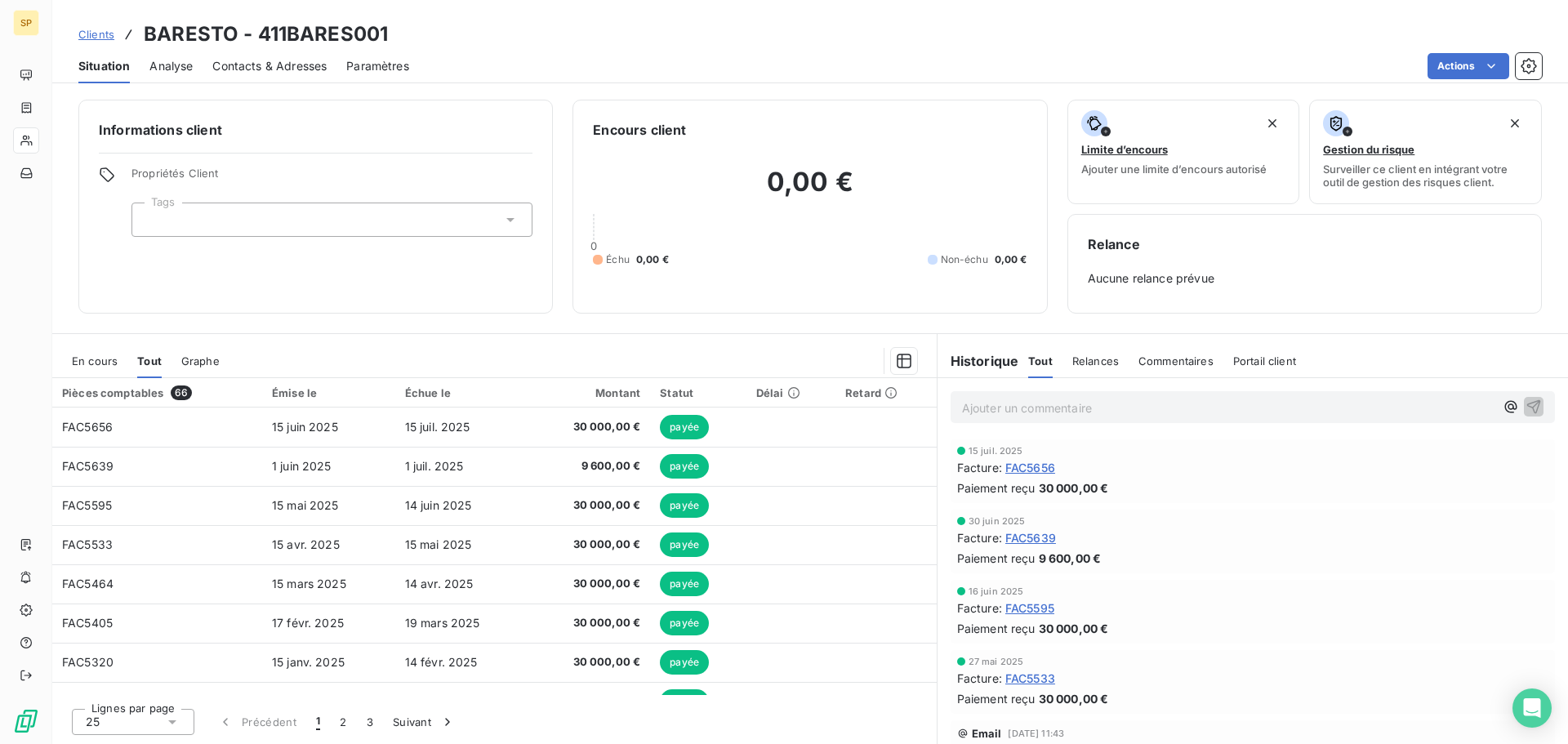
click at [279, 66] on span "Contacts & Adresses" at bounding box center [269, 66] width 114 height 17
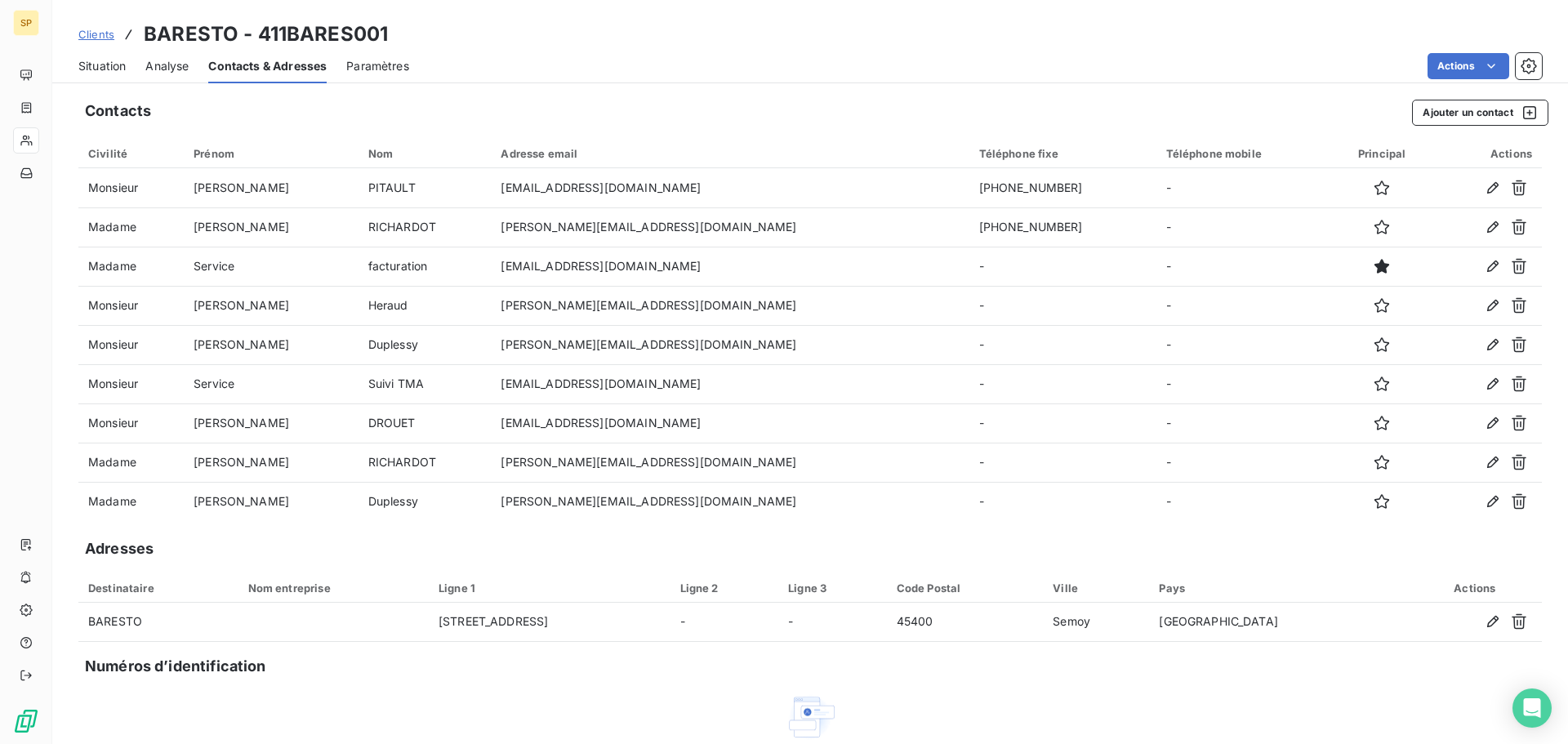
click at [471, 101] on div "Contacts Ajouter un contact" at bounding box center [816, 112] width 1463 height 26
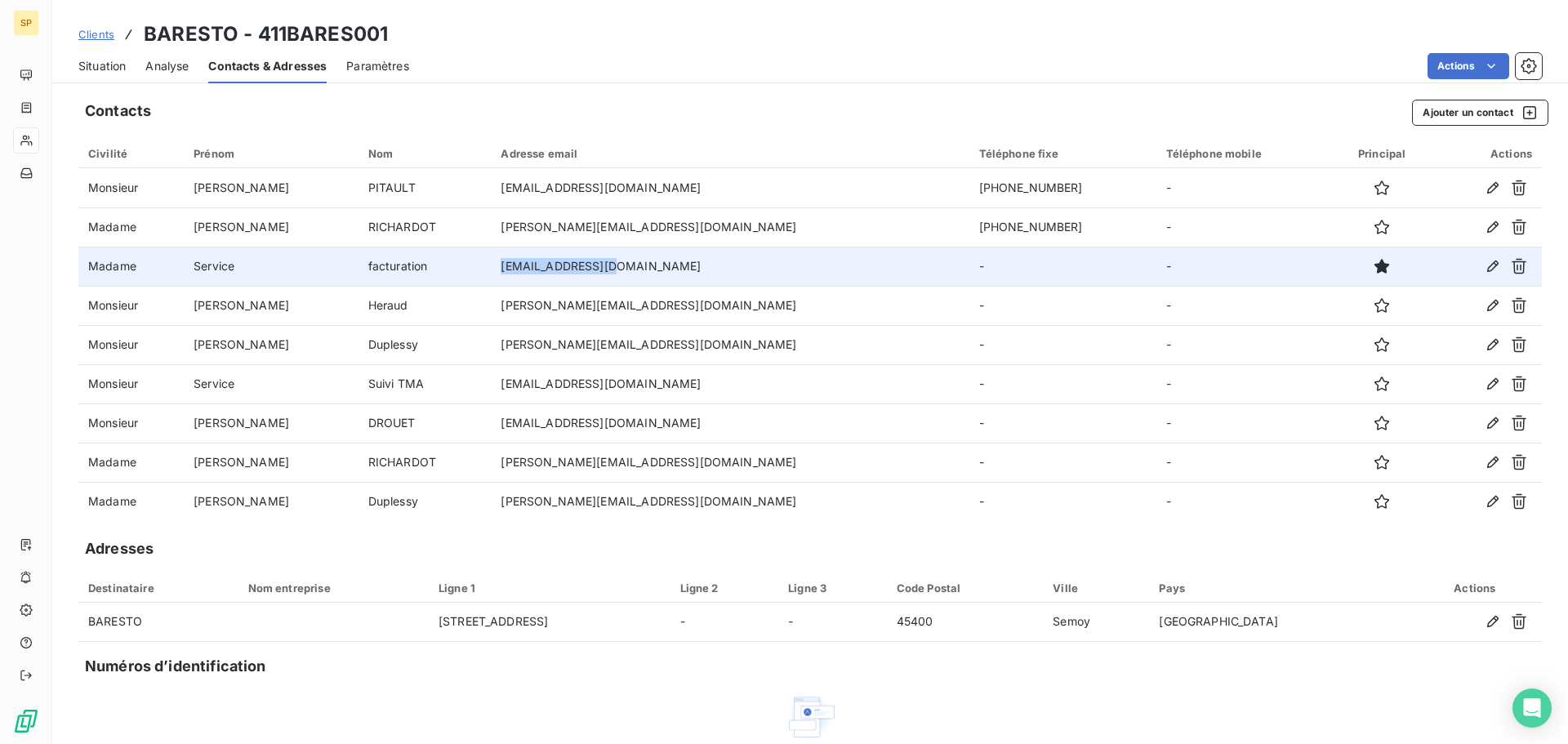
drag, startPoint x: 554, startPoint y: 266, endPoint x: 659, endPoint y: 266, distance: 105.0
click at [659, 266] on td "[EMAIL_ADDRESS][DOMAIN_NAME]" at bounding box center [729, 266] width 477 height 40
copy td "[EMAIL_ADDRESS][DOMAIN_NAME]"
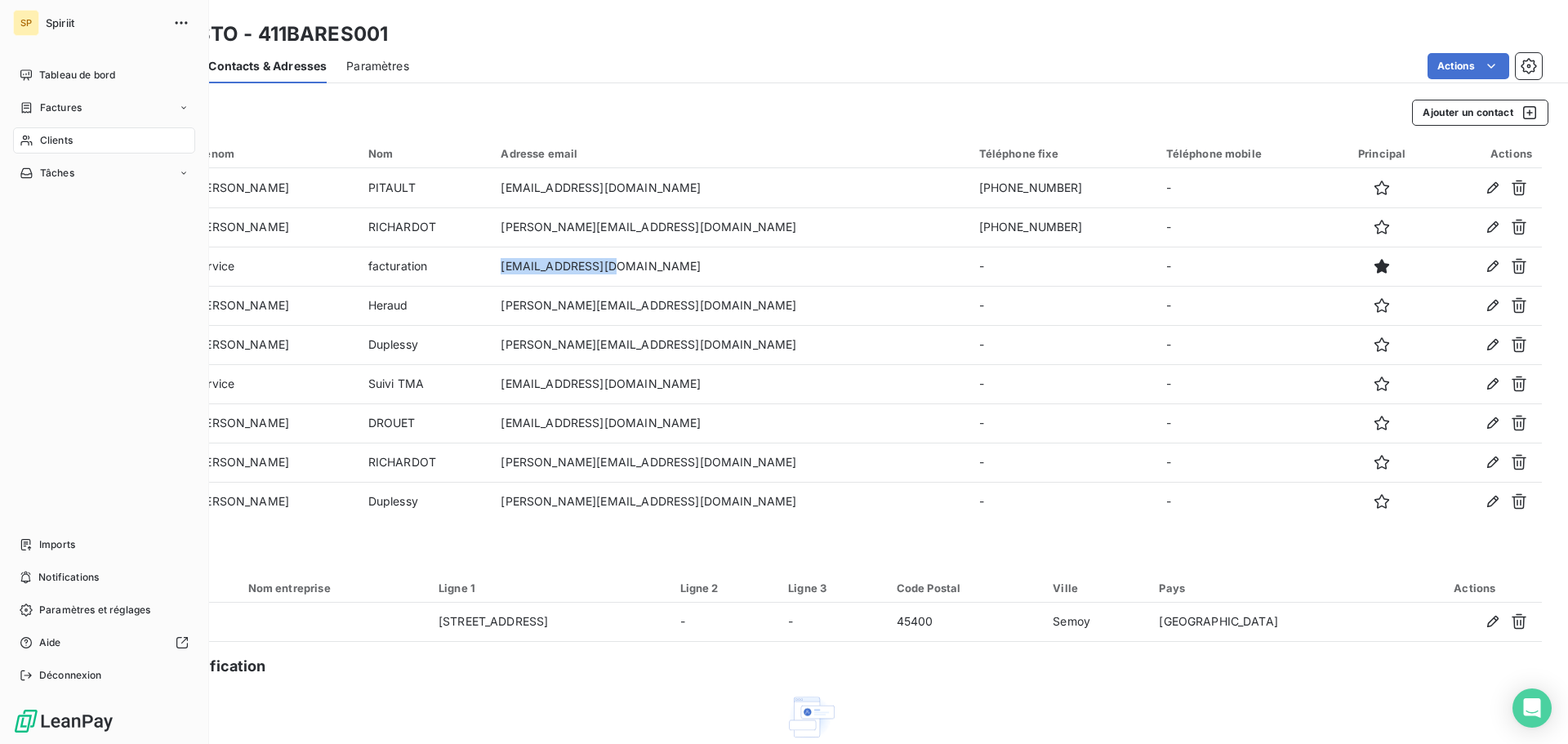
click at [65, 135] on span "Clients" at bounding box center [55, 140] width 32 height 15
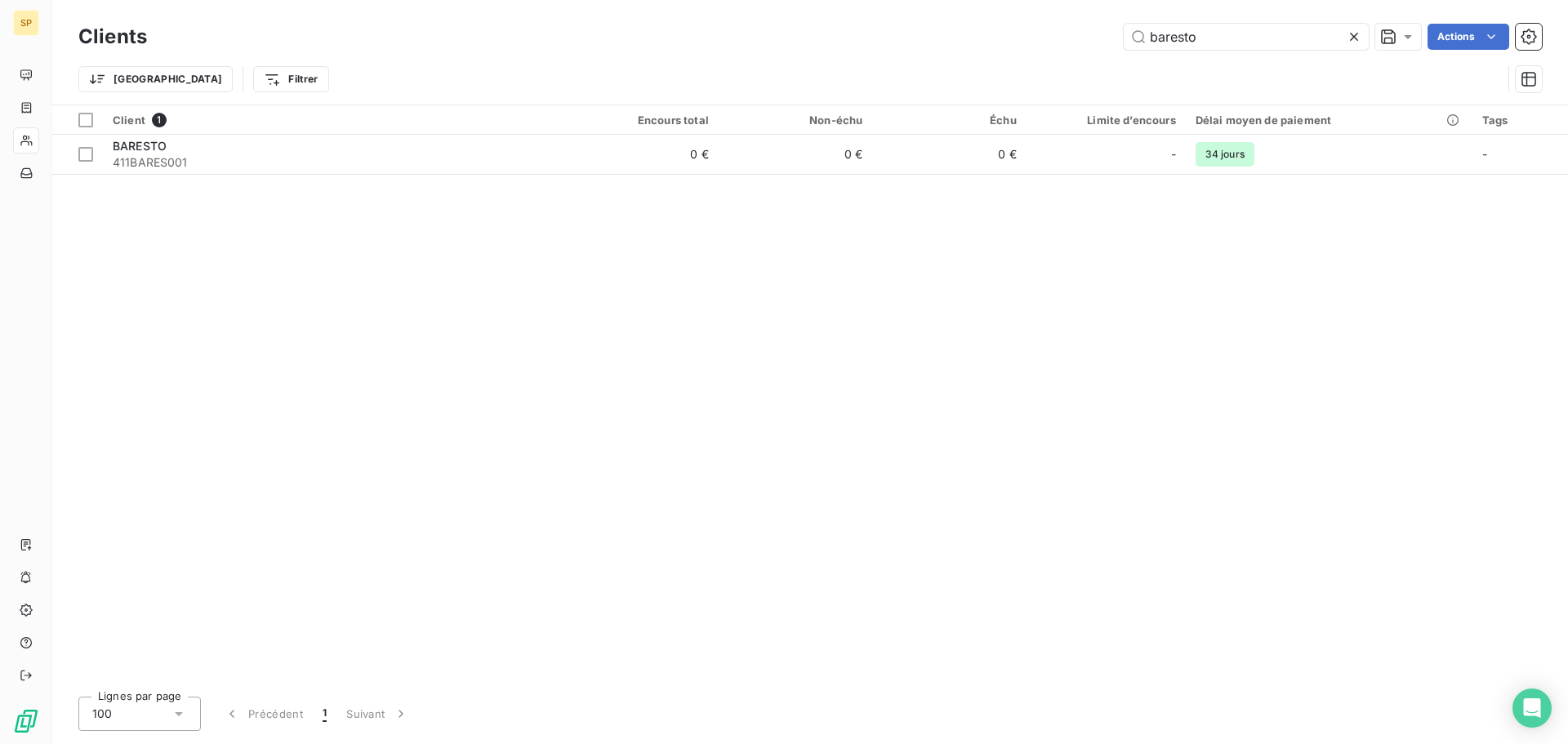
drag, startPoint x: 1210, startPoint y: 29, endPoint x: 1087, endPoint y: 48, distance: 124.5
click at [1087, 48] on div "baresto Actions" at bounding box center [855, 37] width 1375 height 26
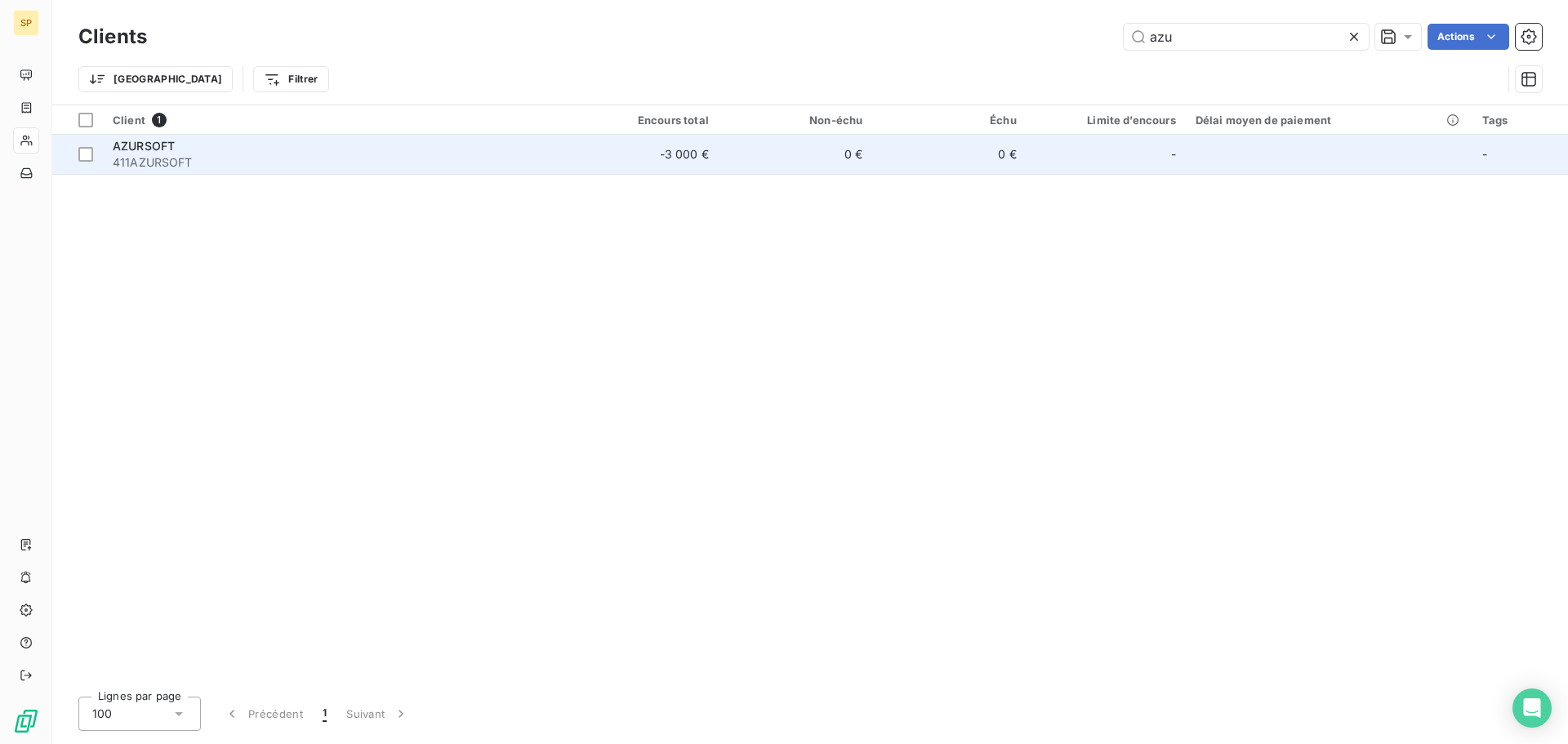
type input "azu"
click at [481, 165] on span "411AZURSOFT" at bounding box center [333, 162] width 442 height 17
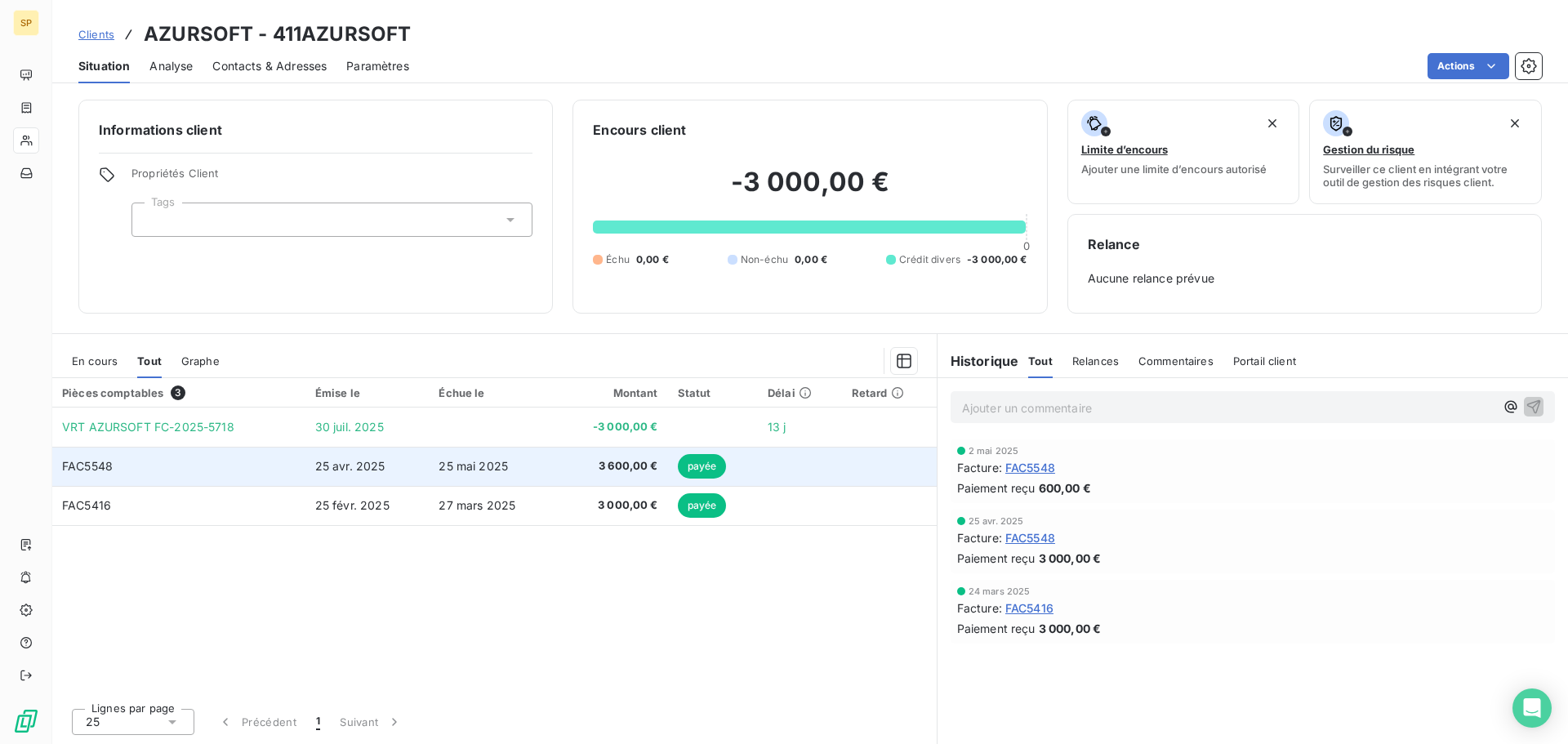
click at [458, 475] on td "25 mai 2025" at bounding box center [491, 466] width 126 height 40
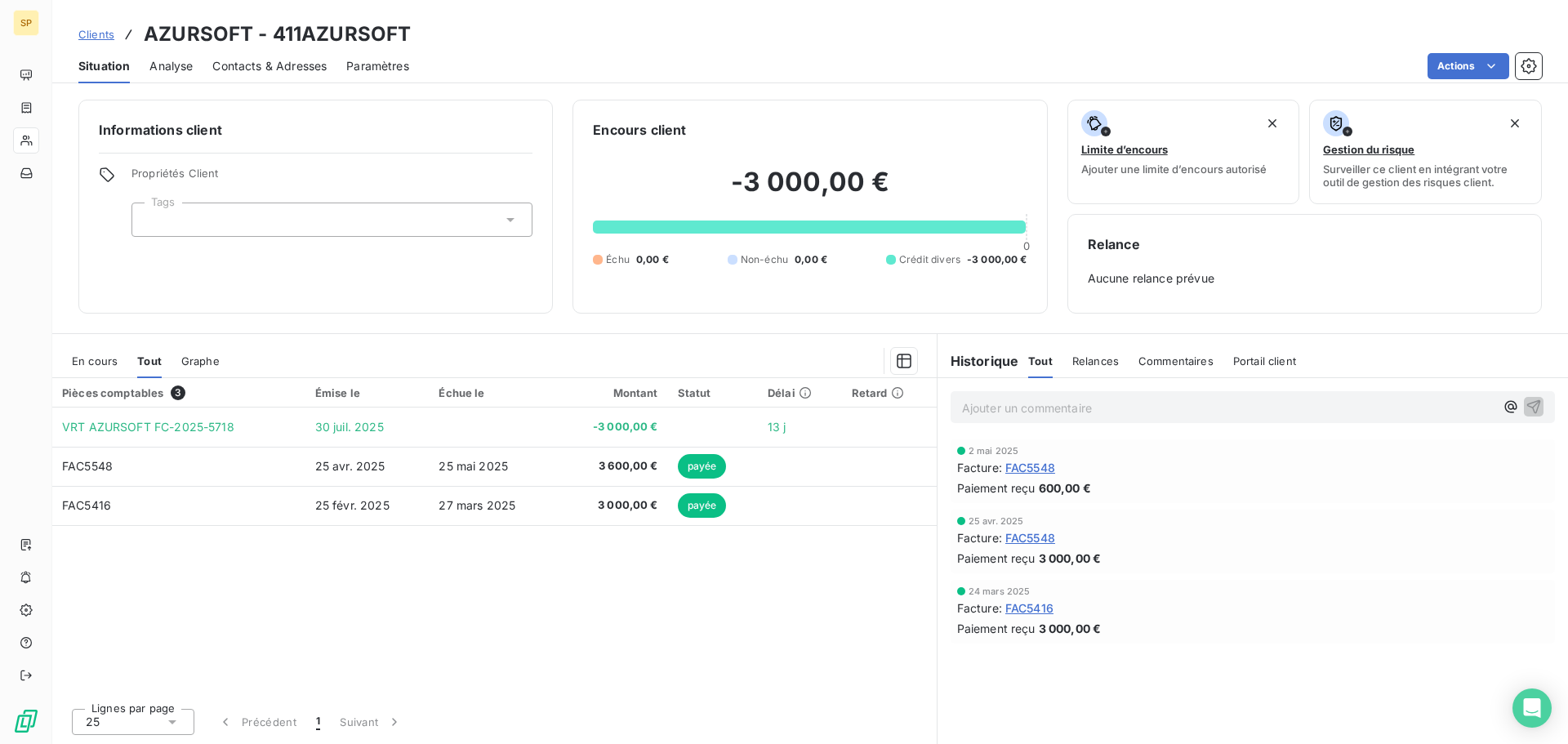
click at [269, 68] on span "Contacts & Adresses" at bounding box center [269, 66] width 114 height 17
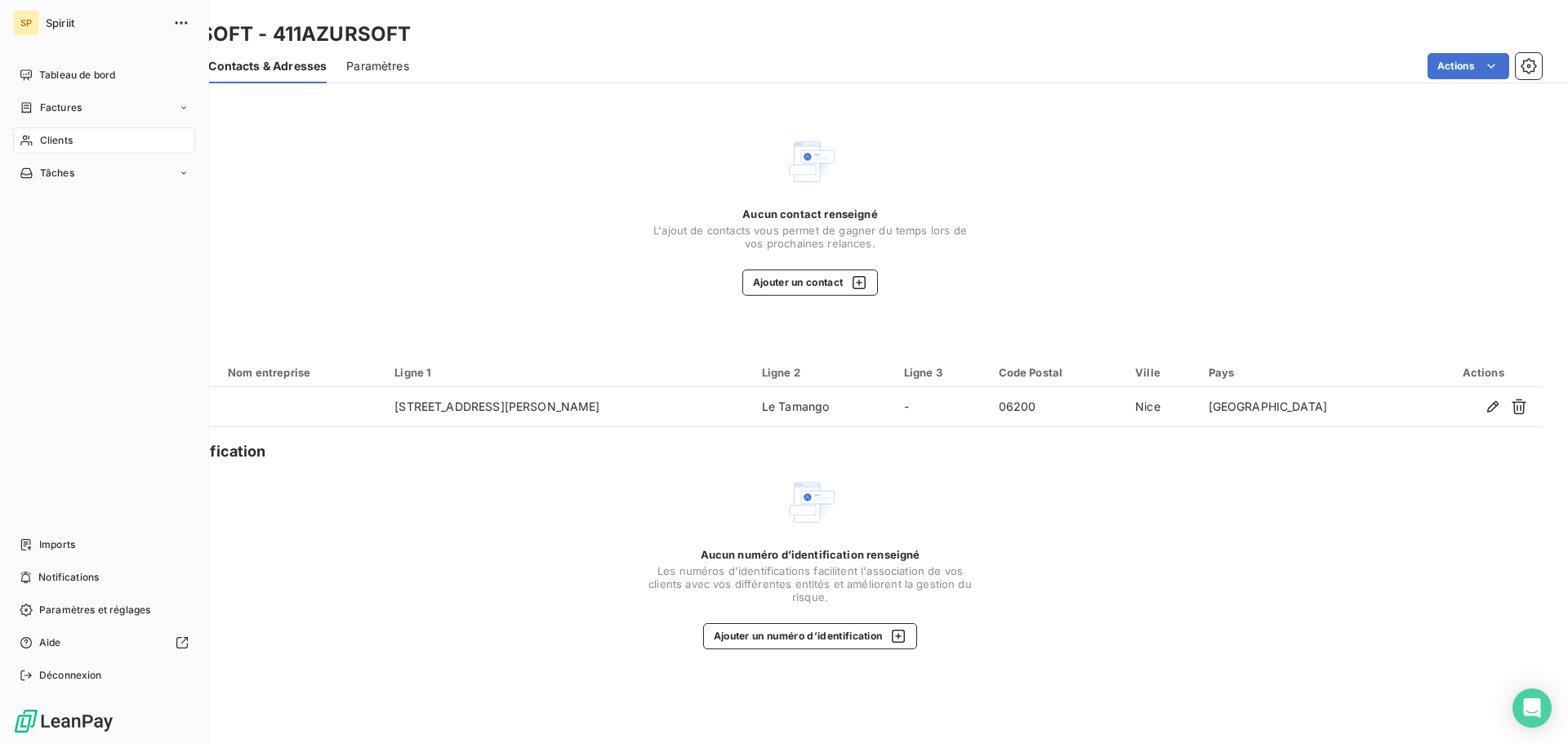
click at [38, 137] on div "Clients" at bounding box center [104, 140] width 183 height 26
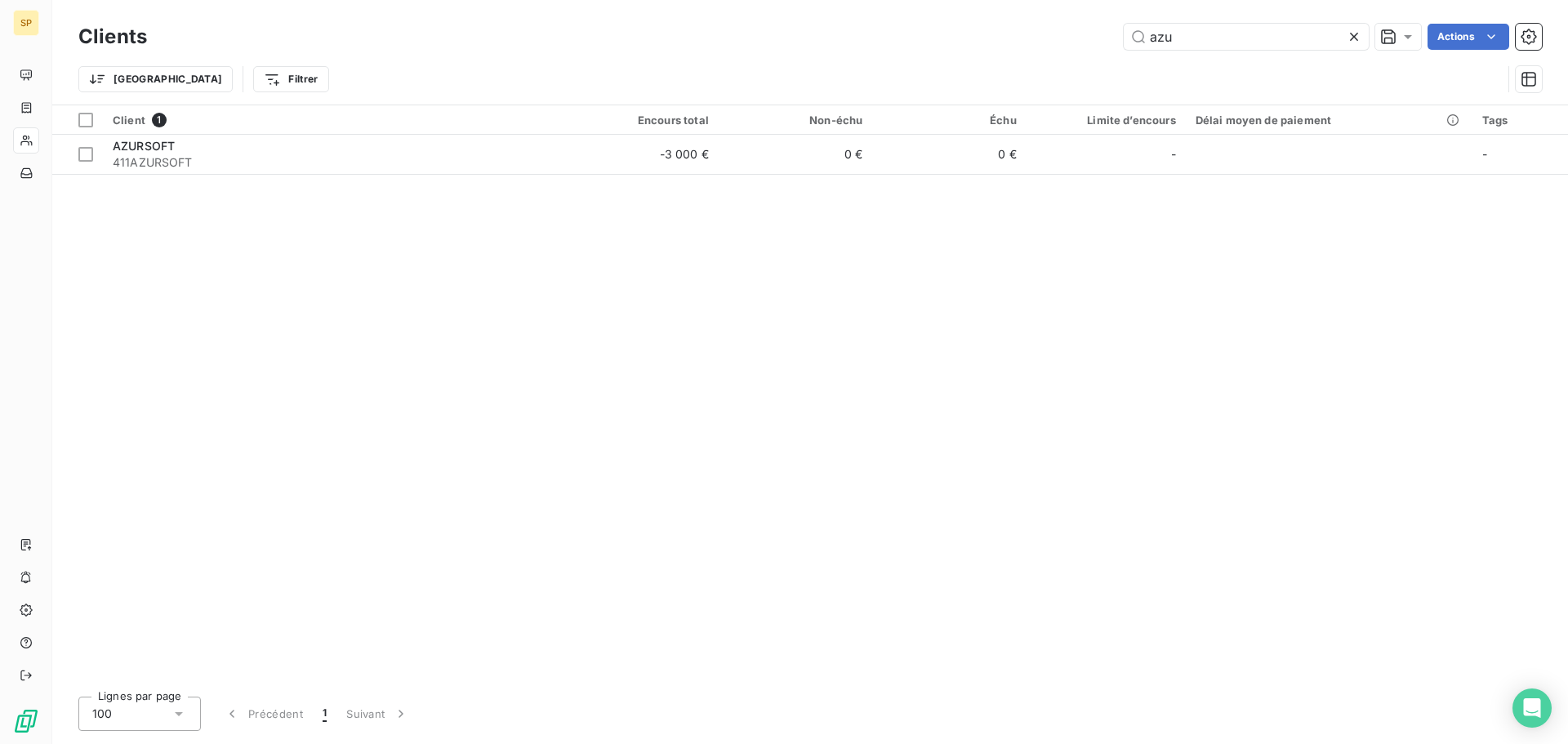
drag, startPoint x: 1189, startPoint y: 47, endPoint x: 1070, endPoint y: 60, distance: 119.7
click at [1070, 60] on div "Clients azu Actions Trier Filtrer" at bounding box center [809, 62] width 1463 height 85
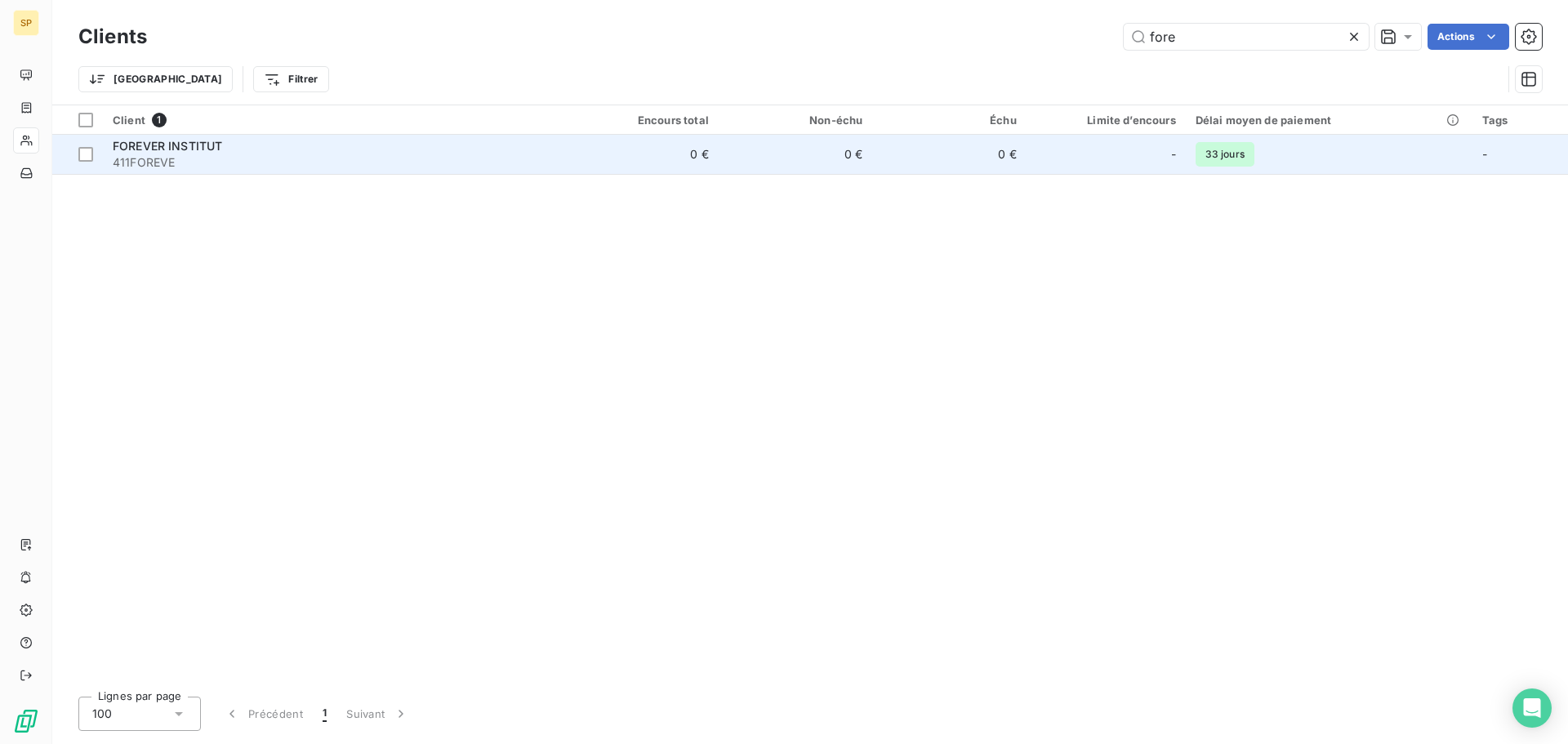
type input "fore"
click at [557, 161] on td "FOREVER INSTITUT 411FOREVE" at bounding box center [334, 154] width 461 height 40
